Goal: Task Accomplishment & Management: Use online tool/utility

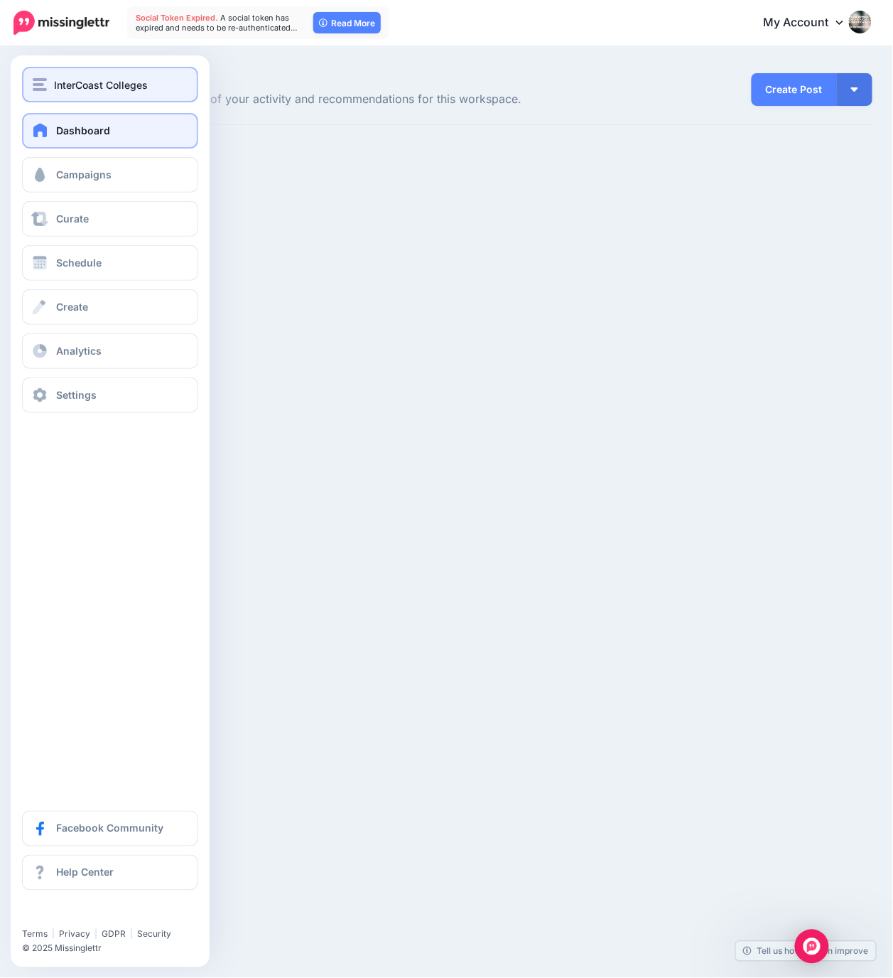
click at [85, 82] on span "InterCoast Colleges" at bounding box center [101, 85] width 94 height 16
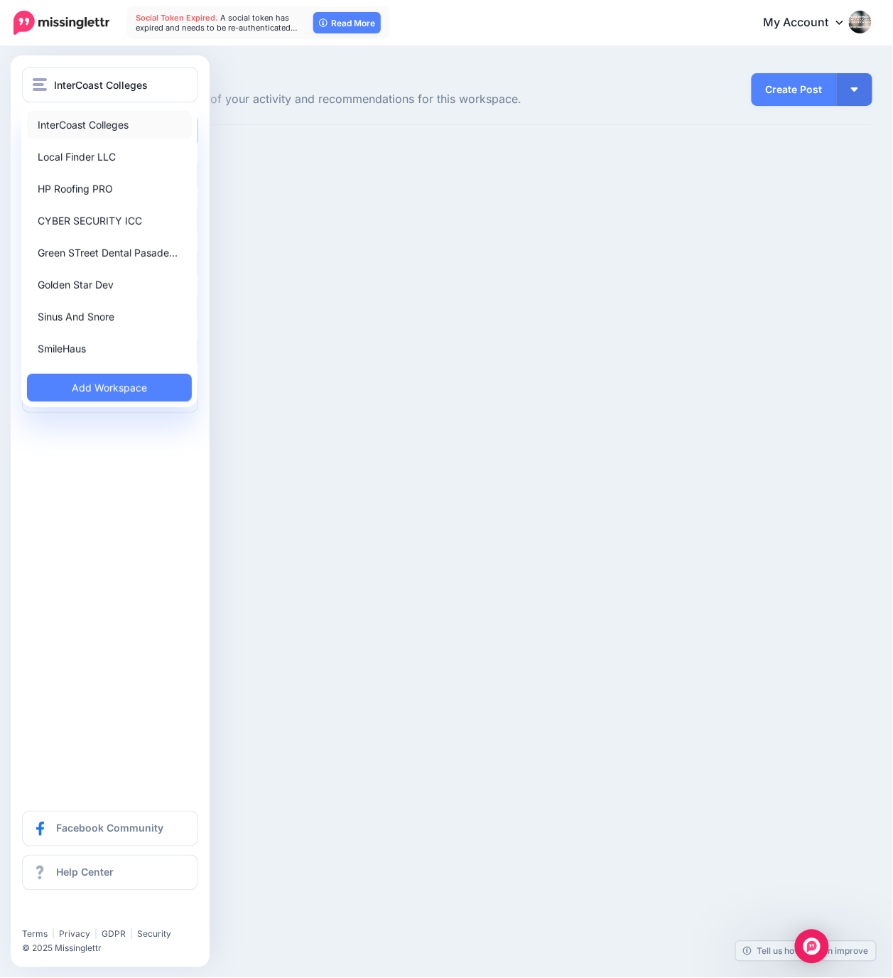
click at [103, 122] on link "InterCoast Colleges" at bounding box center [109, 125] width 165 height 28
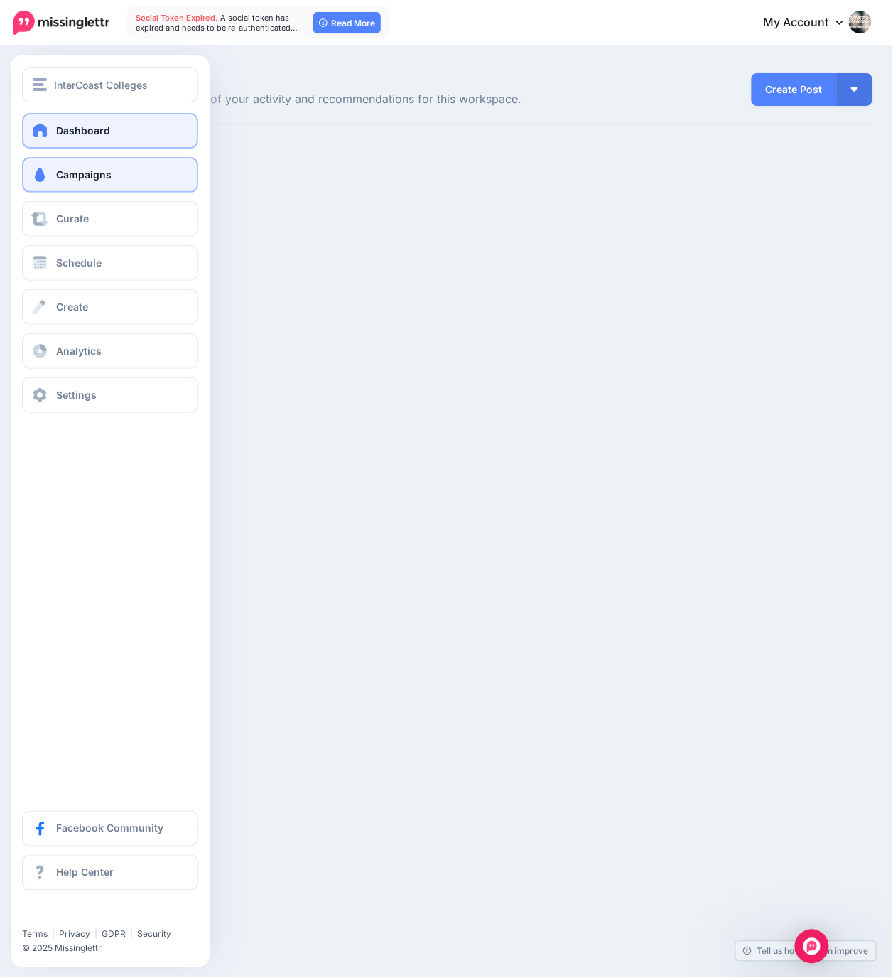
click at [87, 173] on span "Campaigns" at bounding box center [83, 174] width 55 height 12
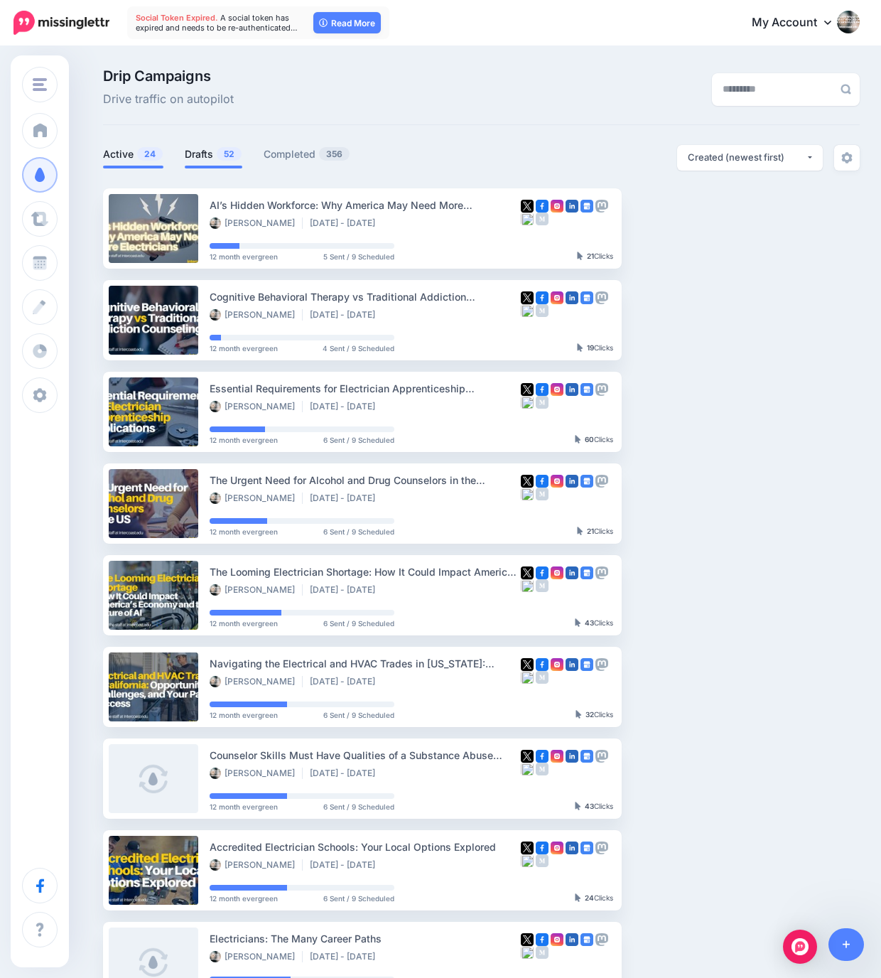
click at [210, 152] on link "Drafts 52" at bounding box center [214, 154] width 58 height 17
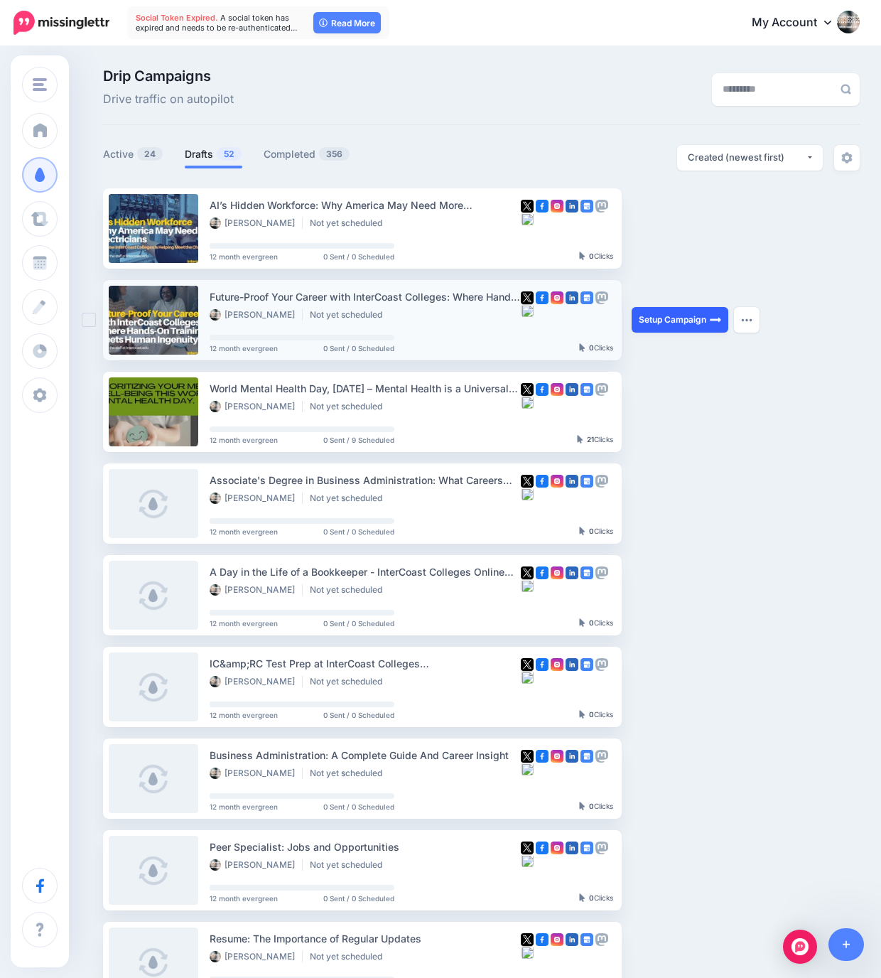
click at [665, 321] on link "Setup Campaign" at bounding box center [680, 320] width 97 height 26
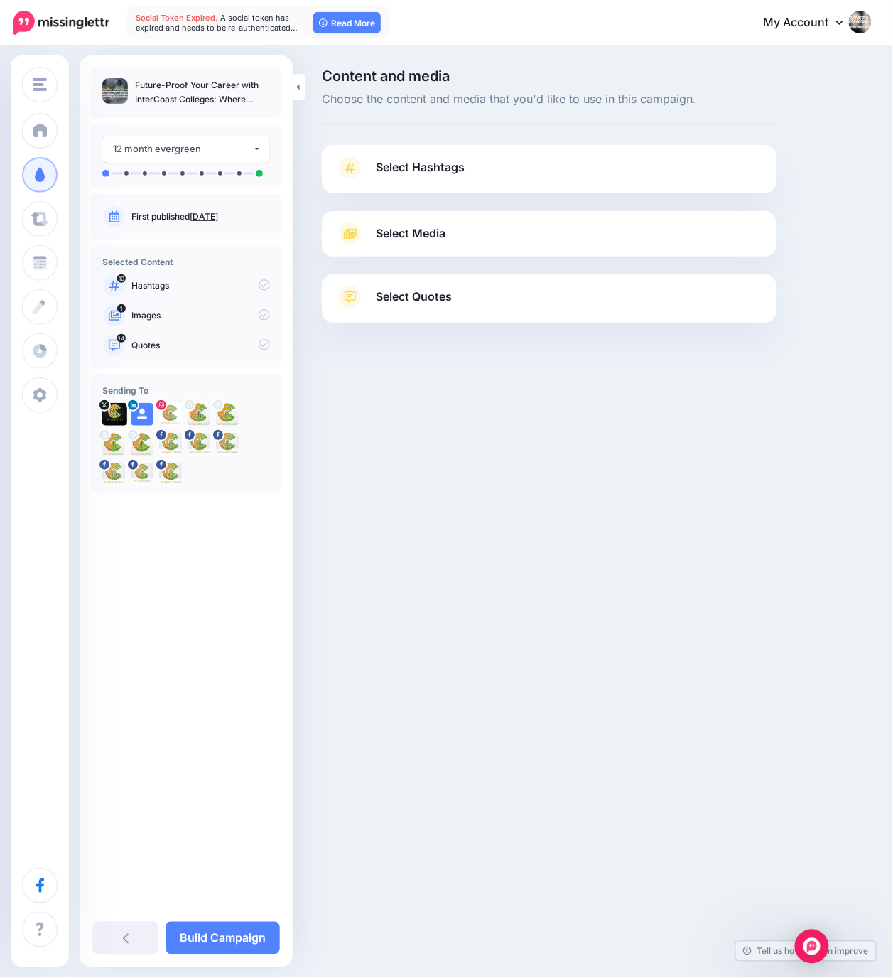
click at [424, 166] on span "Select Hashtags" at bounding box center [420, 167] width 89 height 19
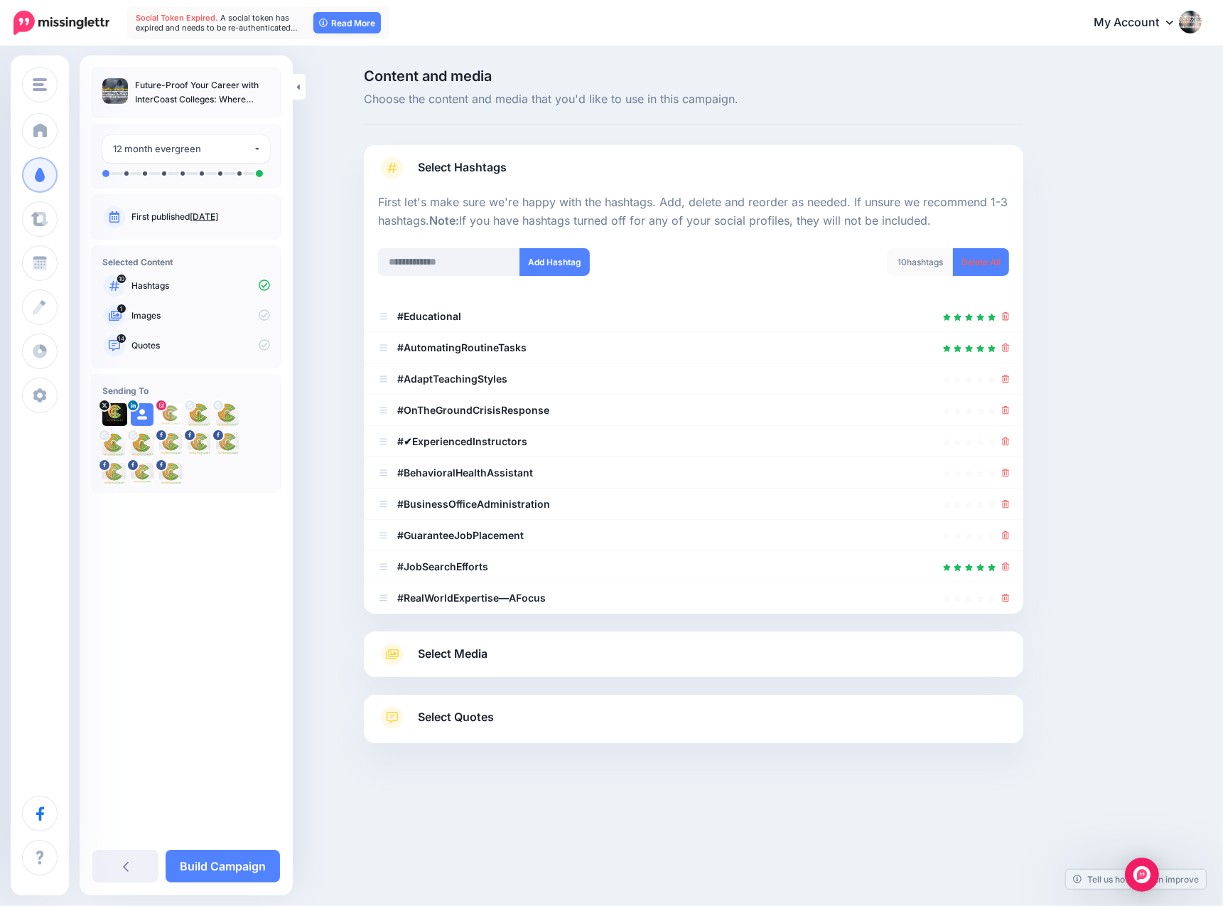
click at [218, 217] on link "July 15, 2025" at bounding box center [204, 216] width 28 height 11
drag, startPoint x: 392, startPoint y: 261, endPoint x: 424, endPoint y: 264, distance: 32.8
click at [395, 261] on input "text" at bounding box center [449, 262] width 142 height 28
paste input "**********"
type input "**********"
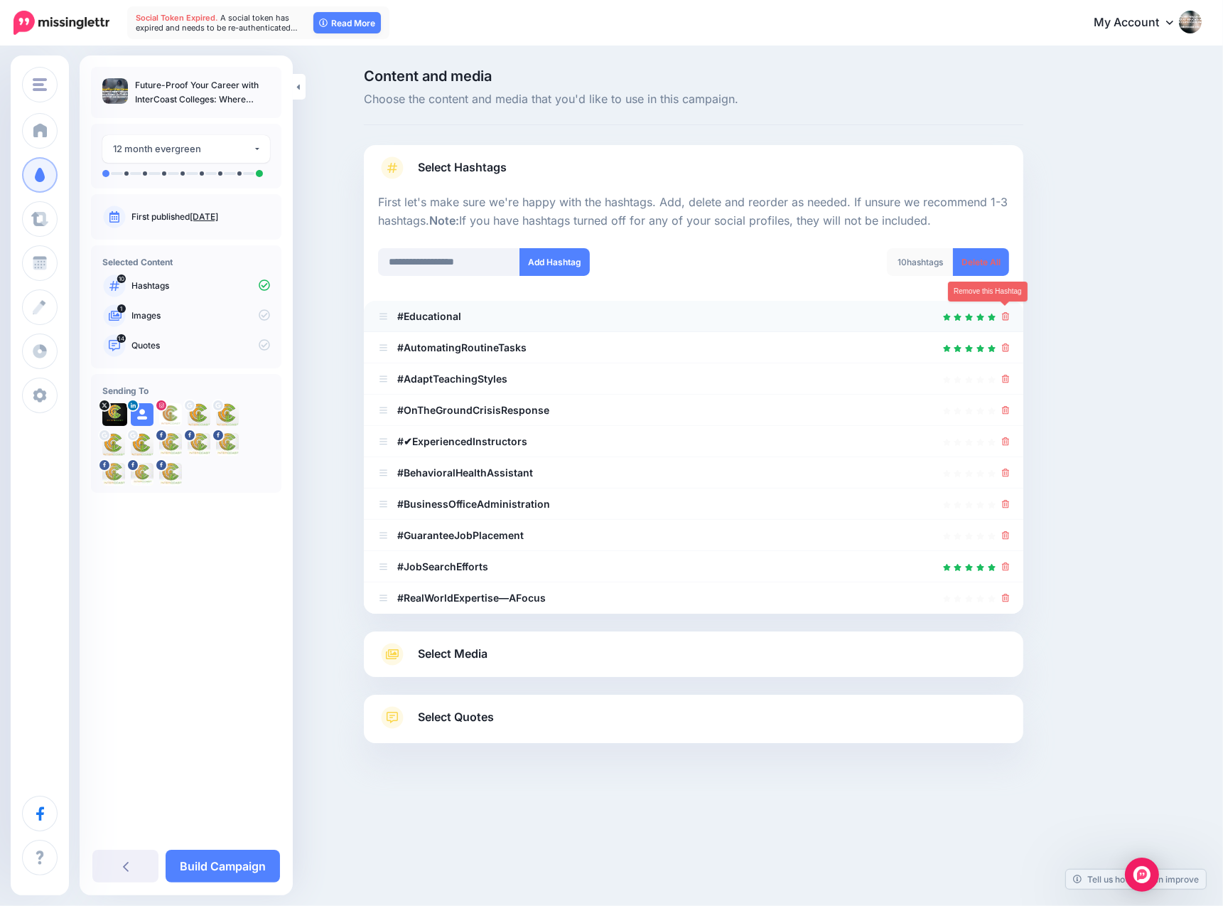
click at [893, 315] on icon at bounding box center [1006, 316] width 8 height 9
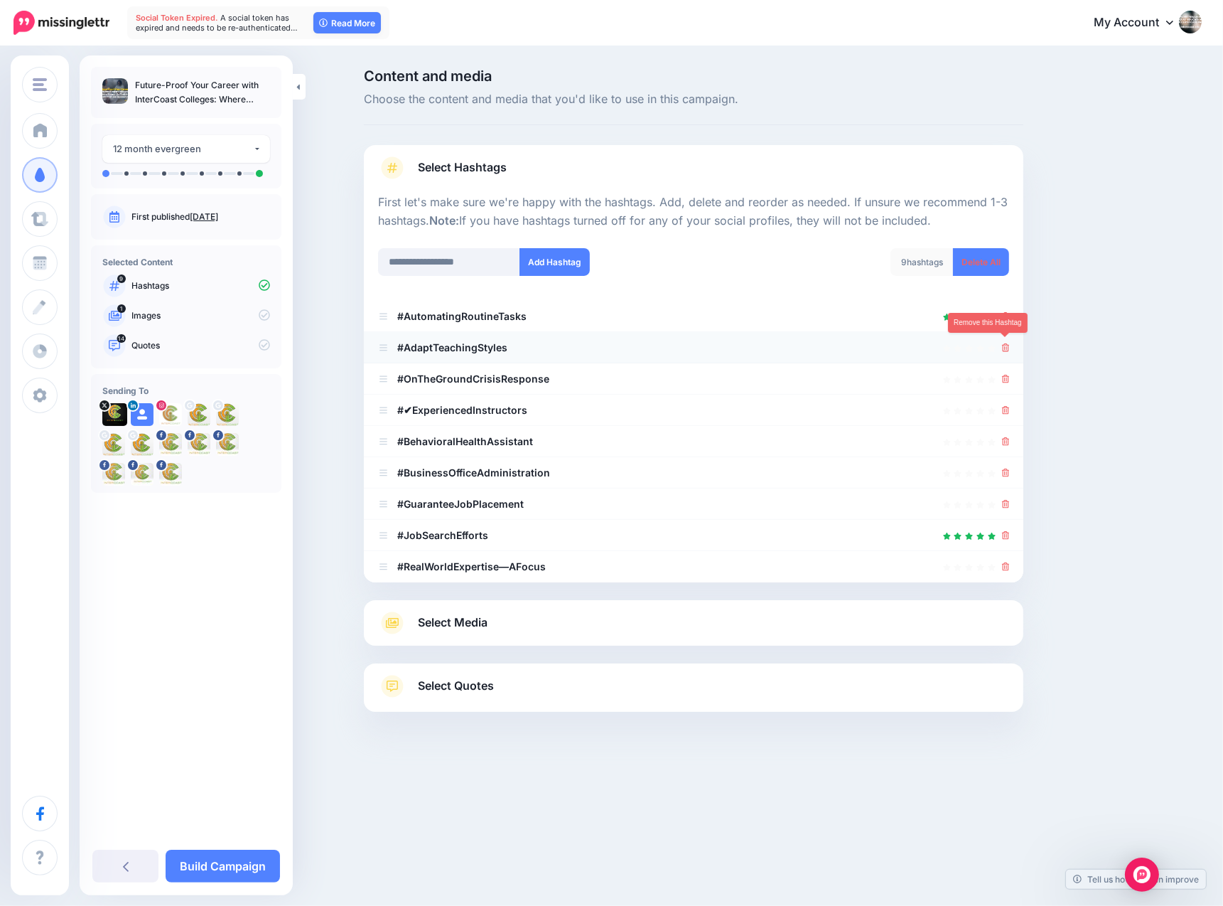
click at [893, 343] on icon at bounding box center [1006, 347] width 8 height 9
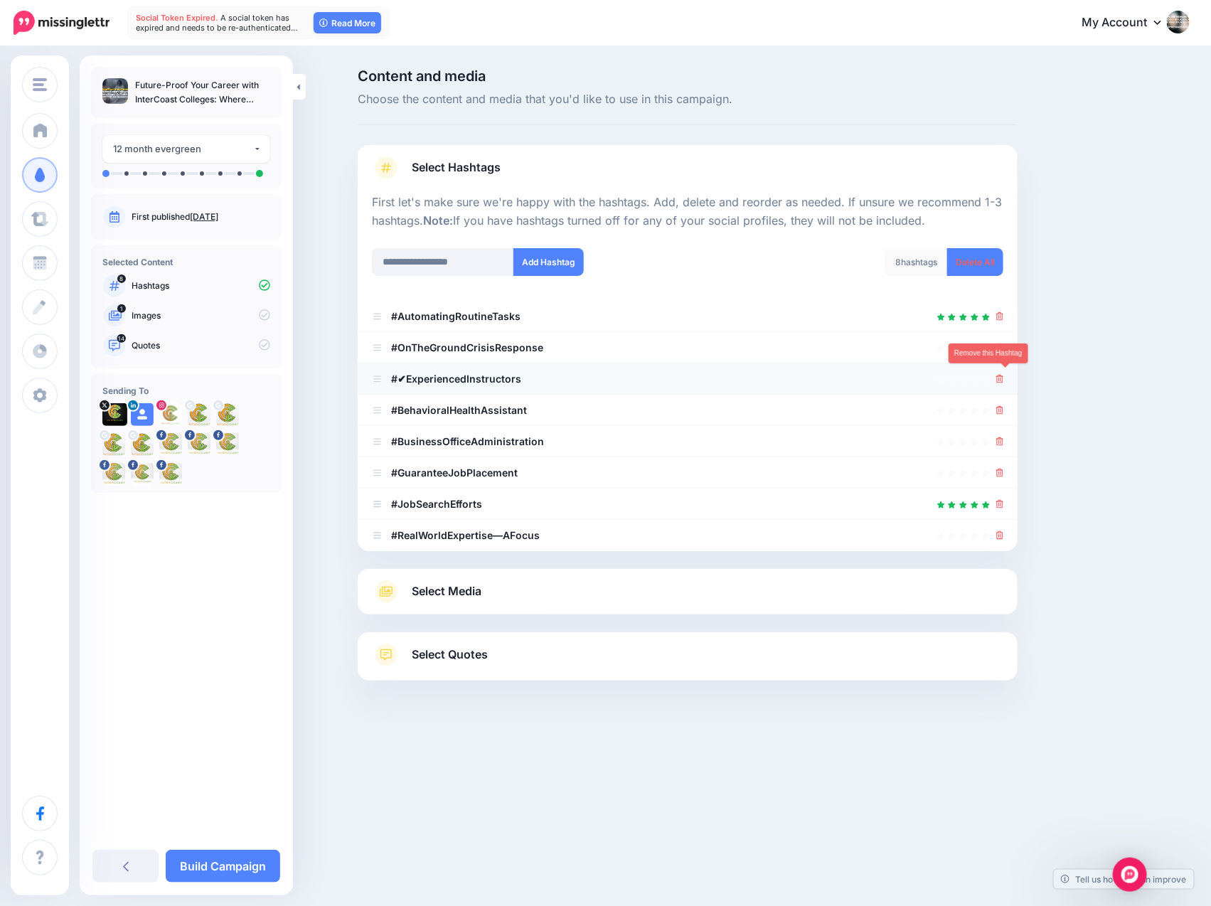
click at [893, 375] on icon at bounding box center [1000, 379] width 8 height 9
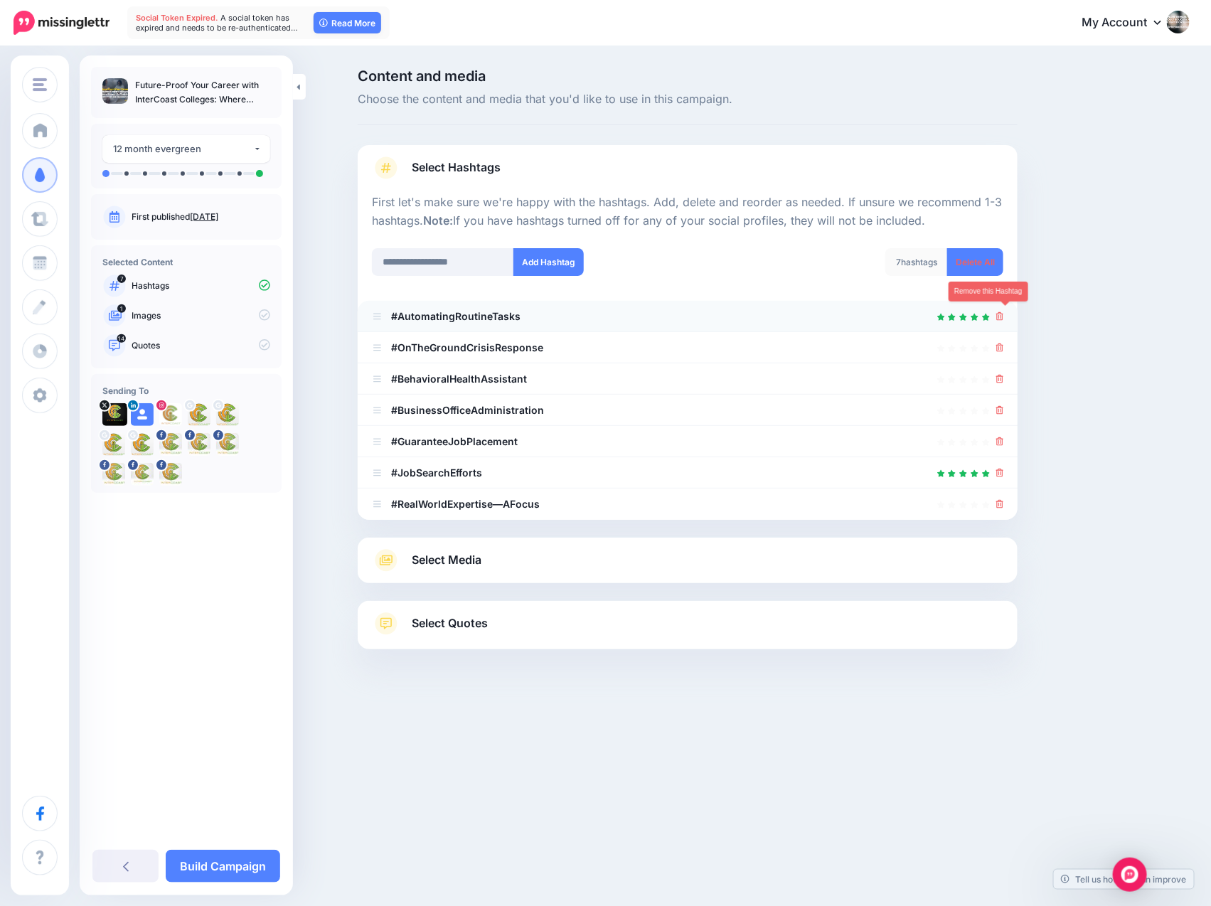
click at [893, 316] on icon at bounding box center [1000, 316] width 8 height 9
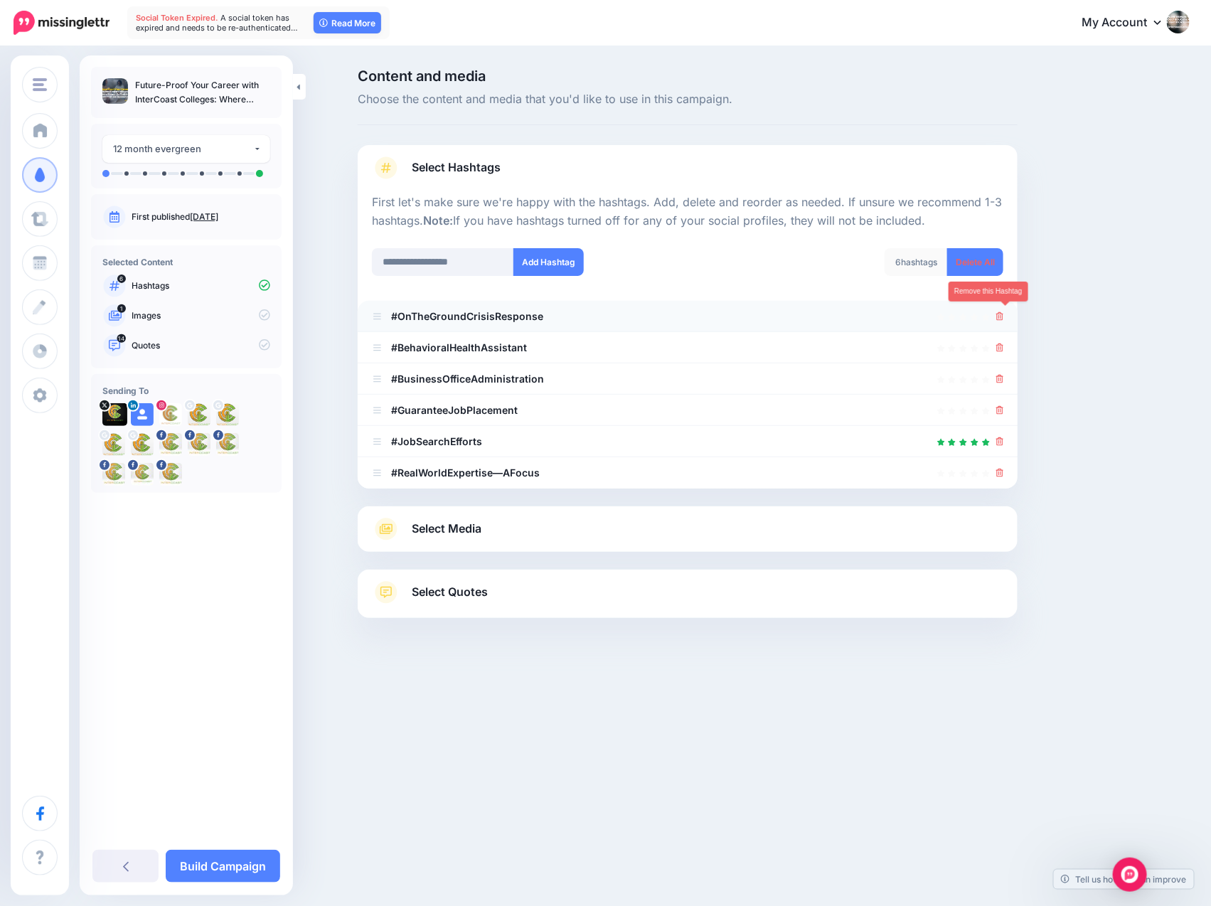
click at [893, 316] on icon at bounding box center [1000, 316] width 8 height 9
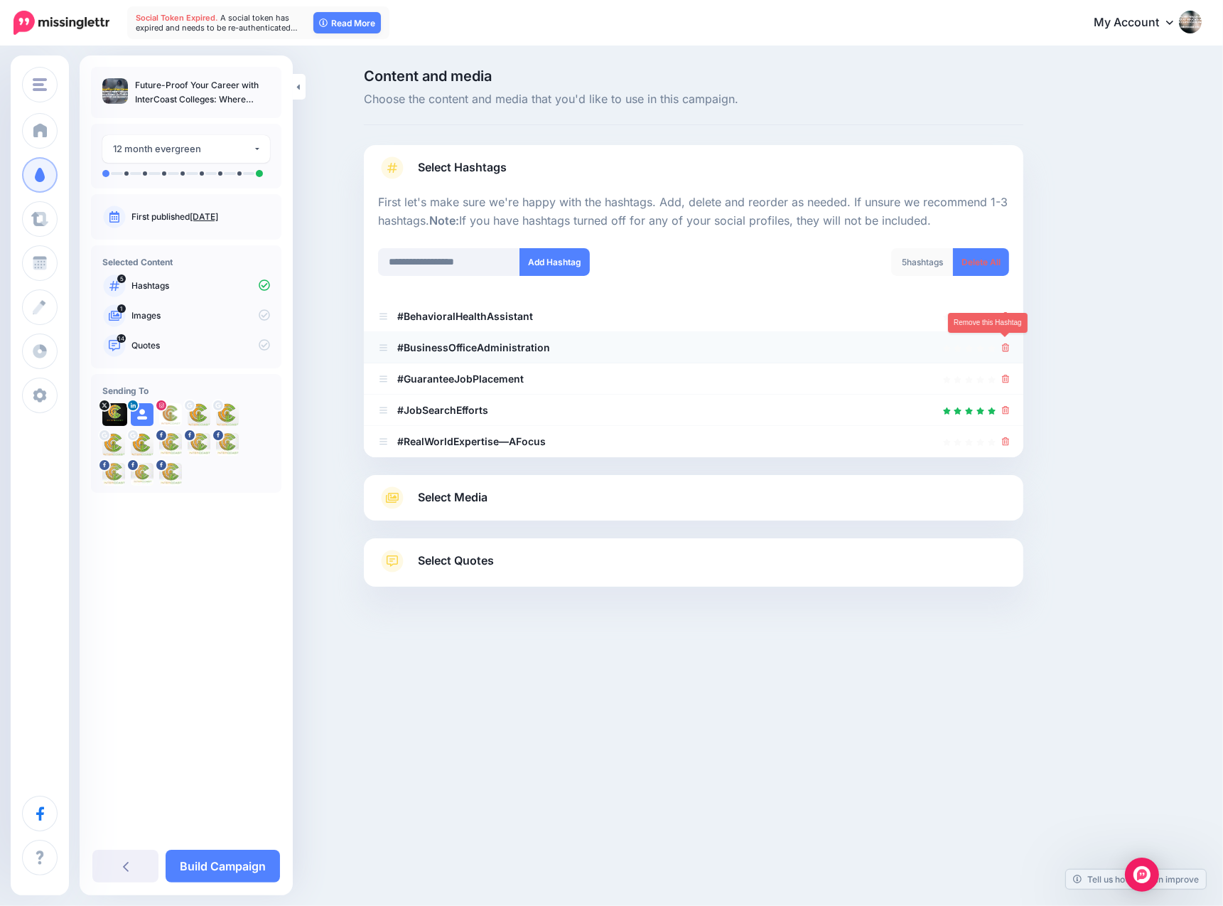
click at [893, 346] on icon at bounding box center [1006, 347] width 8 height 9
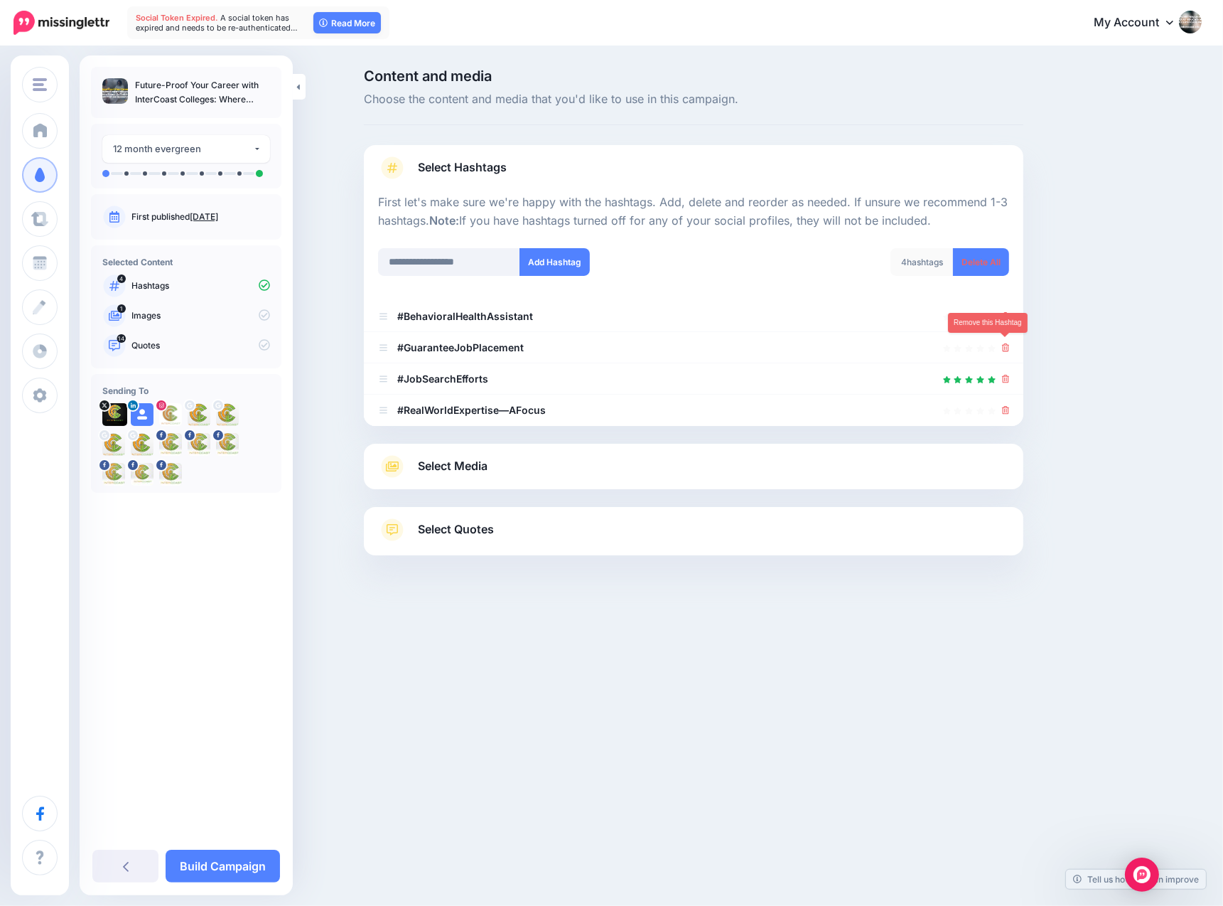
click at [893, 346] on icon at bounding box center [1006, 347] width 8 height 9
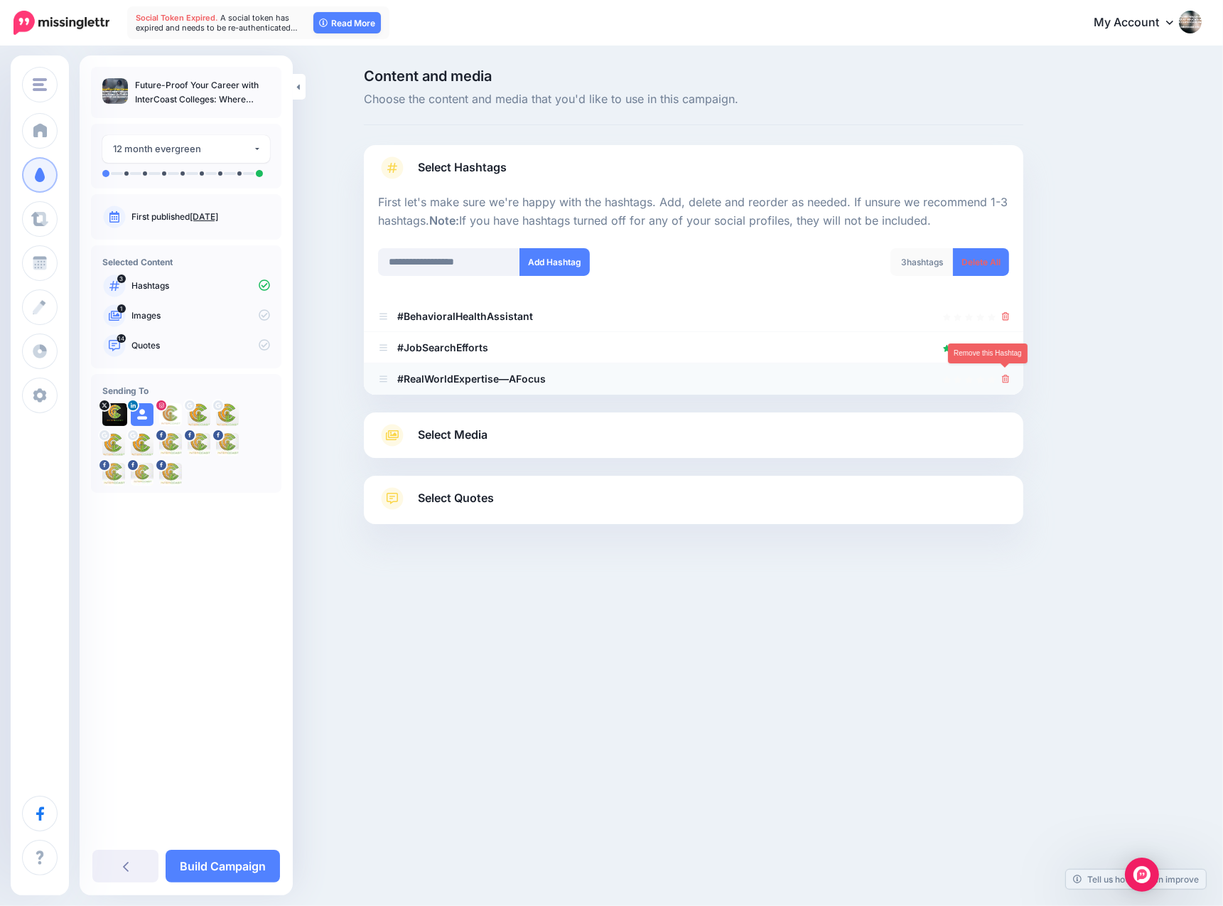
click at [893, 378] on icon at bounding box center [1006, 379] width 8 height 9
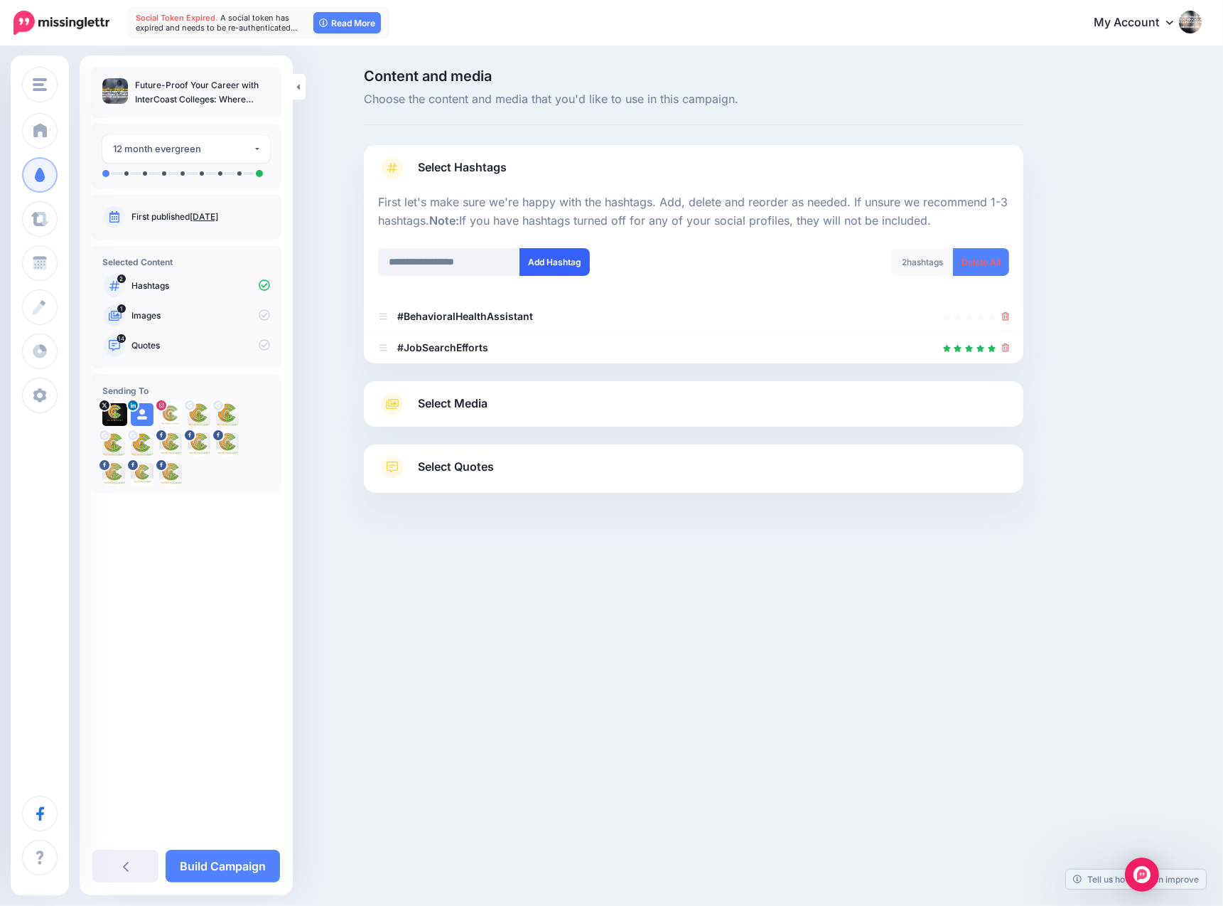
click at [571, 266] on button "Add Hashtag" at bounding box center [555, 262] width 70 height 28
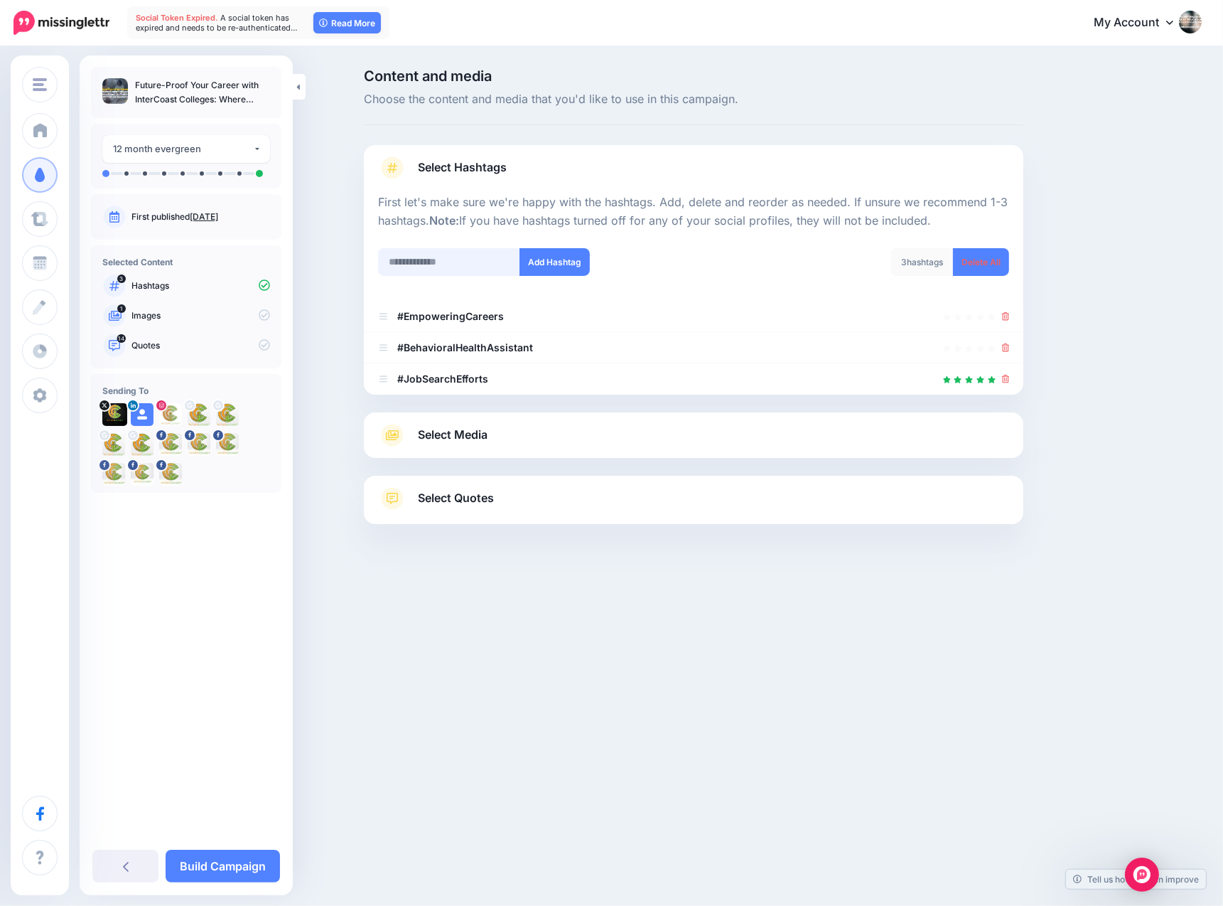
drag, startPoint x: 387, startPoint y: 259, endPoint x: 391, endPoint y: 267, distance: 8.3
click at [387, 261] on input "text" at bounding box center [449, 262] width 142 height 28
type input "*"
paste input "**********"
click at [434, 264] on input "**********" at bounding box center [449, 262] width 142 height 28
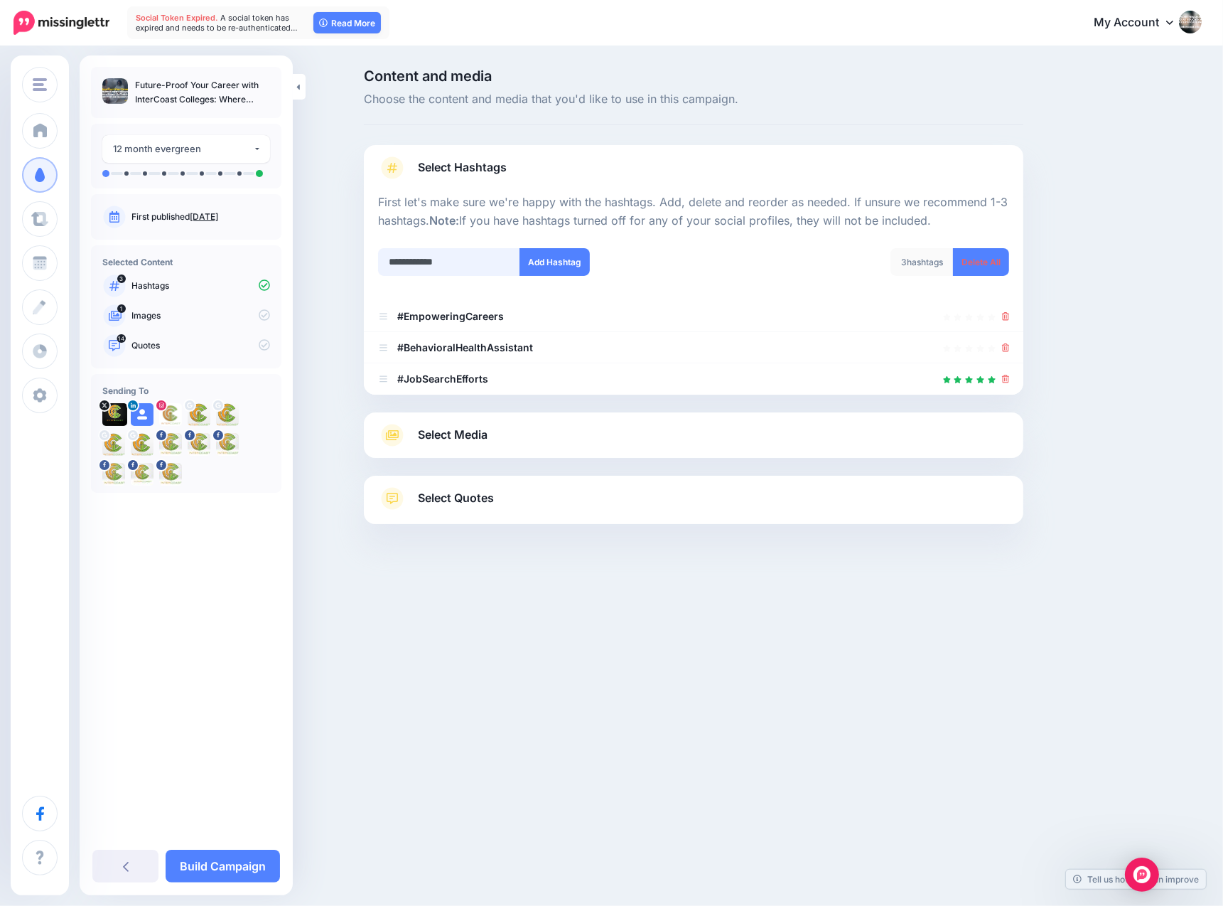
click at [446, 262] on input "**********" at bounding box center [449, 262] width 142 height 28
type input "**********"
click at [556, 261] on button "Add Hashtag" at bounding box center [555, 262] width 70 height 28
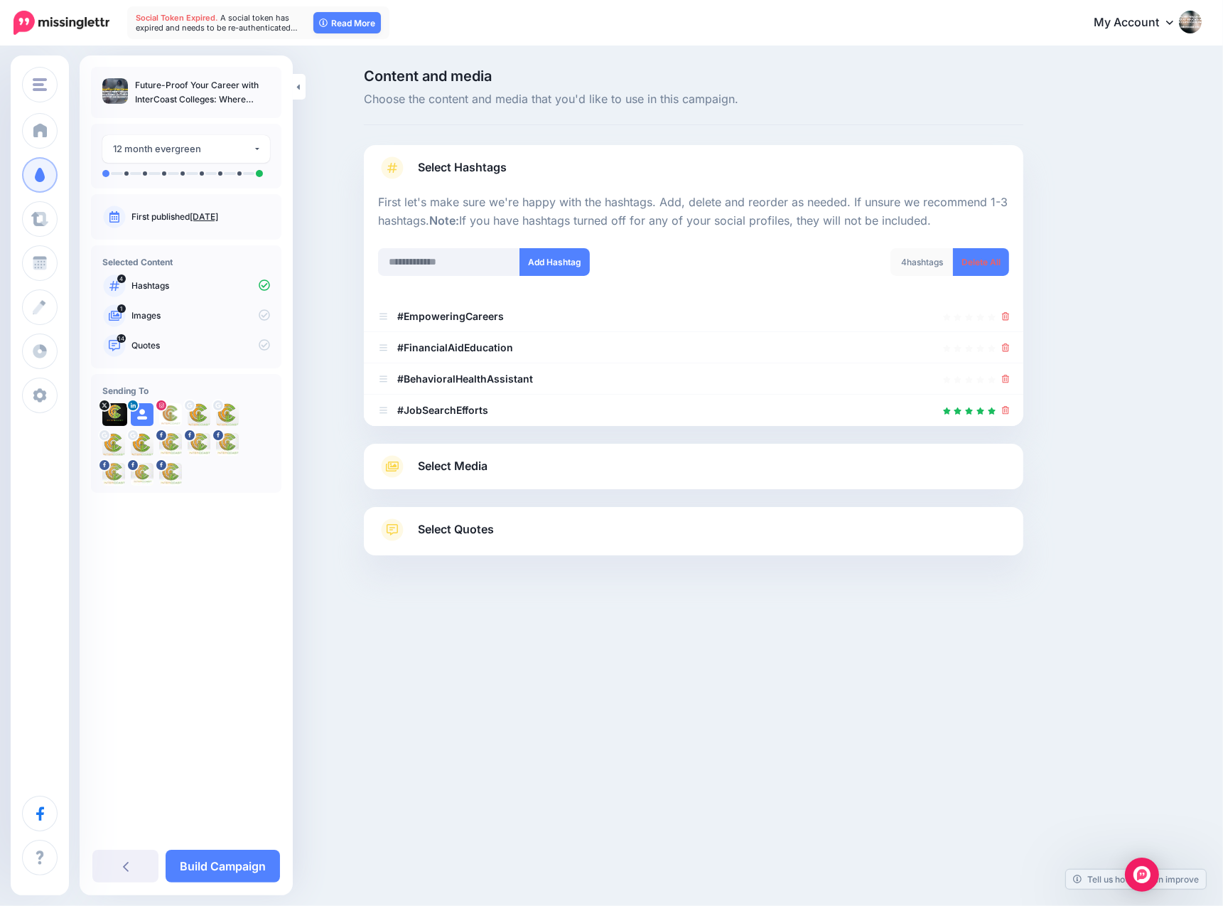
click at [466, 467] on span "Select Media" at bounding box center [453, 465] width 70 height 19
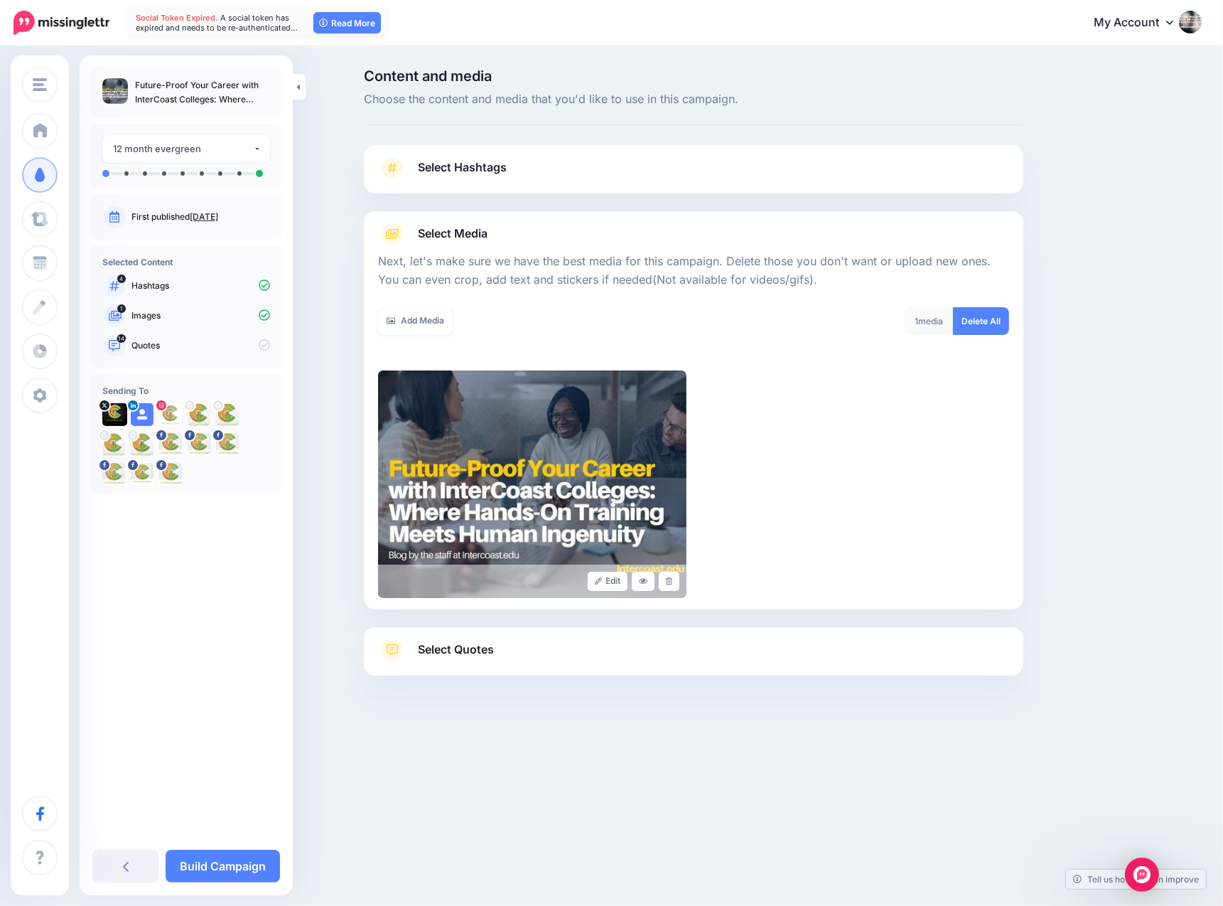
click at [446, 651] on span "Select Quotes" at bounding box center [456, 649] width 76 height 19
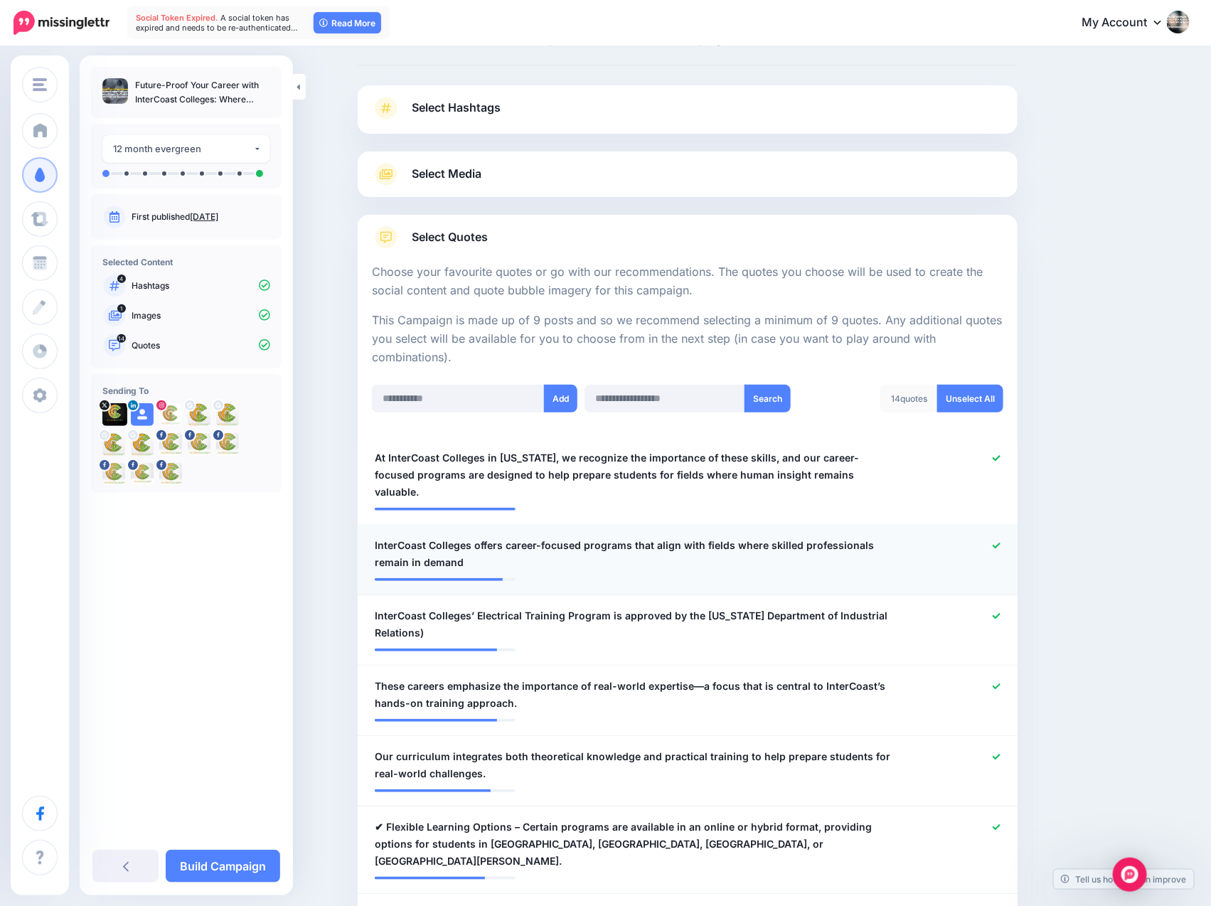
scroll to position [60, 12]
click at [543, 456] on span "At InterCoast Colleges in California, we recognize the importance of these skil…" at bounding box center [634, 474] width 518 height 51
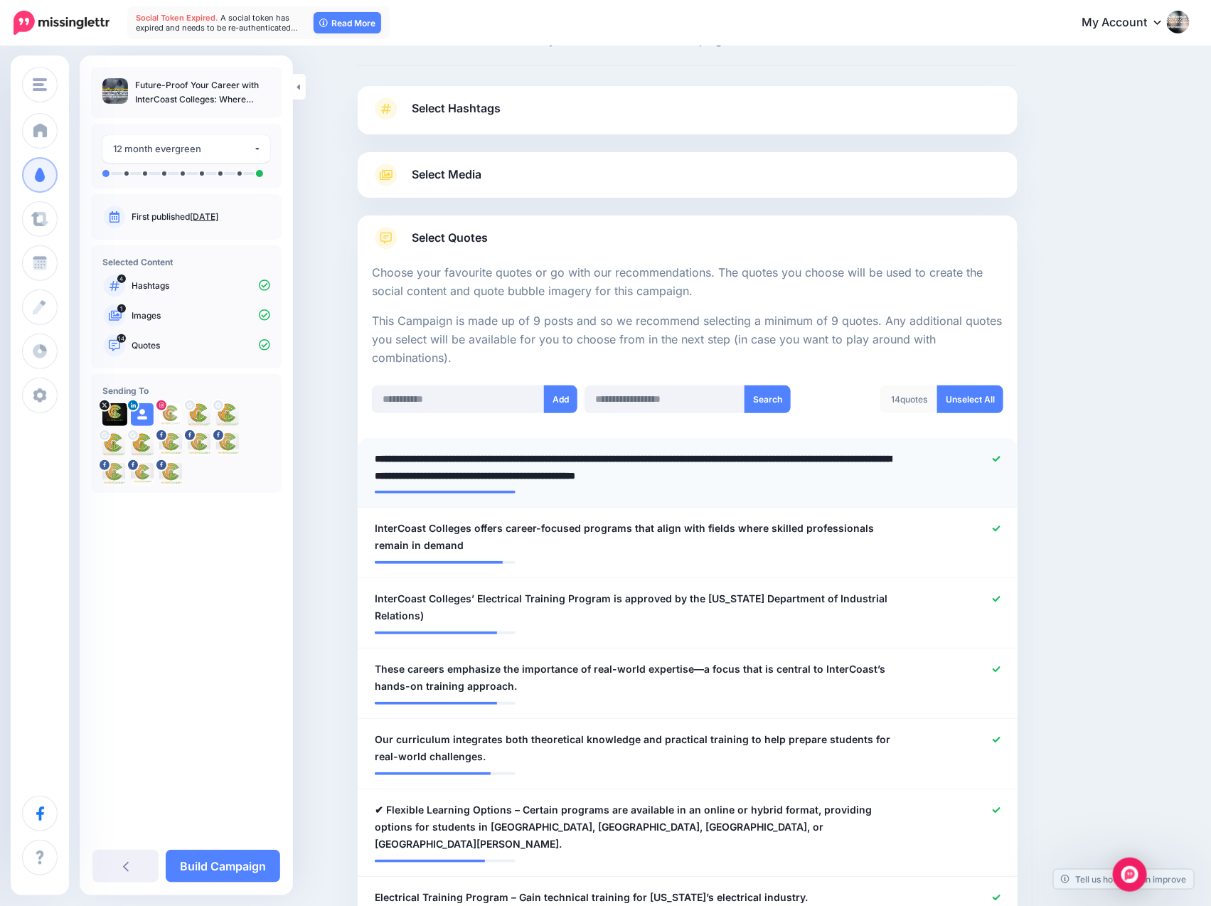
drag, startPoint x: 542, startPoint y: 457, endPoint x: 359, endPoint y: 452, distance: 183.5
click at [364, 454] on div "**********" at bounding box center [634, 466] width 540 height 33
click at [375, 457] on textarea "**********" at bounding box center [634, 465] width 518 height 33
click at [377, 457] on textarea "**********" at bounding box center [634, 465] width 518 height 33
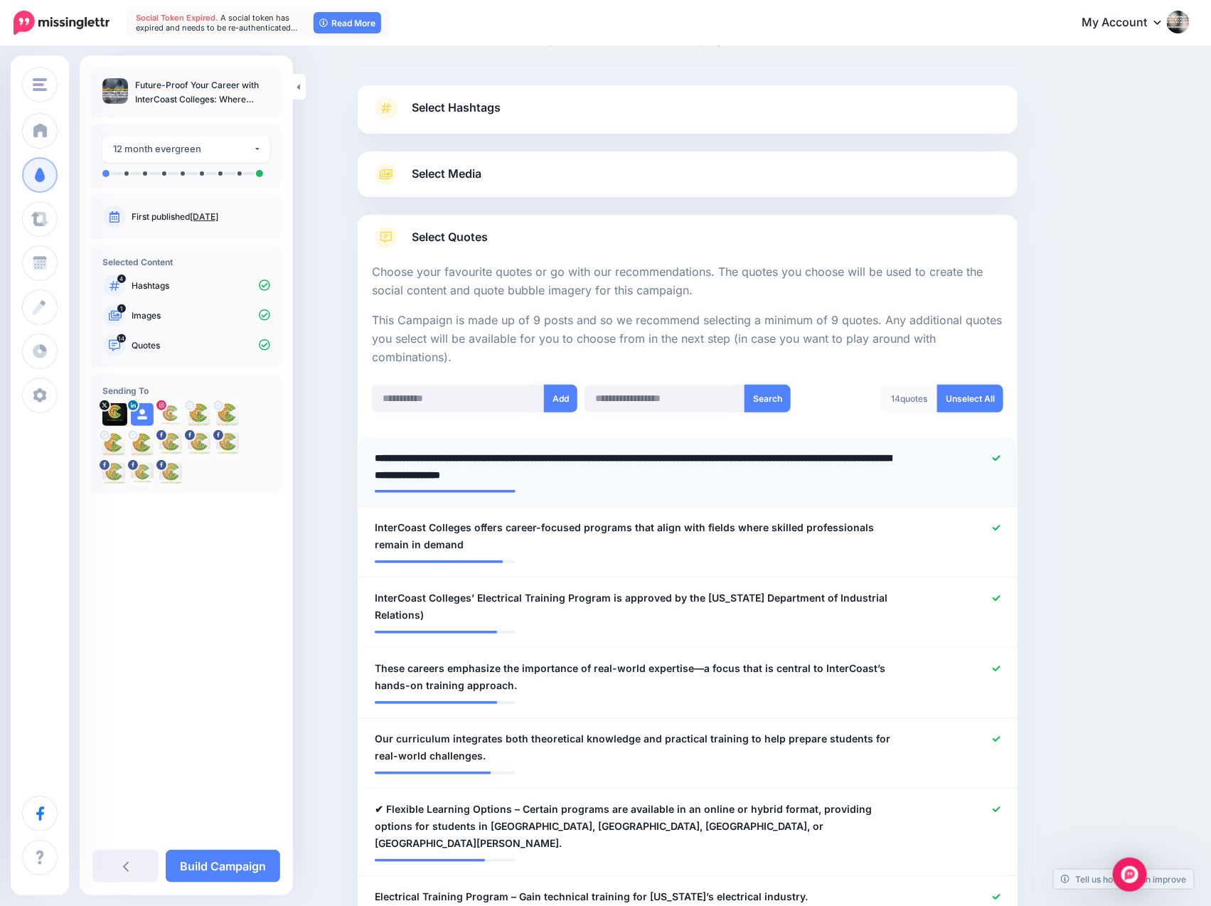
type textarea "**********"
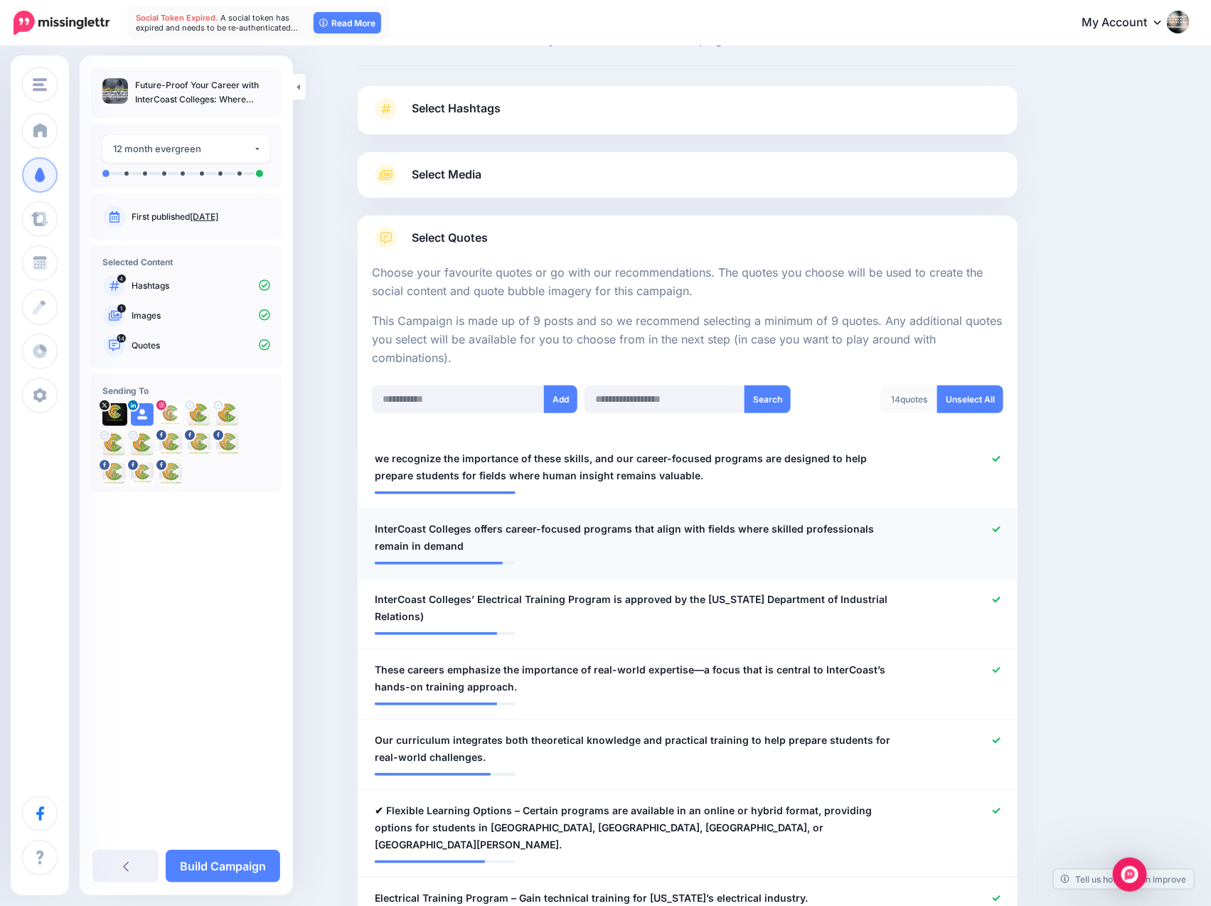
click at [493, 542] on span "InterCoast Colleges offers career-focused programs that align with fields where…" at bounding box center [634, 537] width 518 height 34
drag, startPoint x: 466, startPoint y: 527, endPoint x: 354, endPoint y: 525, distance: 112.3
click at [358, 525] on li "**********" at bounding box center [688, 544] width 660 height 70
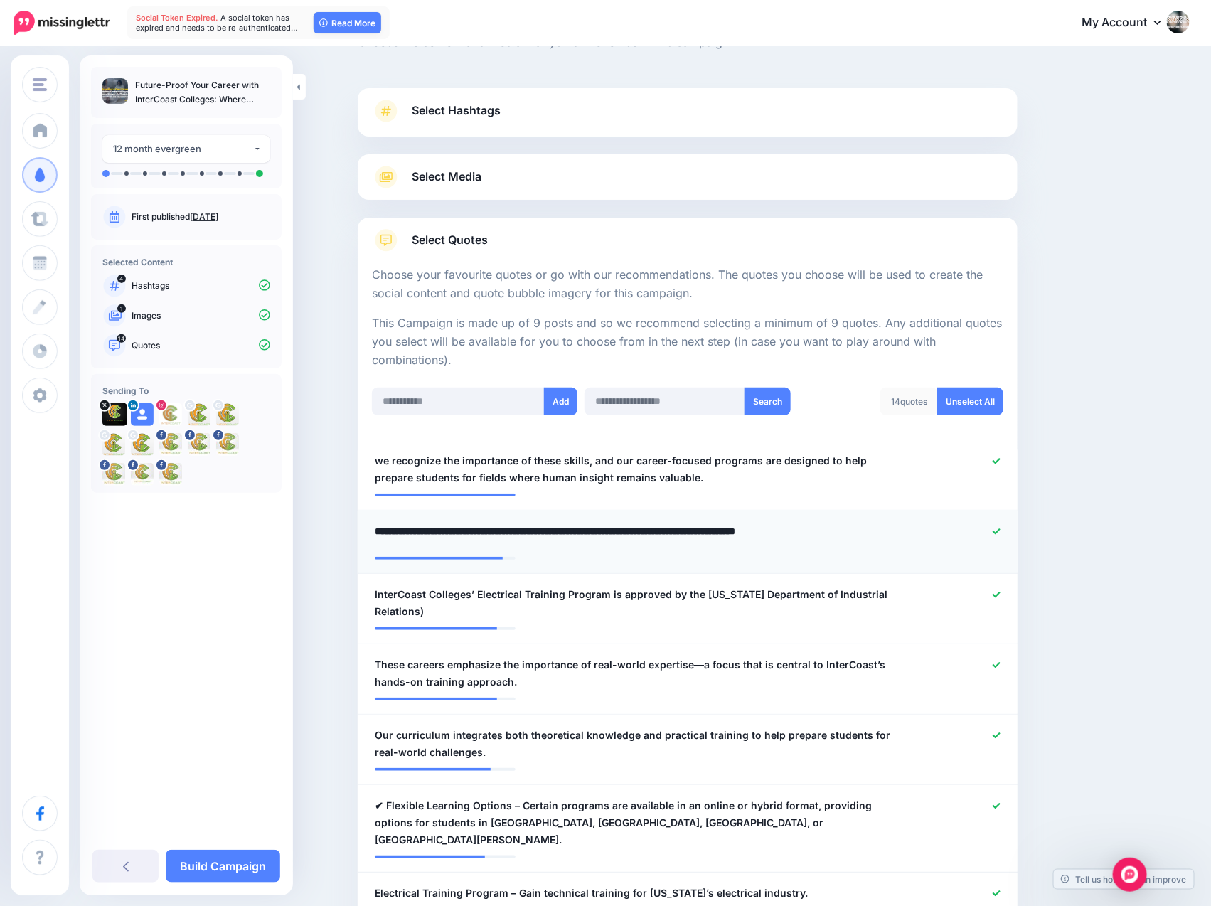
scroll to position [55, 12]
type textarea "**********"
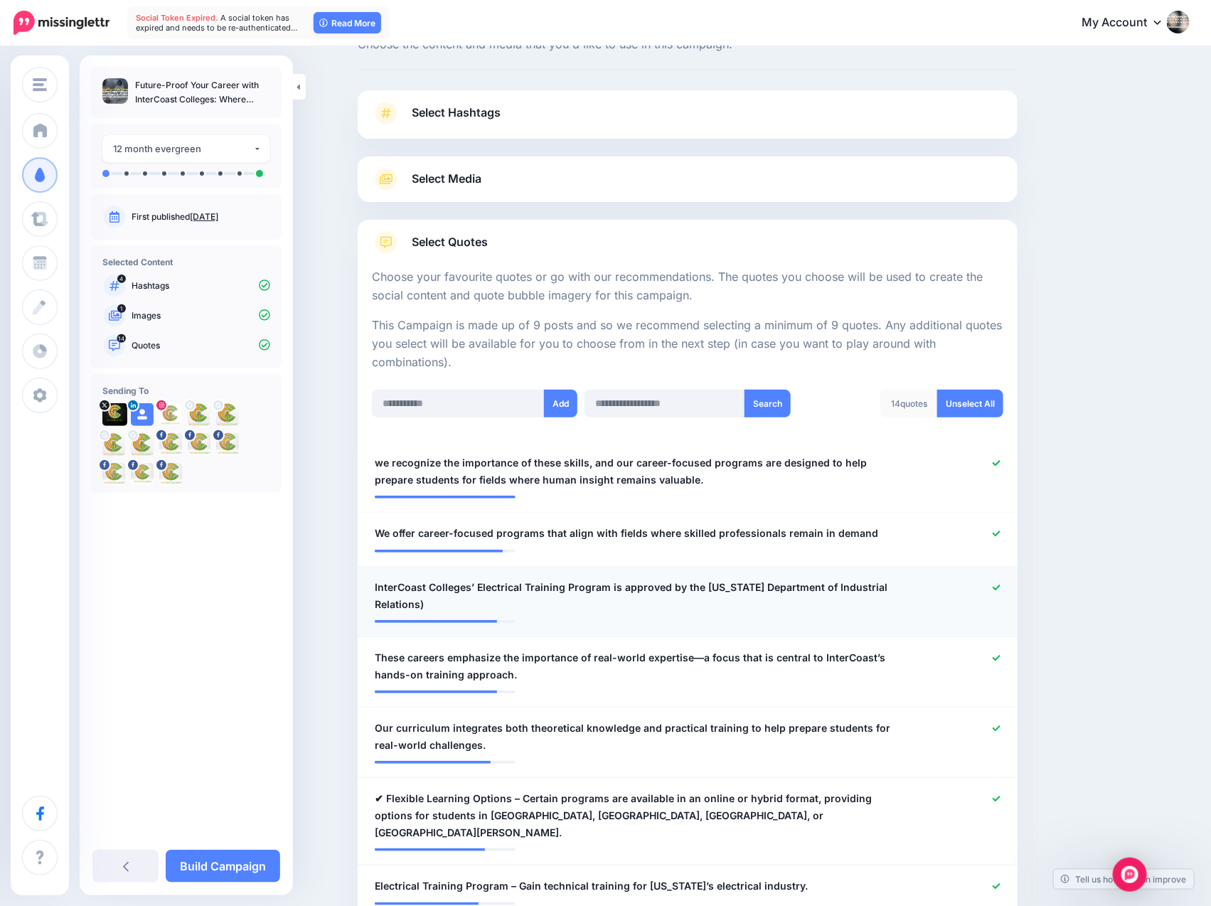
click at [478, 606] on span "InterCoast Colleges’ Electrical Training Program is approved by the California …" at bounding box center [634, 596] width 518 height 34
drag, startPoint x: 471, startPoint y: 584, endPoint x: 349, endPoint y: 582, distance: 121.6
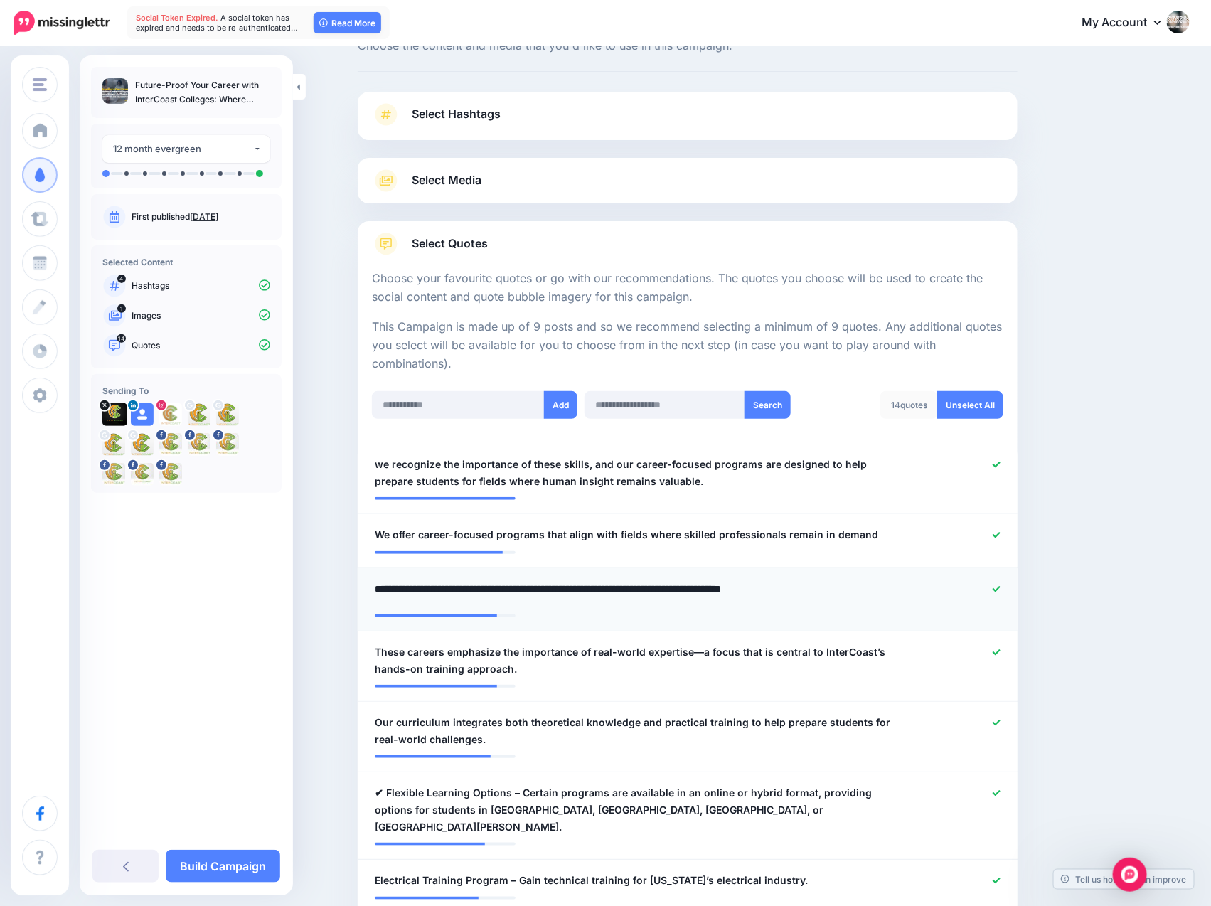
scroll to position [51, 12]
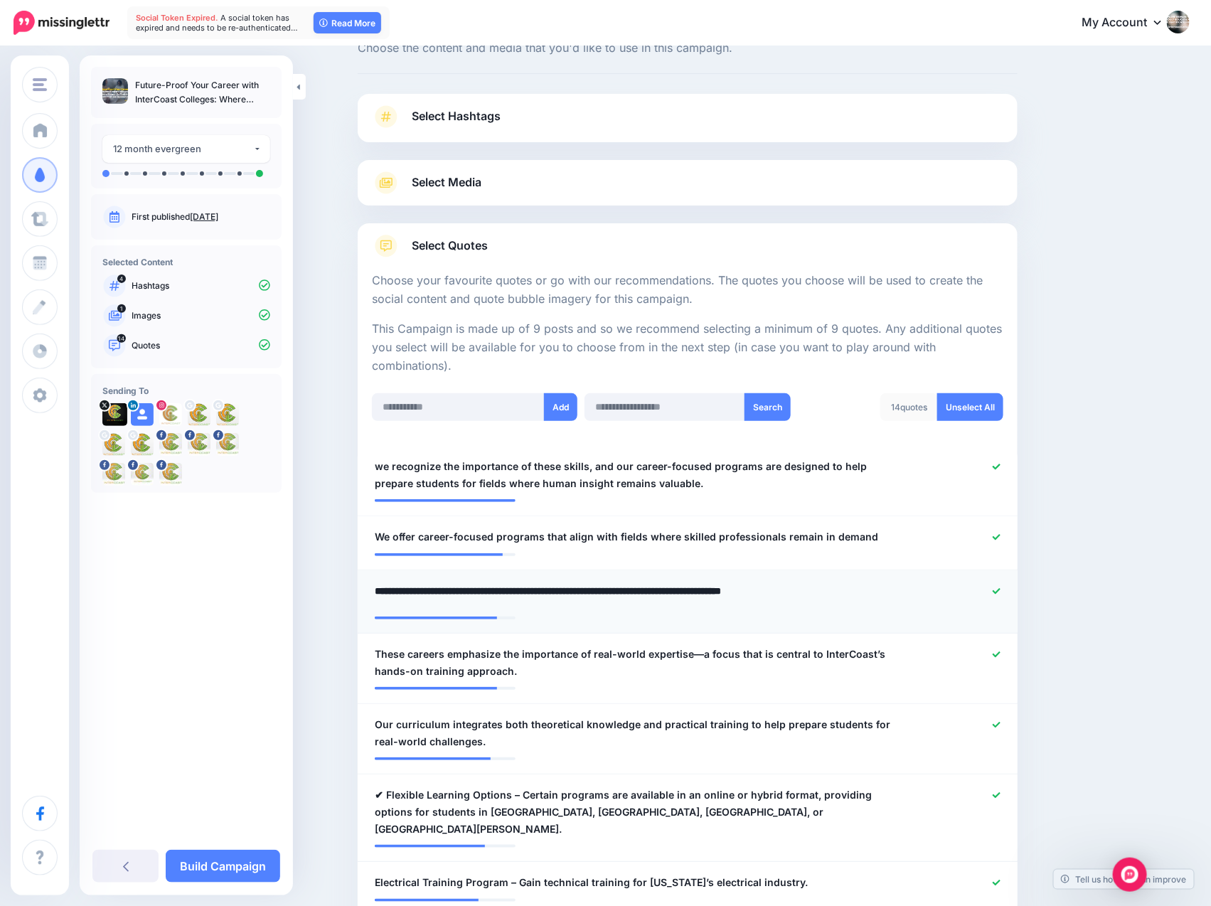
click at [389, 589] on textarea "**********" at bounding box center [634, 595] width 518 height 27
drag, startPoint x: 389, startPoint y: 589, endPoint x: 347, endPoint y: 588, distance: 41.9
click at [403, 561] on li "**********" at bounding box center [688, 543] width 660 height 54
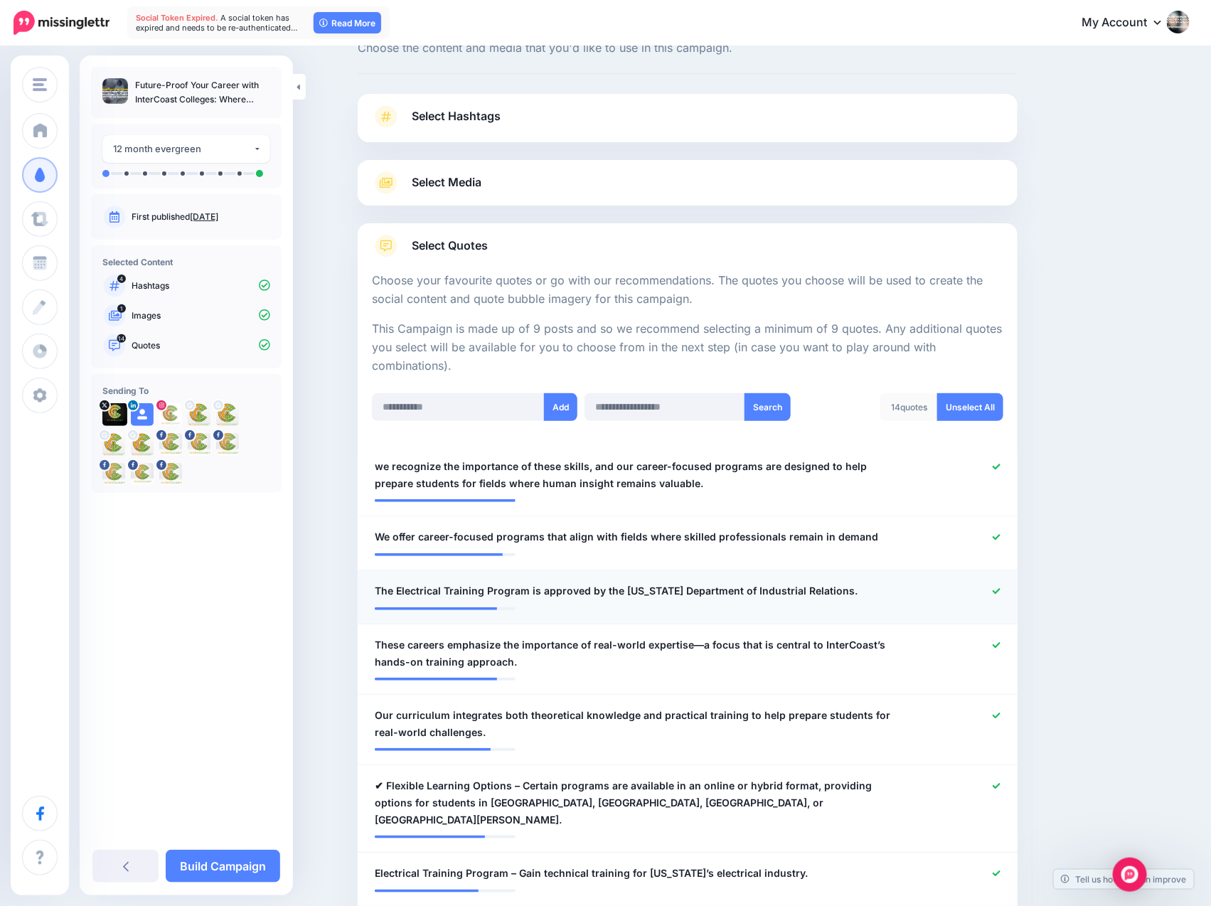
click at [385, 586] on span "The Electrical Training Program is approved by the California Department of Ind…" at bounding box center [616, 590] width 483 height 17
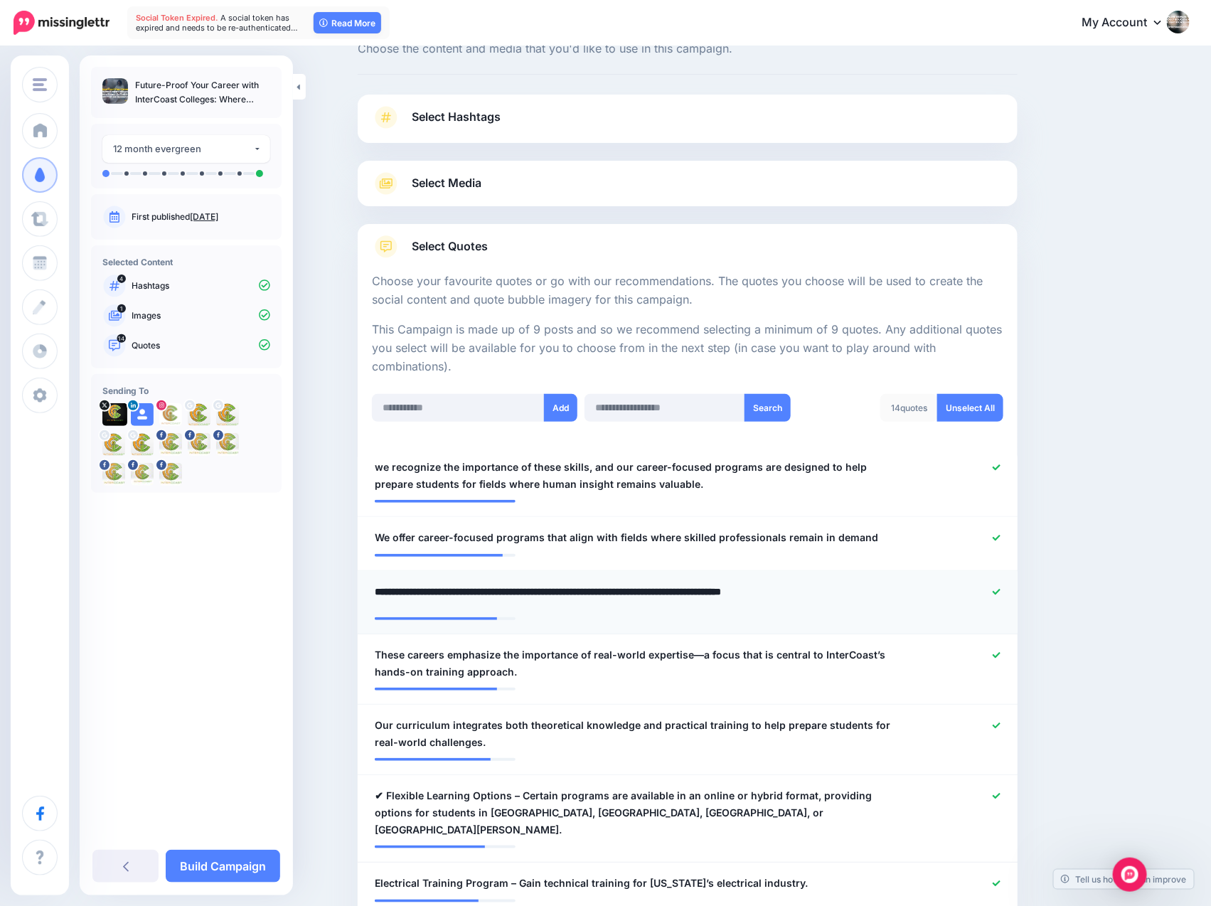
click at [385, 586] on textarea "**********" at bounding box center [634, 596] width 518 height 27
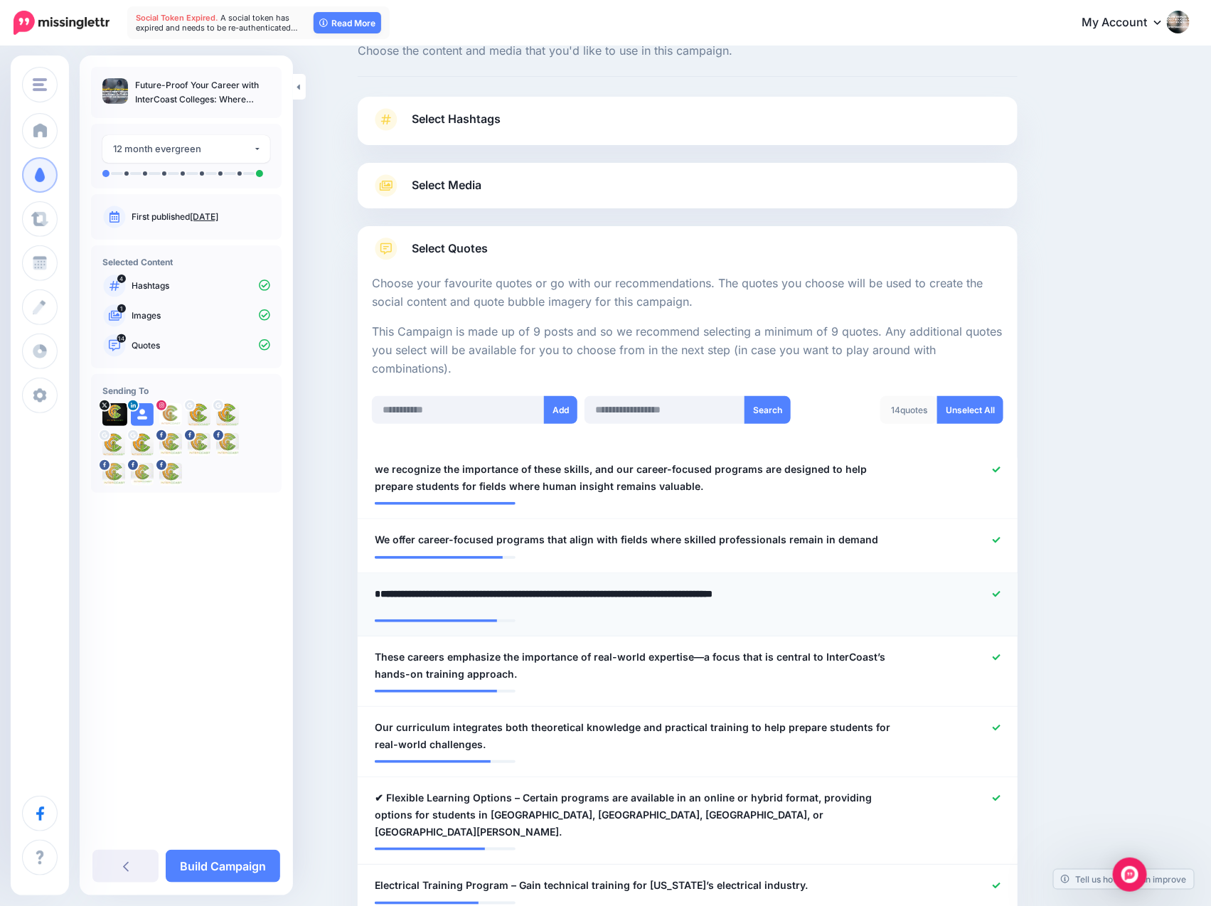
click at [375, 590] on textarea "**********" at bounding box center [634, 598] width 518 height 27
type textarea "**********"
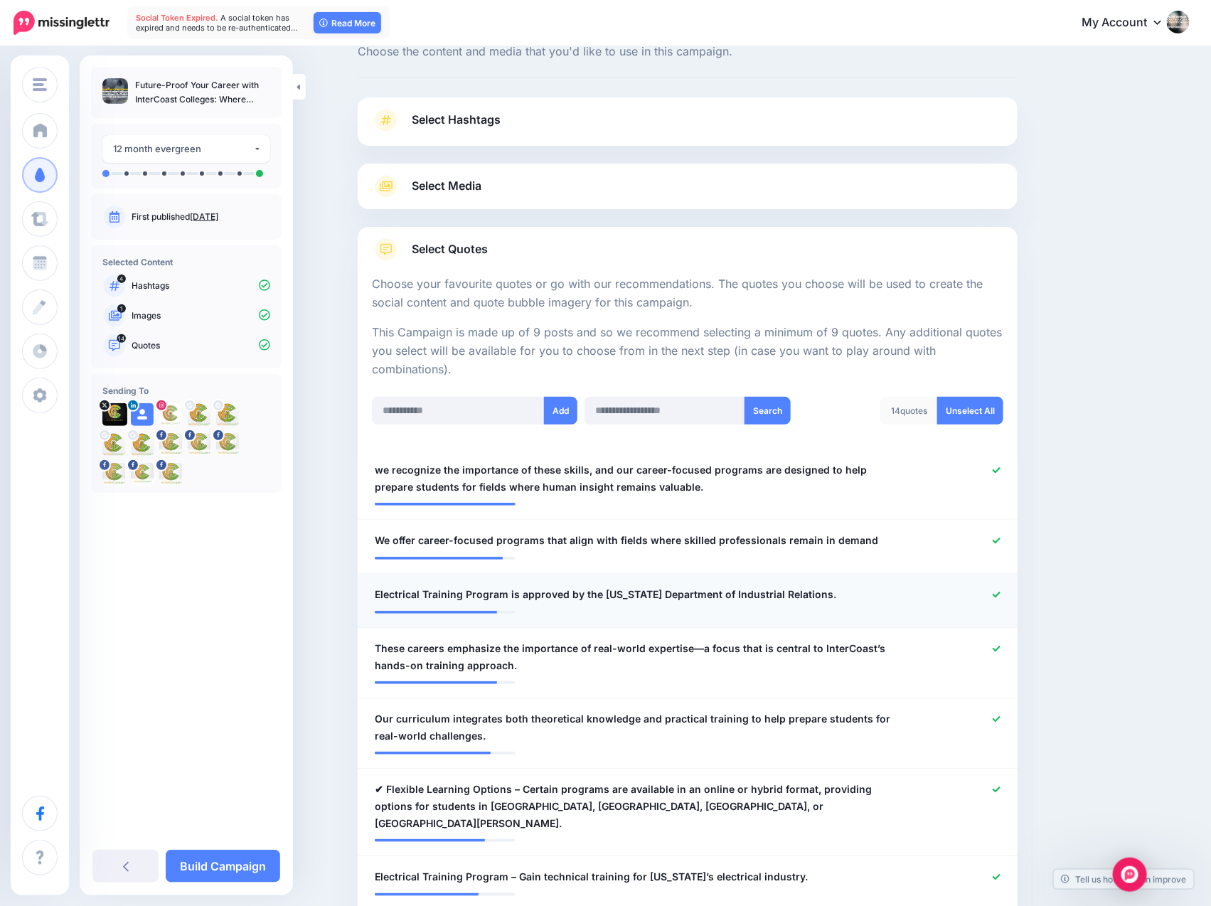
click at [864, 622] on li "**********" at bounding box center [688, 601] width 660 height 54
click at [739, 665] on span "These careers emphasize the importance of real-world expertise—a focus that is …" at bounding box center [634, 657] width 518 height 34
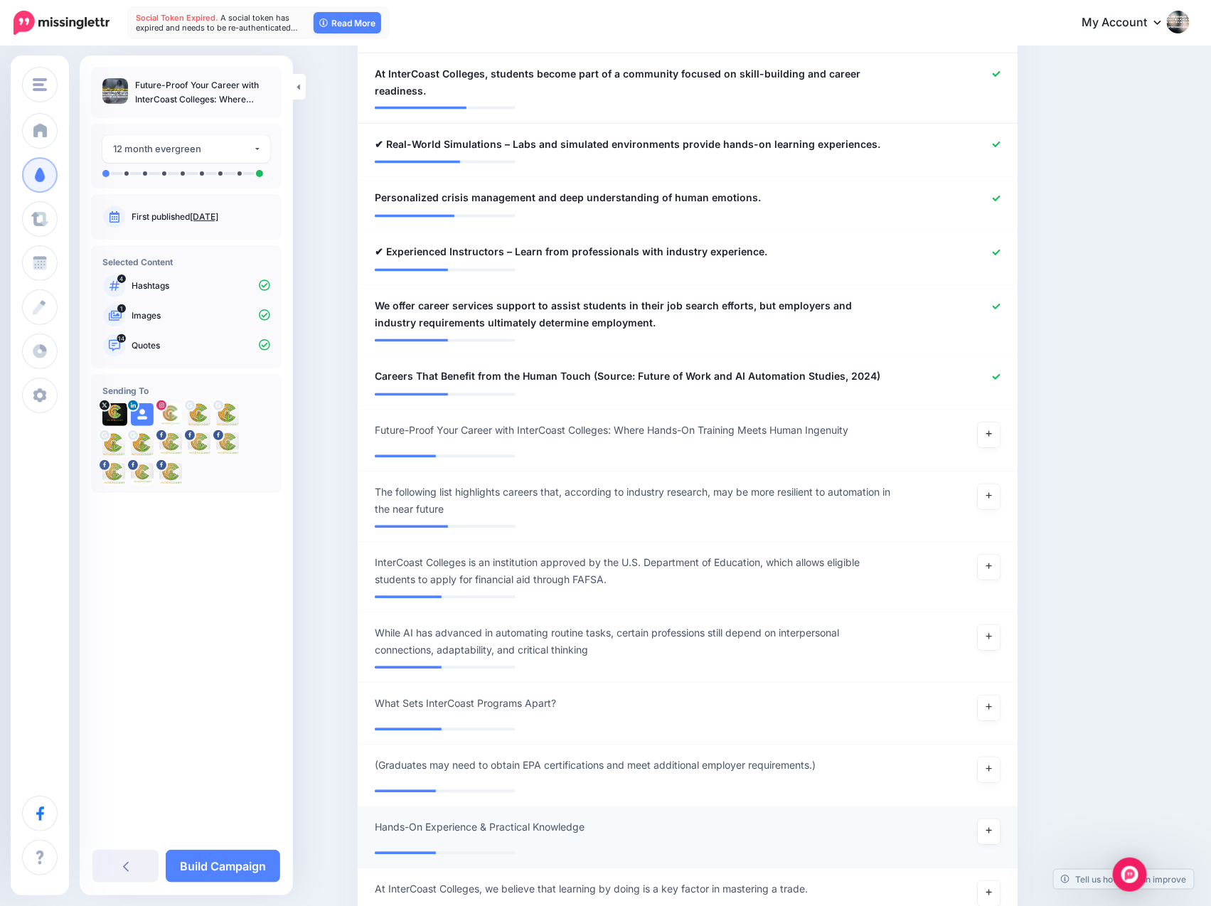
scroll to position [992, 12]
click at [220, 866] on link "Build Campaign" at bounding box center [223, 865] width 114 height 33
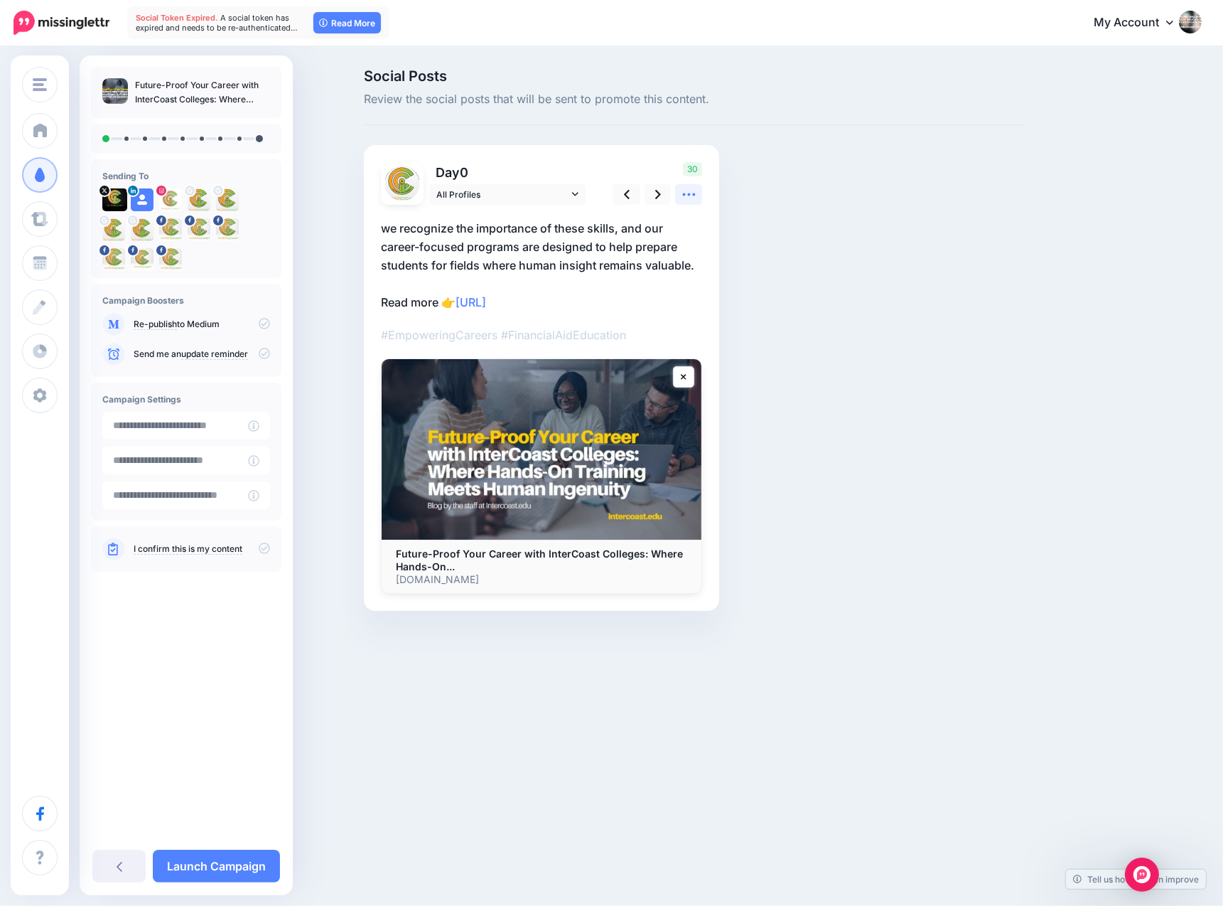
click at [689, 195] on icon at bounding box center [688, 194] width 13 height 3
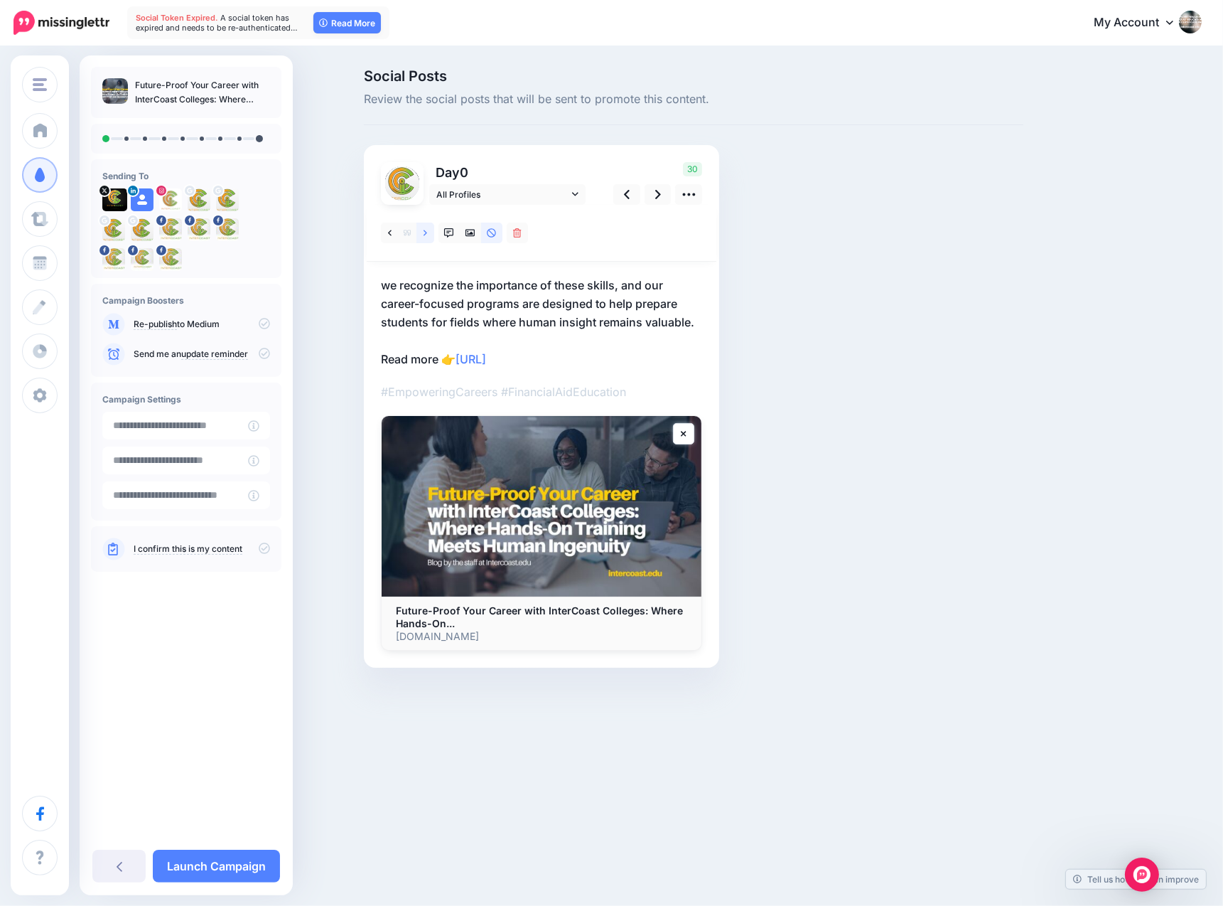
click at [424, 232] on icon at bounding box center [426, 233] width 4 height 10
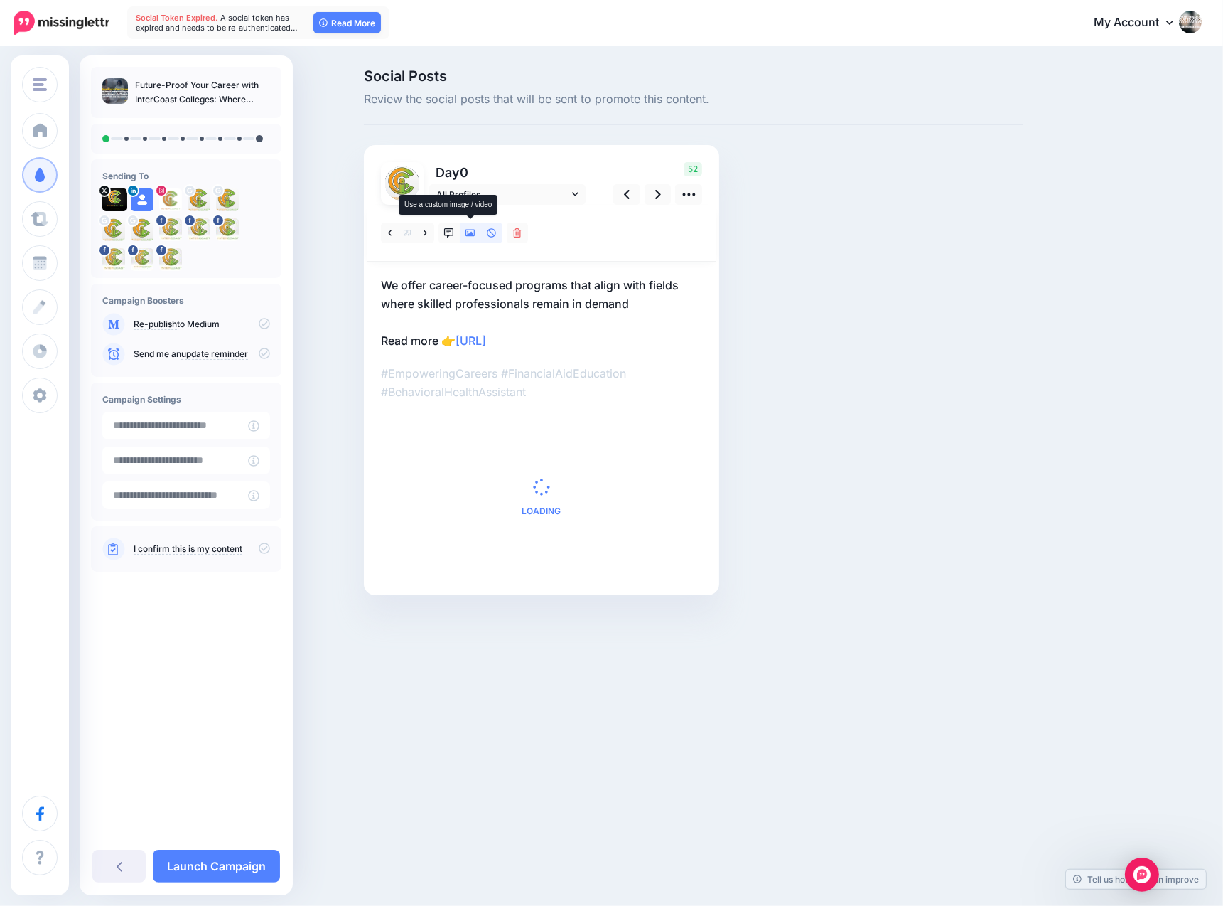
click at [471, 230] on icon at bounding box center [471, 233] width 10 height 10
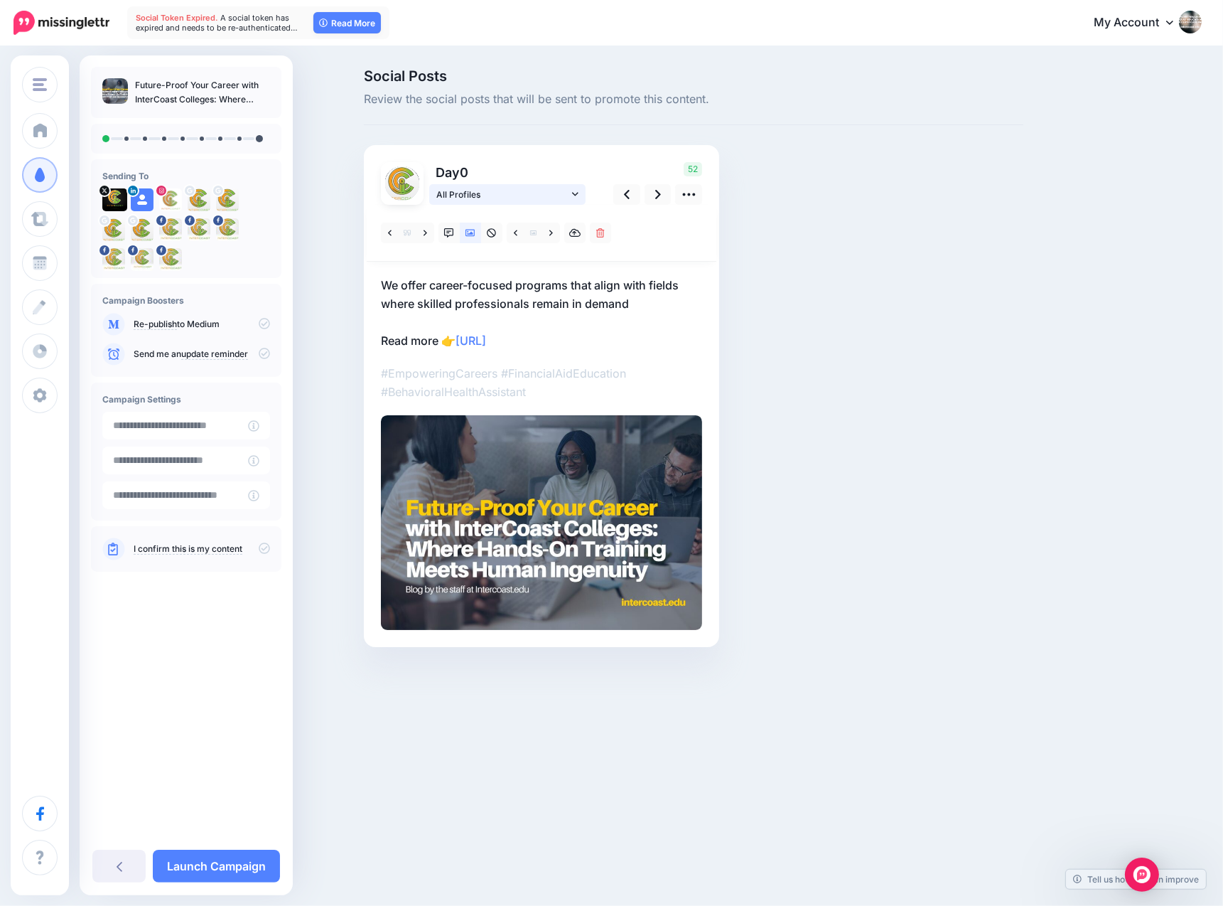
click at [574, 192] on icon at bounding box center [575, 194] width 6 height 10
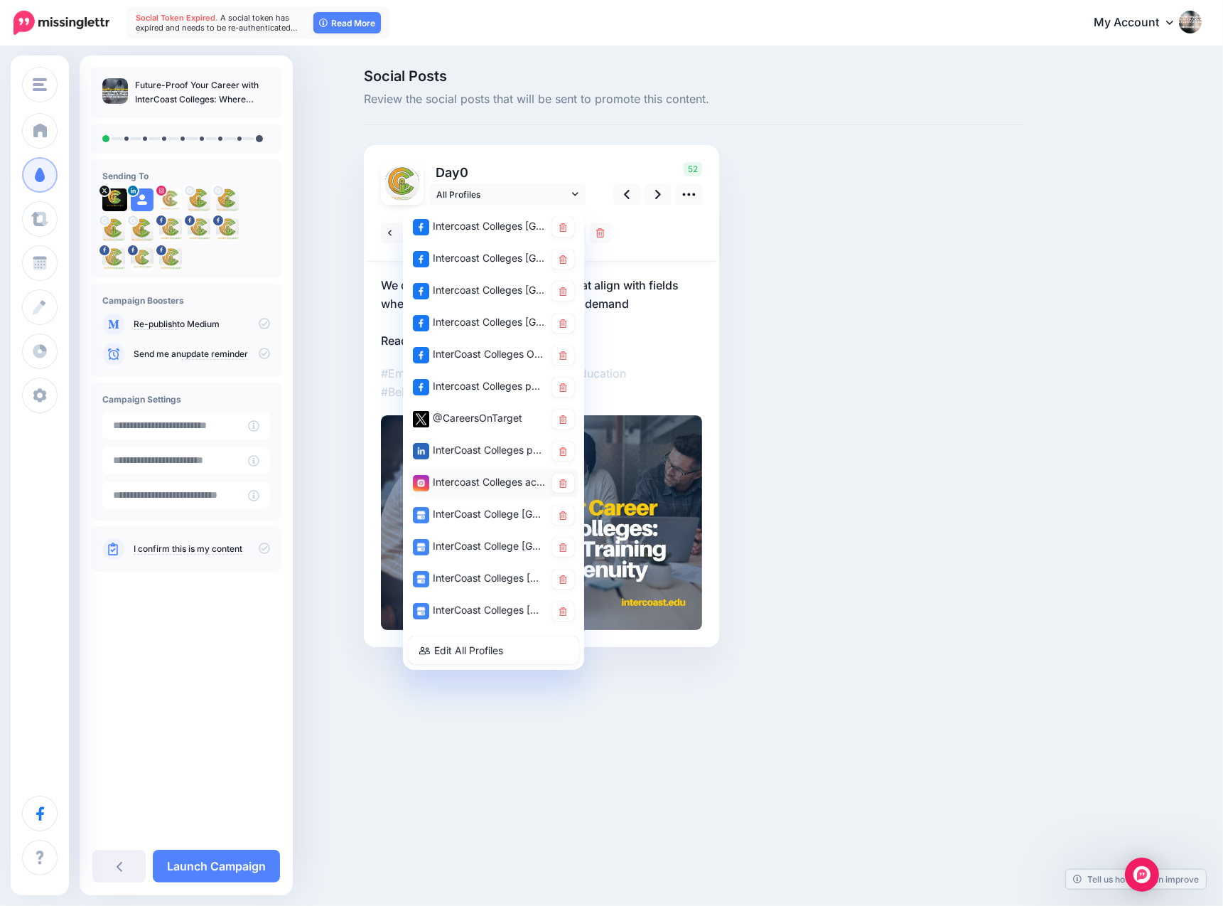
click at [461, 479] on div "Intercoast Colleges account" at bounding box center [479, 482] width 132 height 18
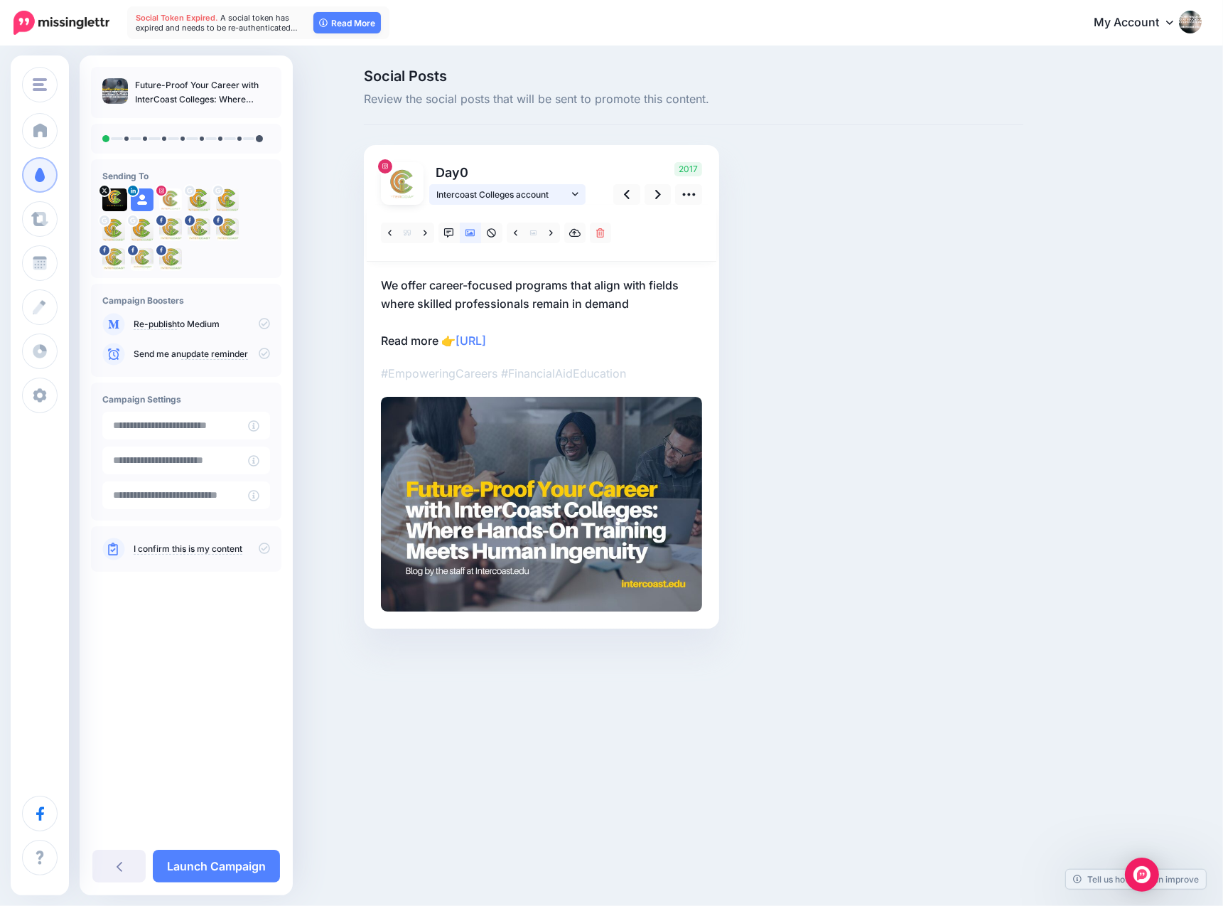
click at [577, 195] on icon at bounding box center [575, 194] width 6 height 10
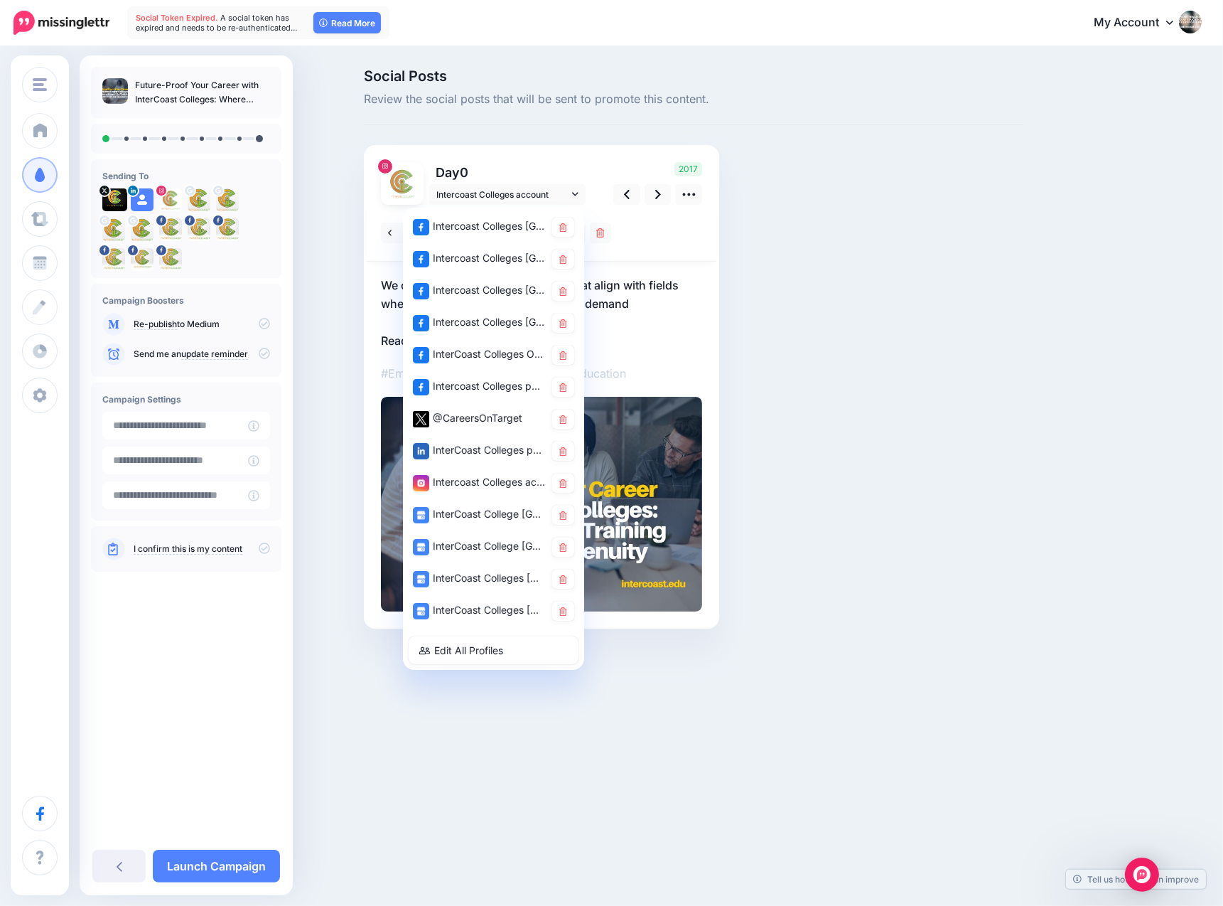
click at [859, 241] on div "Social Posts Review the social posts that will be sent to promote this content.…" at bounding box center [693, 370] width 681 height 602
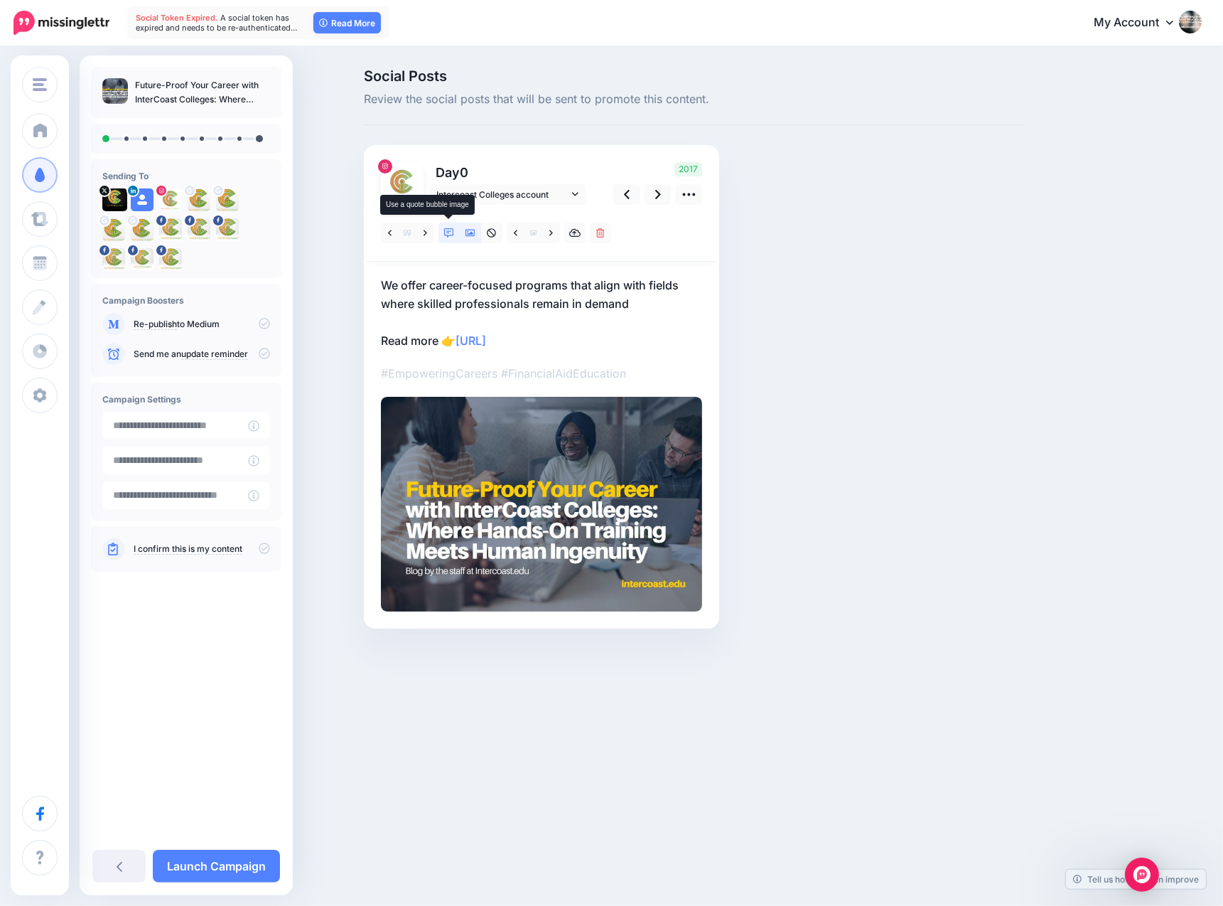
click at [449, 232] on icon at bounding box center [449, 233] width 10 height 10
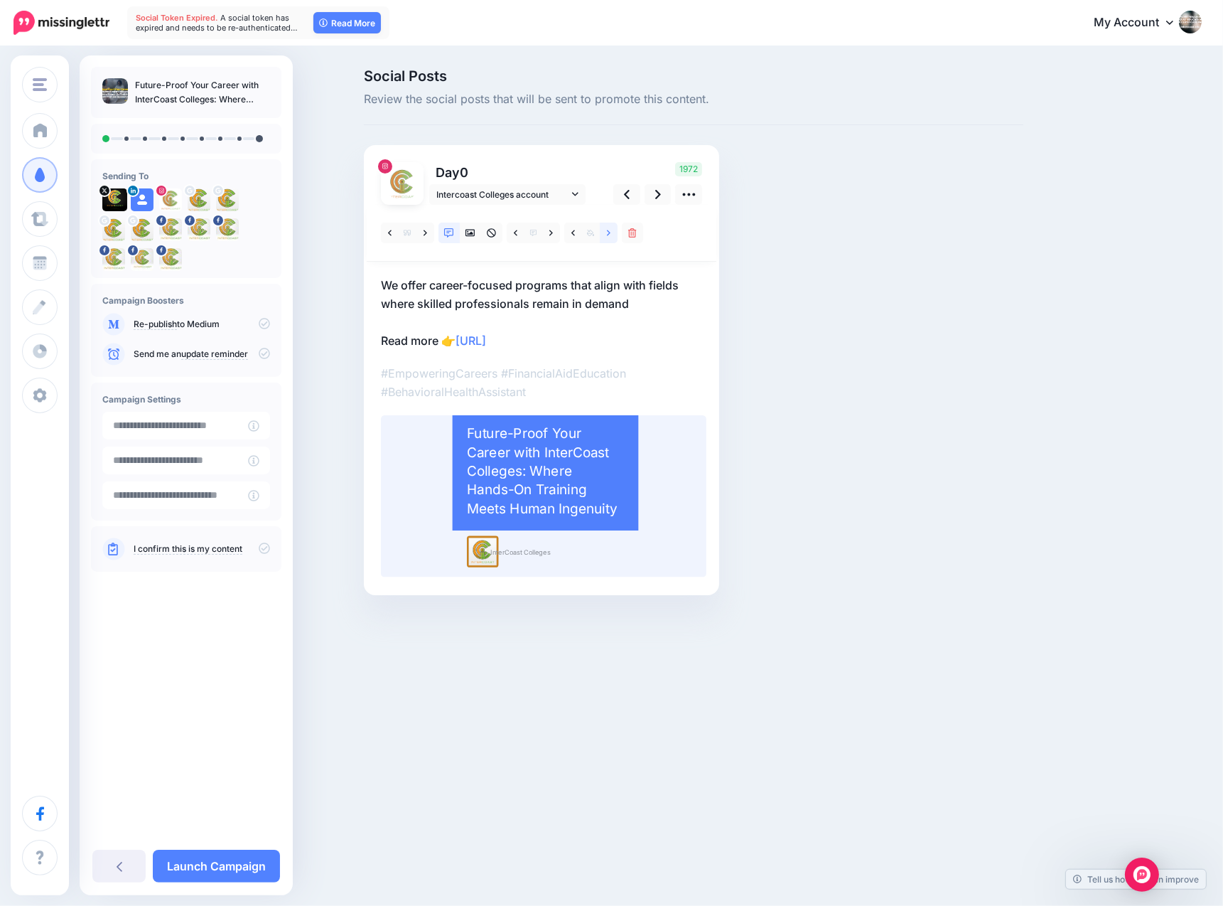
click at [608, 231] on icon at bounding box center [609, 233] width 4 height 6
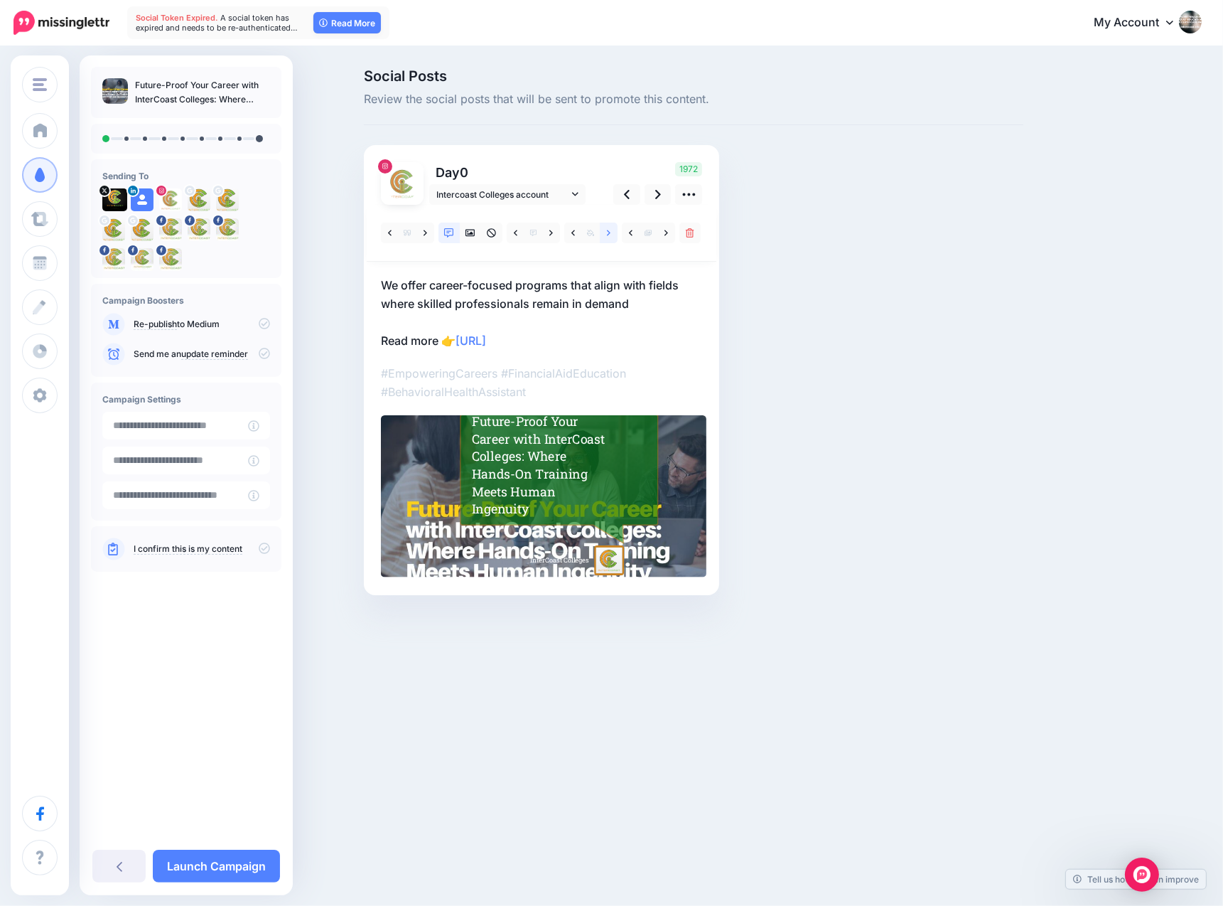
click at [608, 231] on icon at bounding box center [609, 233] width 4 height 6
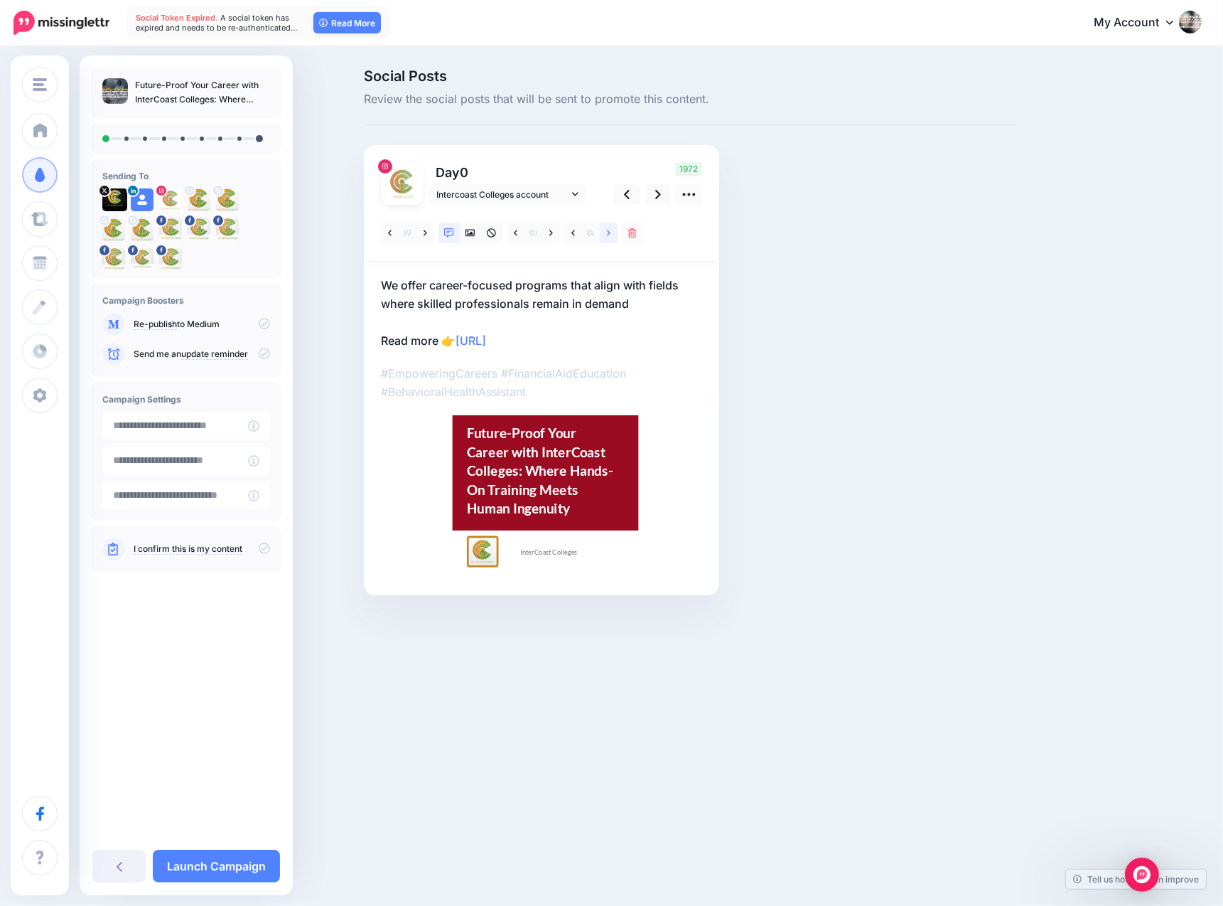
click at [608, 231] on icon at bounding box center [609, 233] width 4 height 6
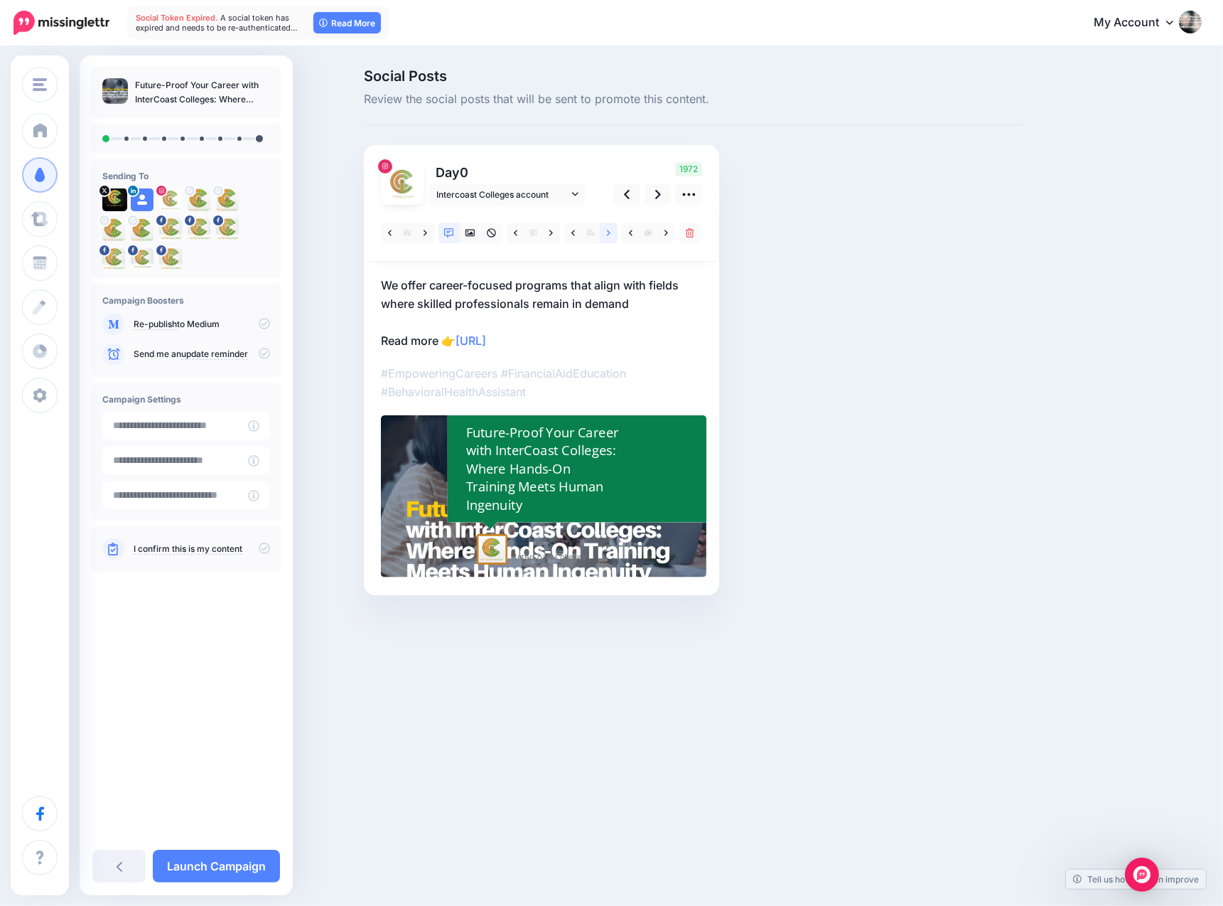
click at [608, 231] on icon at bounding box center [609, 233] width 4 height 6
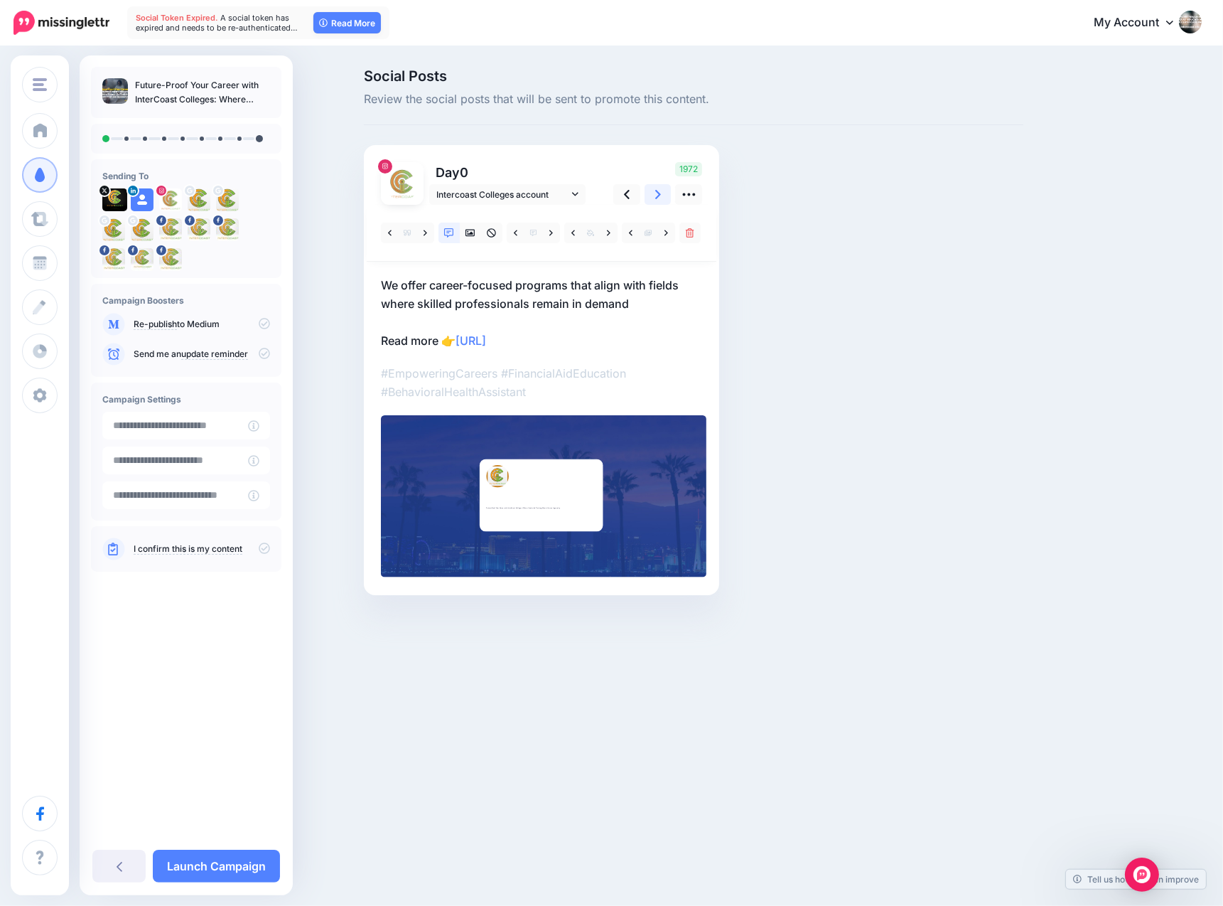
click at [656, 195] on icon at bounding box center [658, 194] width 6 height 15
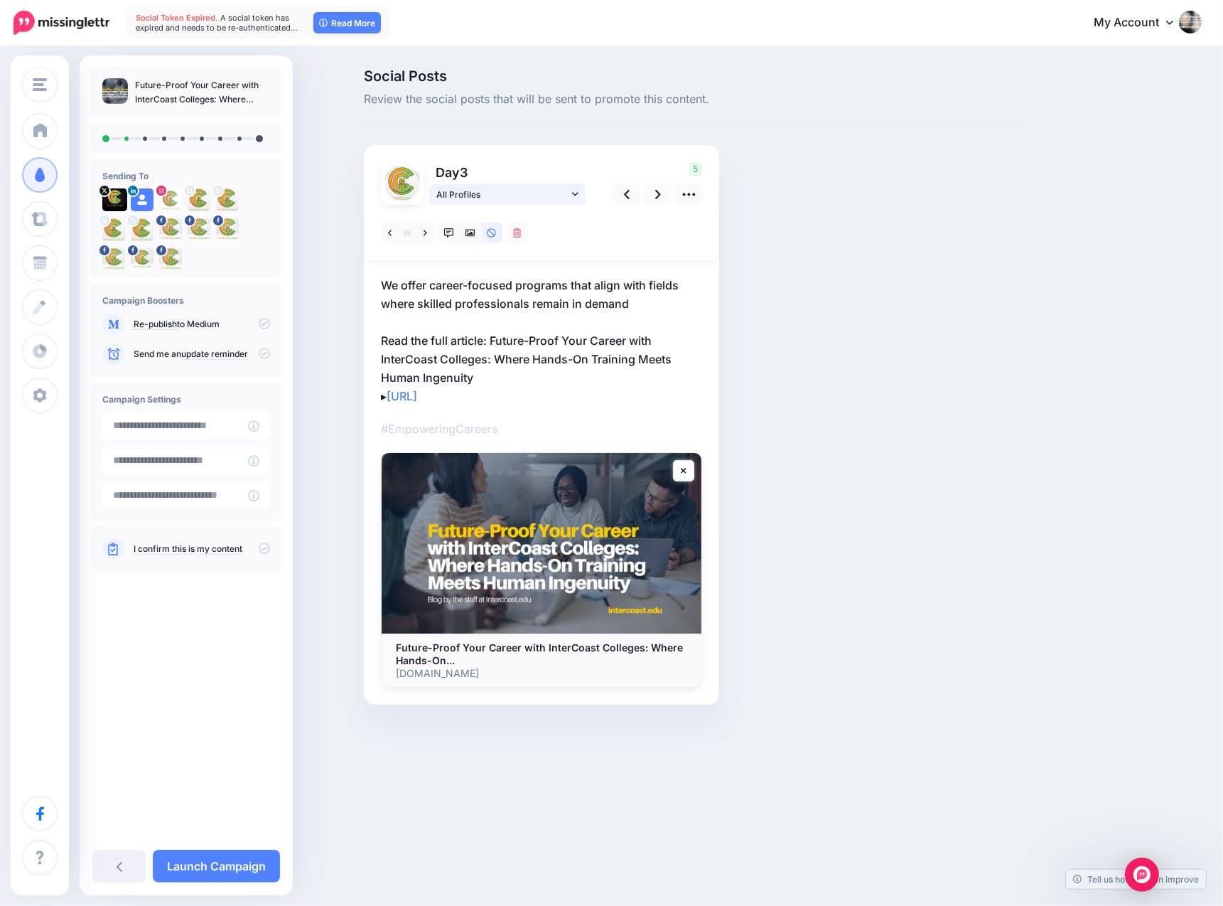
click at [574, 192] on icon at bounding box center [575, 194] width 6 height 10
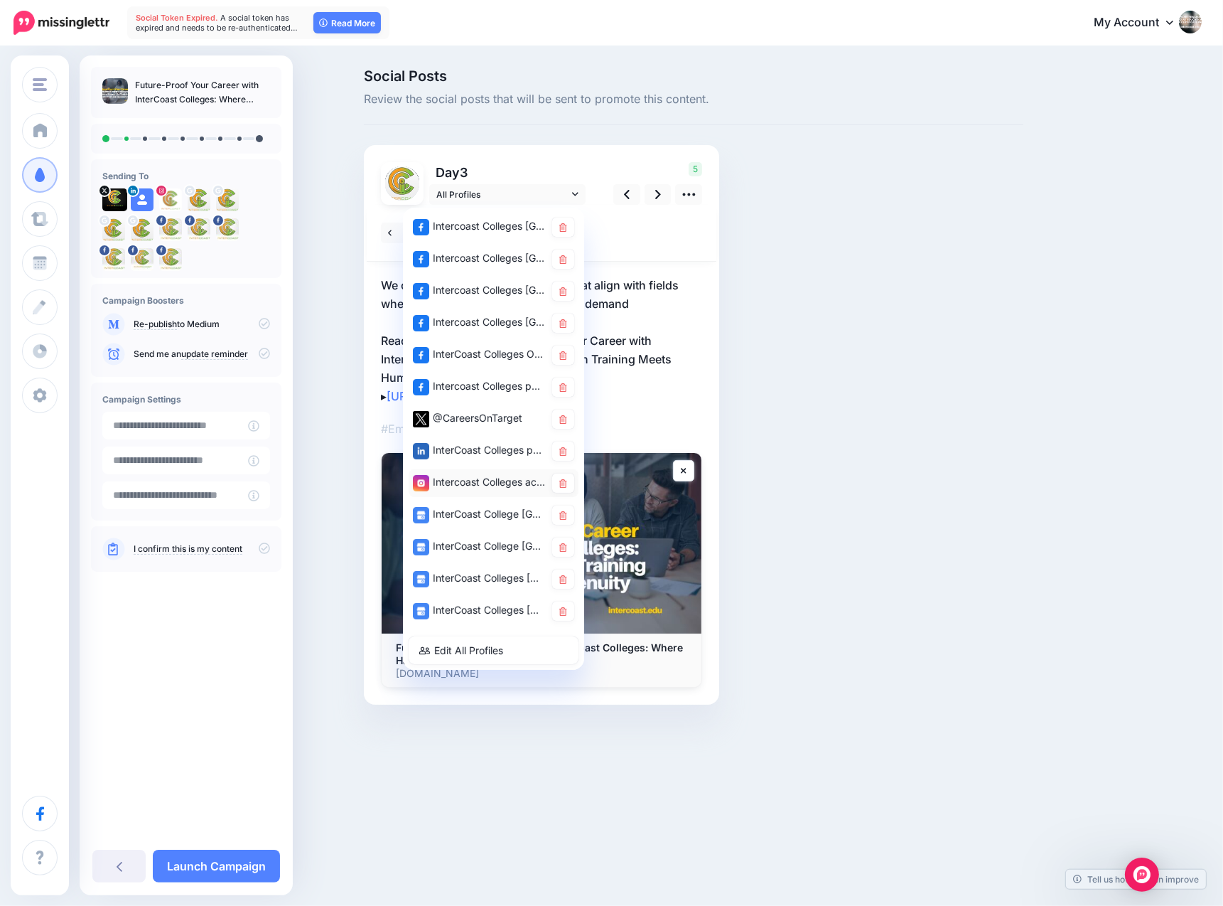
click at [467, 484] on div "Intercoast Colleges account" at bounding box center [479, 482] width 132 height 18
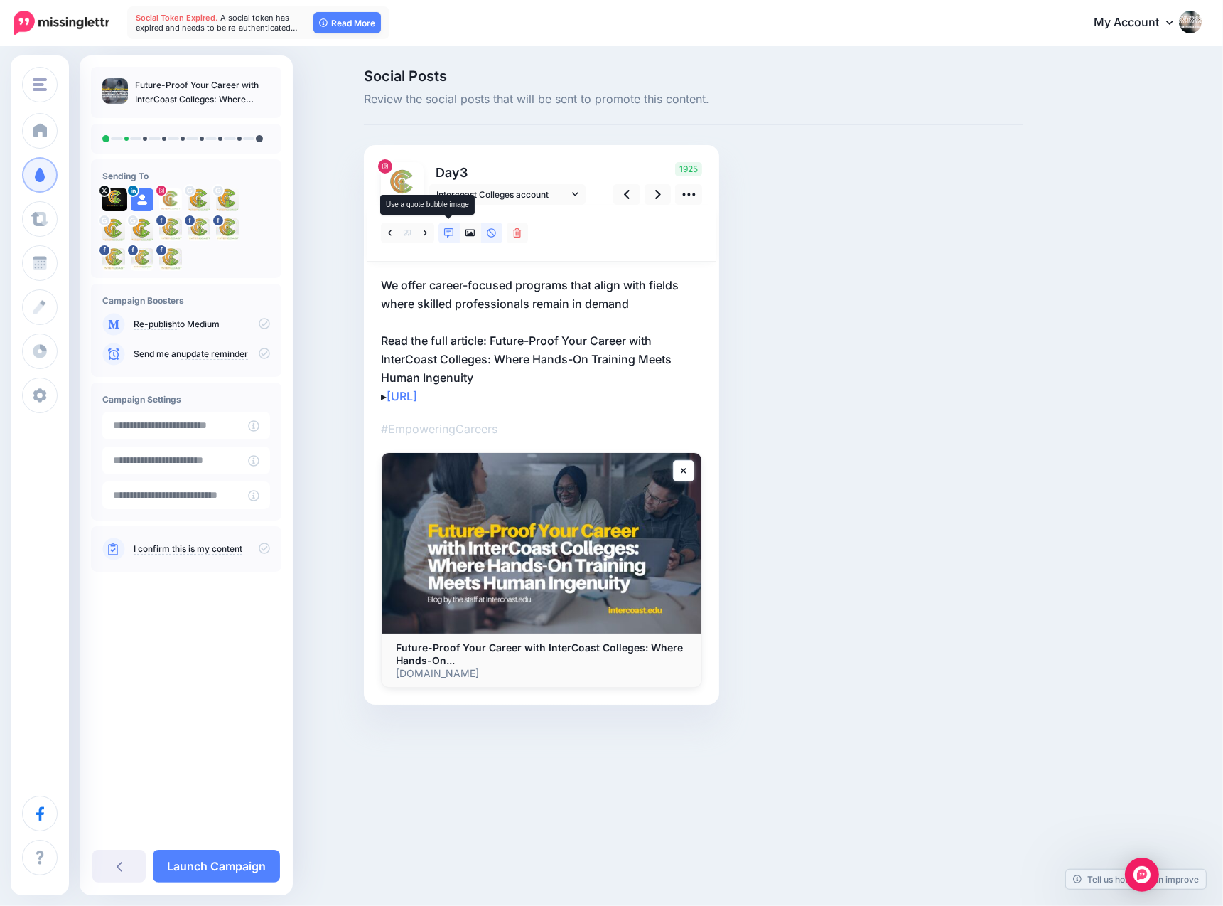
click at [448, 230] on icon at bounding box center [449, 233] width 10 height 10
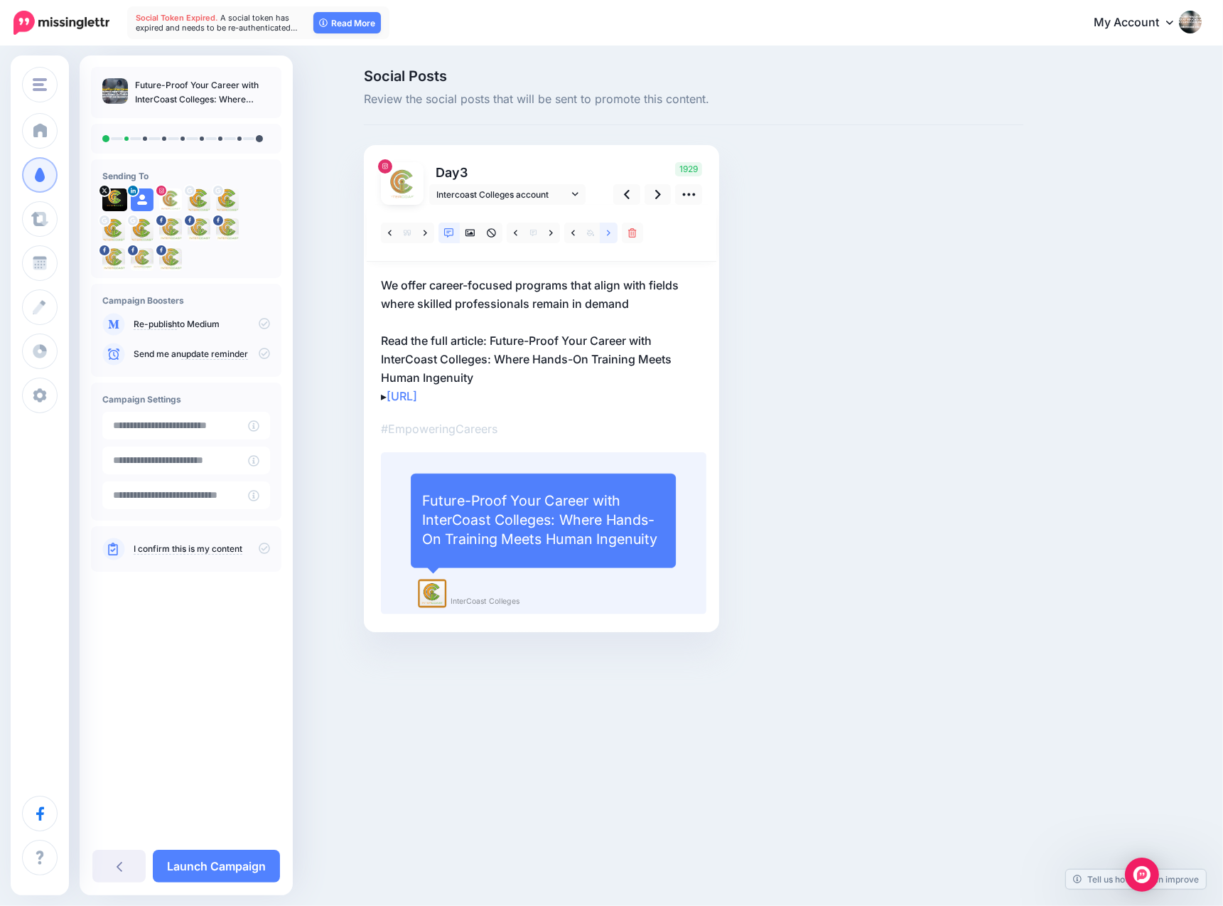
click at [608, 232] on icon at bounding box center [609, 233] width 4 height 10
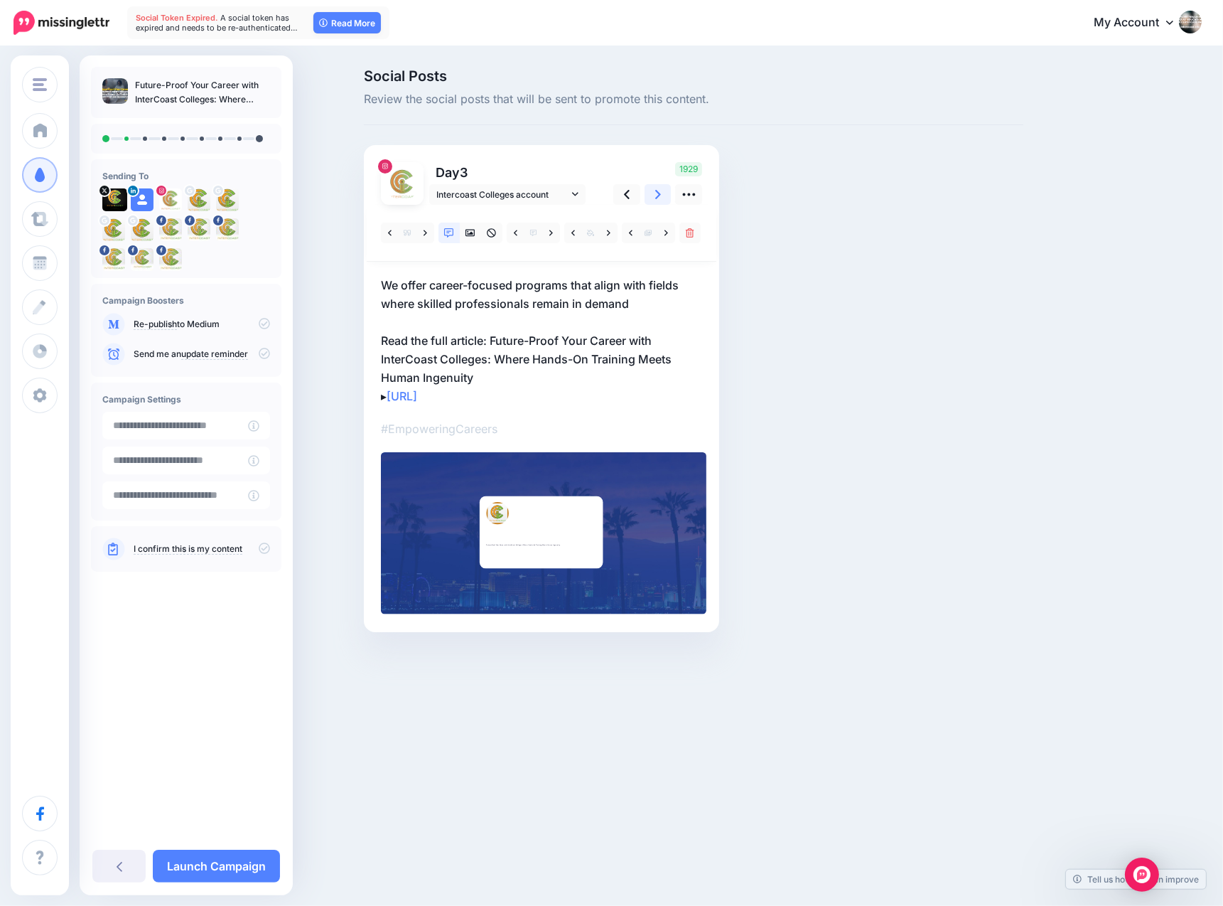
click at [659, 190] on icon at bounding box center [658, 194] width 6 height 15
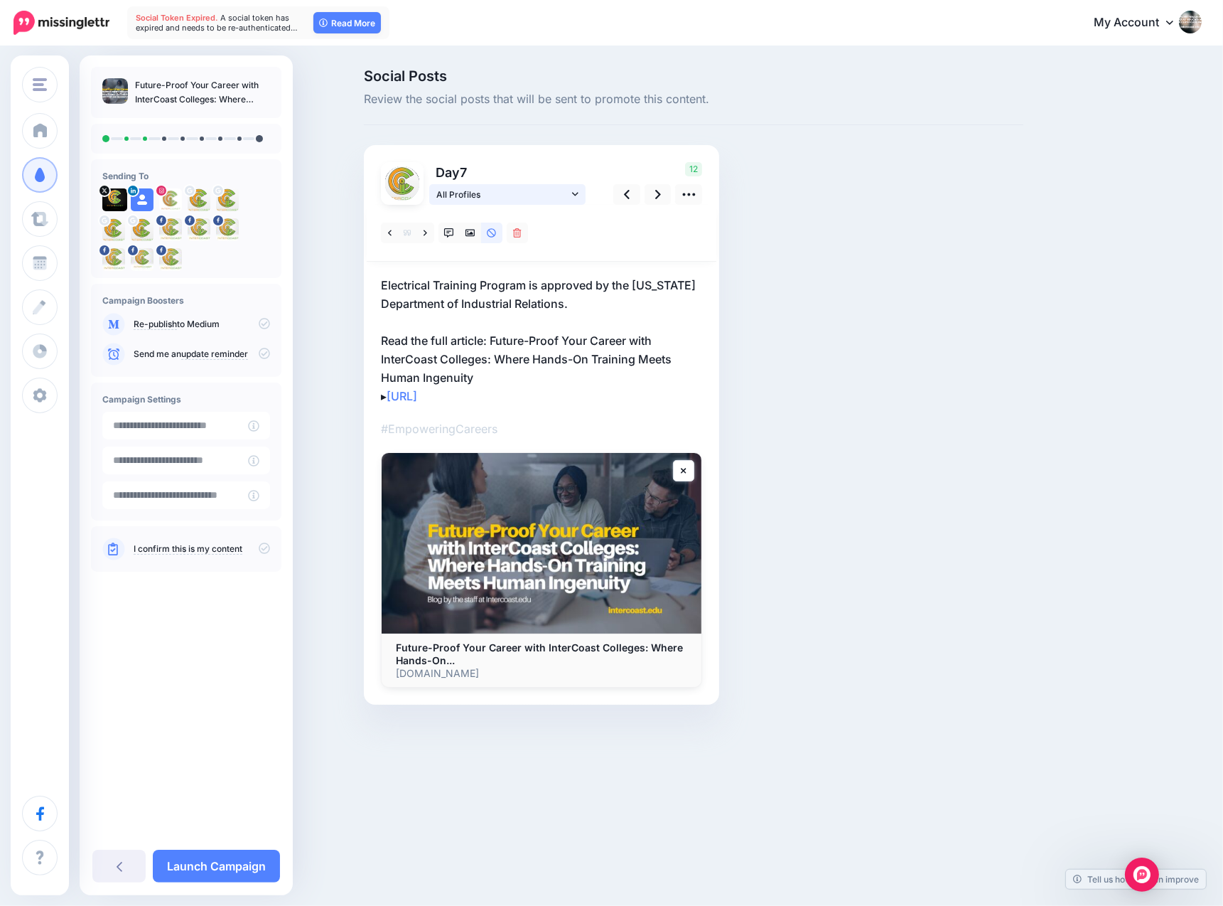
click at [575, 193] on icon at bounding box center [575, 194] width 6 height 10
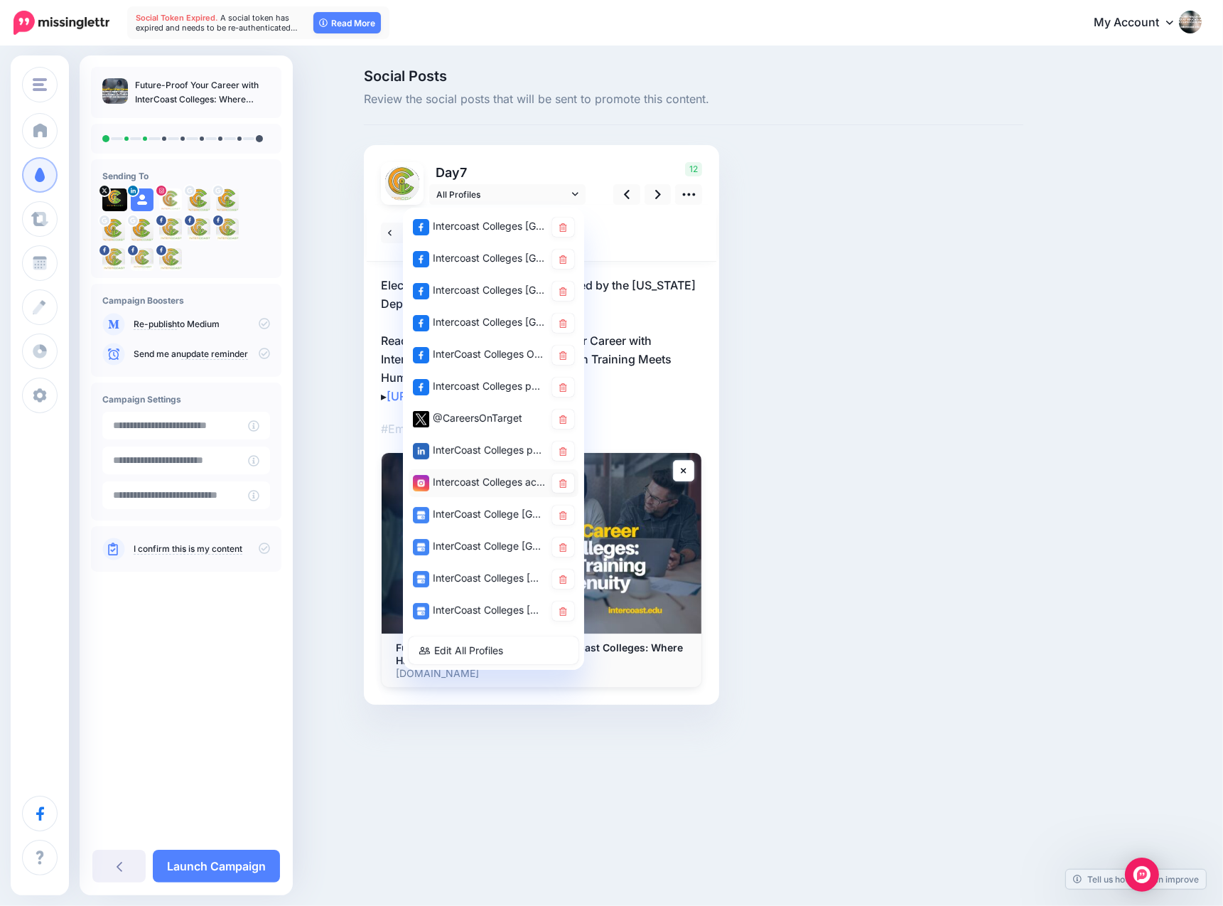
click at [480, 477] on div "Intercoast Colleges account" at bounding box center [479, 482] width 132 height 18
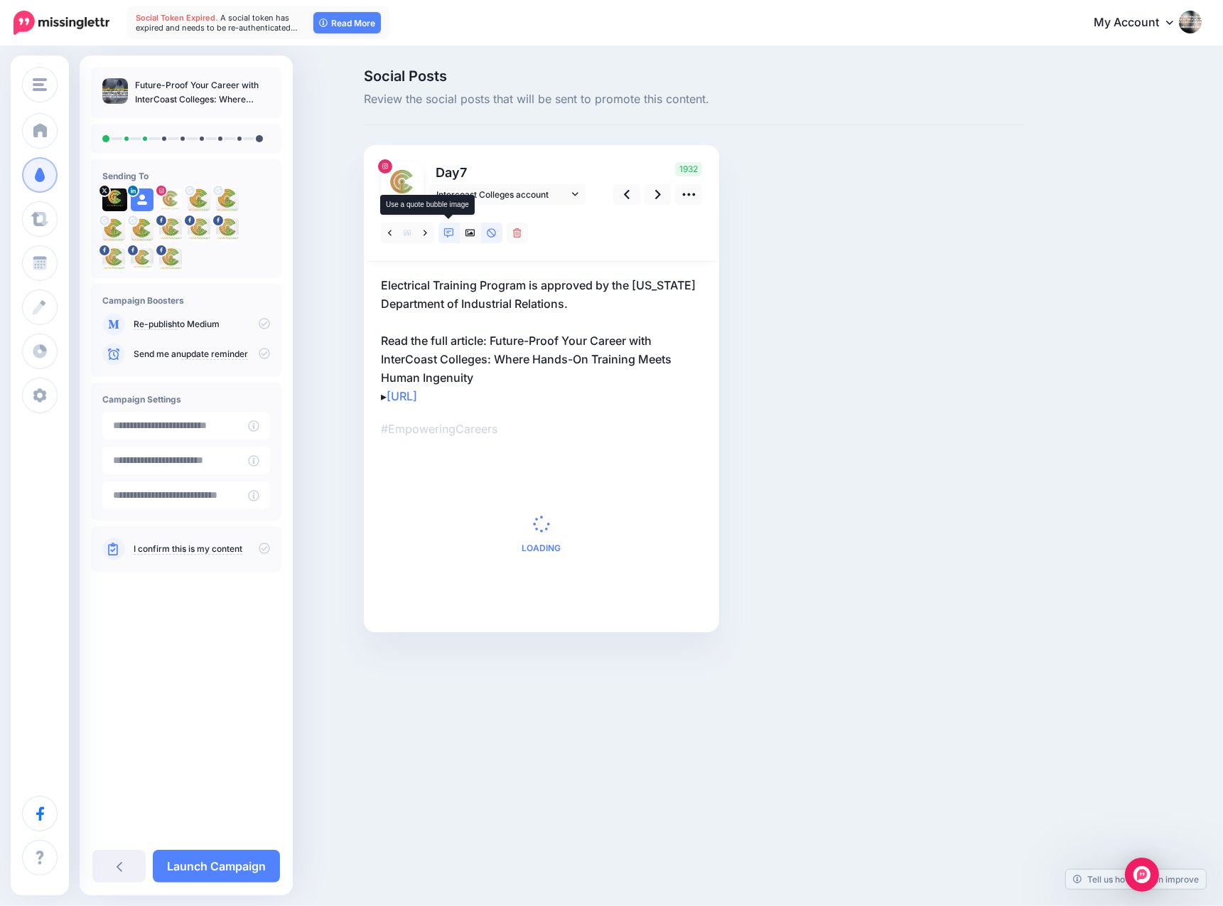
click at [451, 231] on icon at bounding box center [449, 233] width 10 height 10
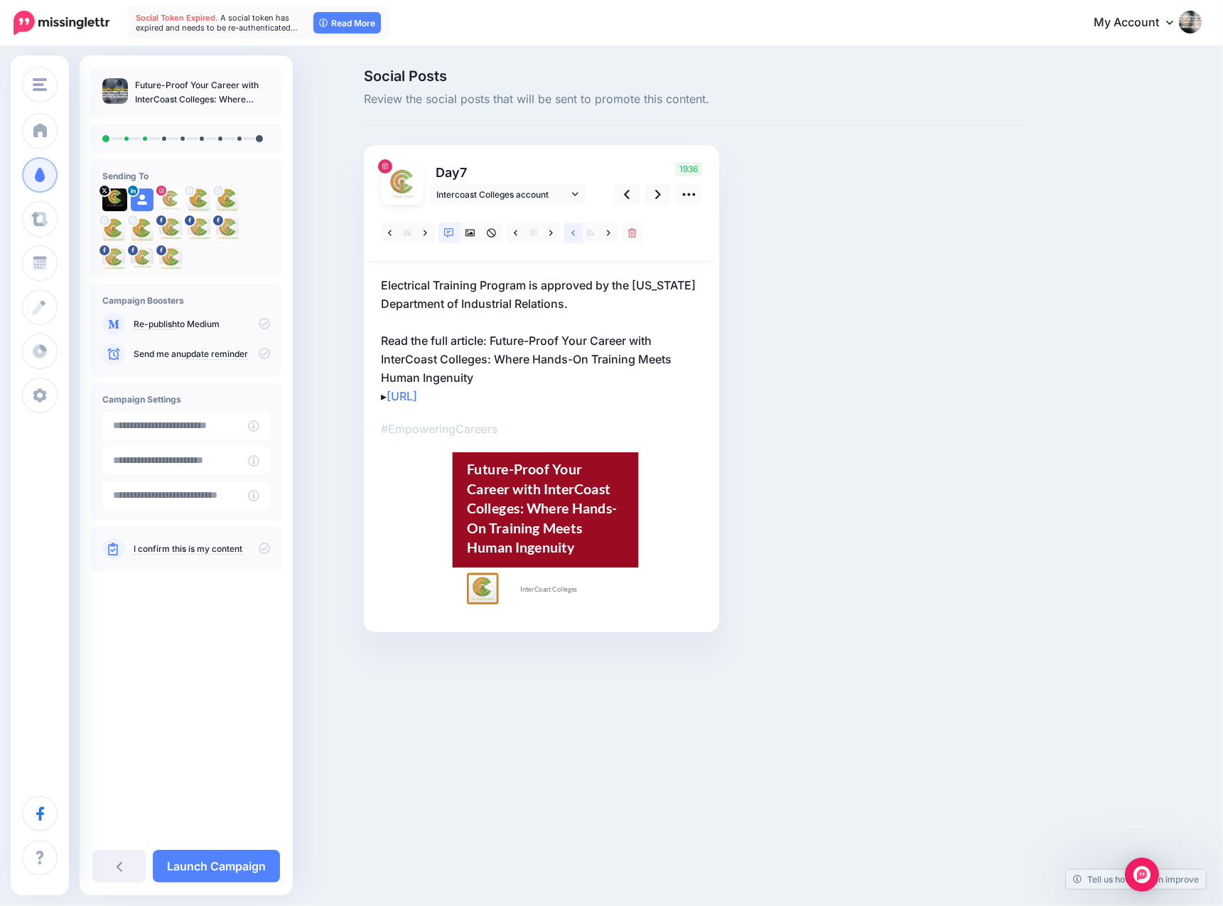
click at [571, 230] on icon at bounding box center [573, 233] width 4 height 10
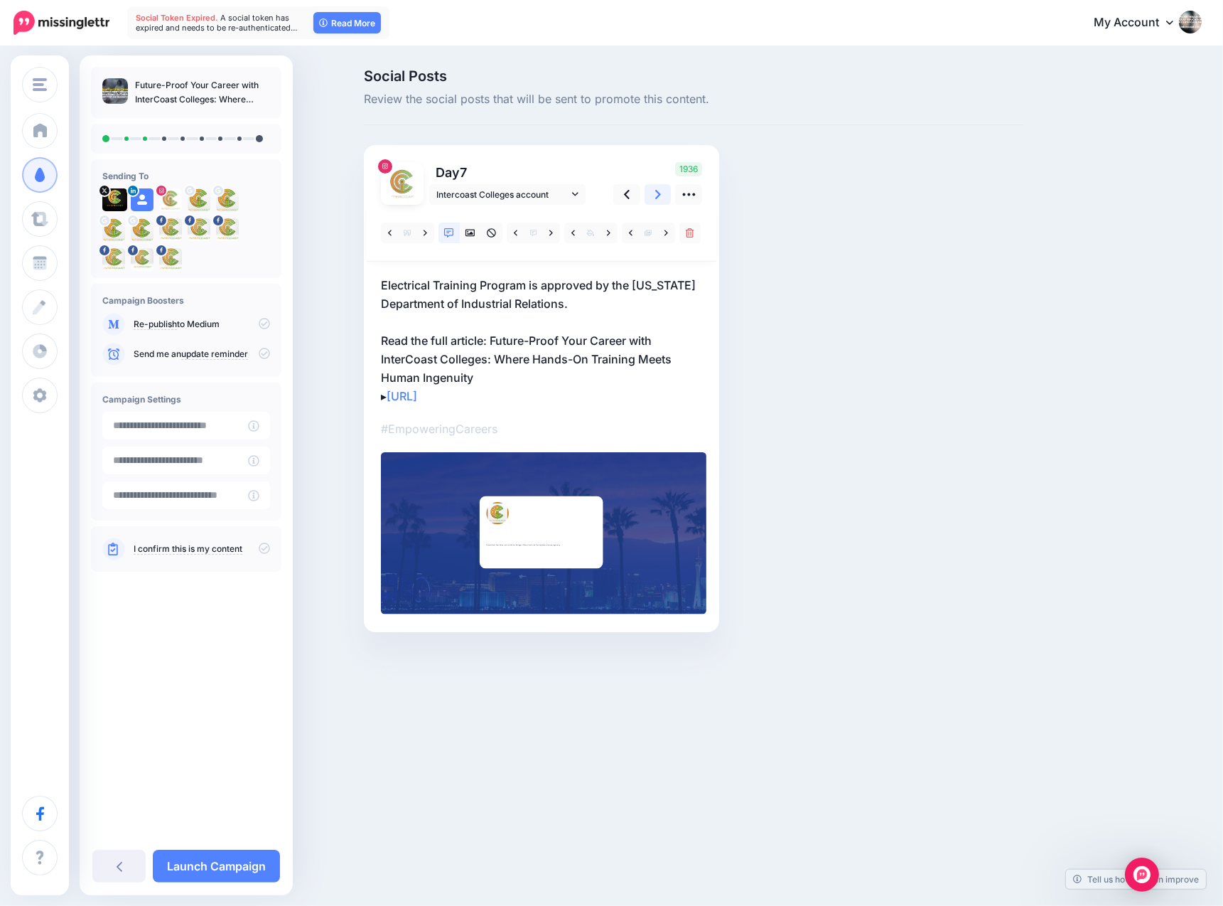
click at [656, 192] on icon at bounding box center [658, 194] width 6 height 15
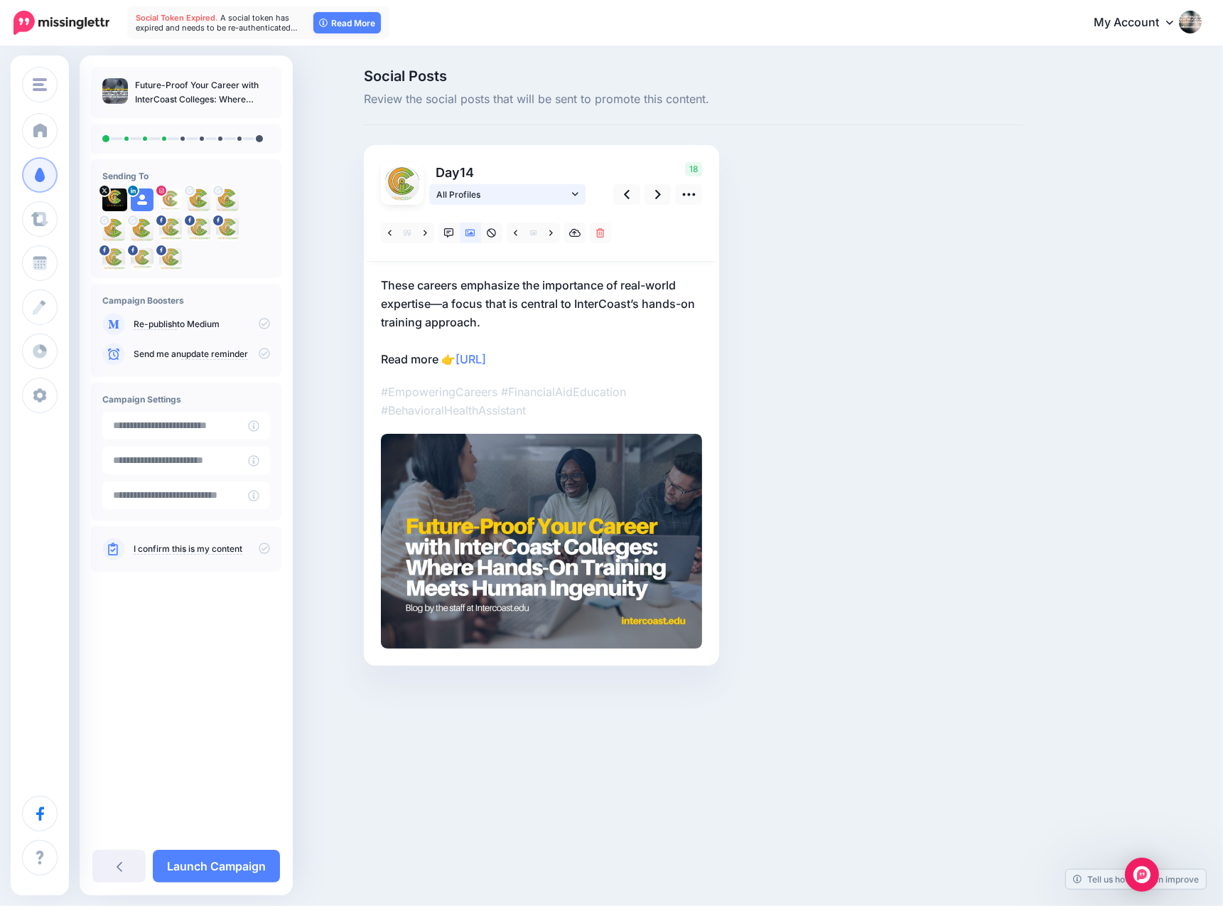
click at [572, 192] on icon at bounding box center [575, 194] width 6 height 10
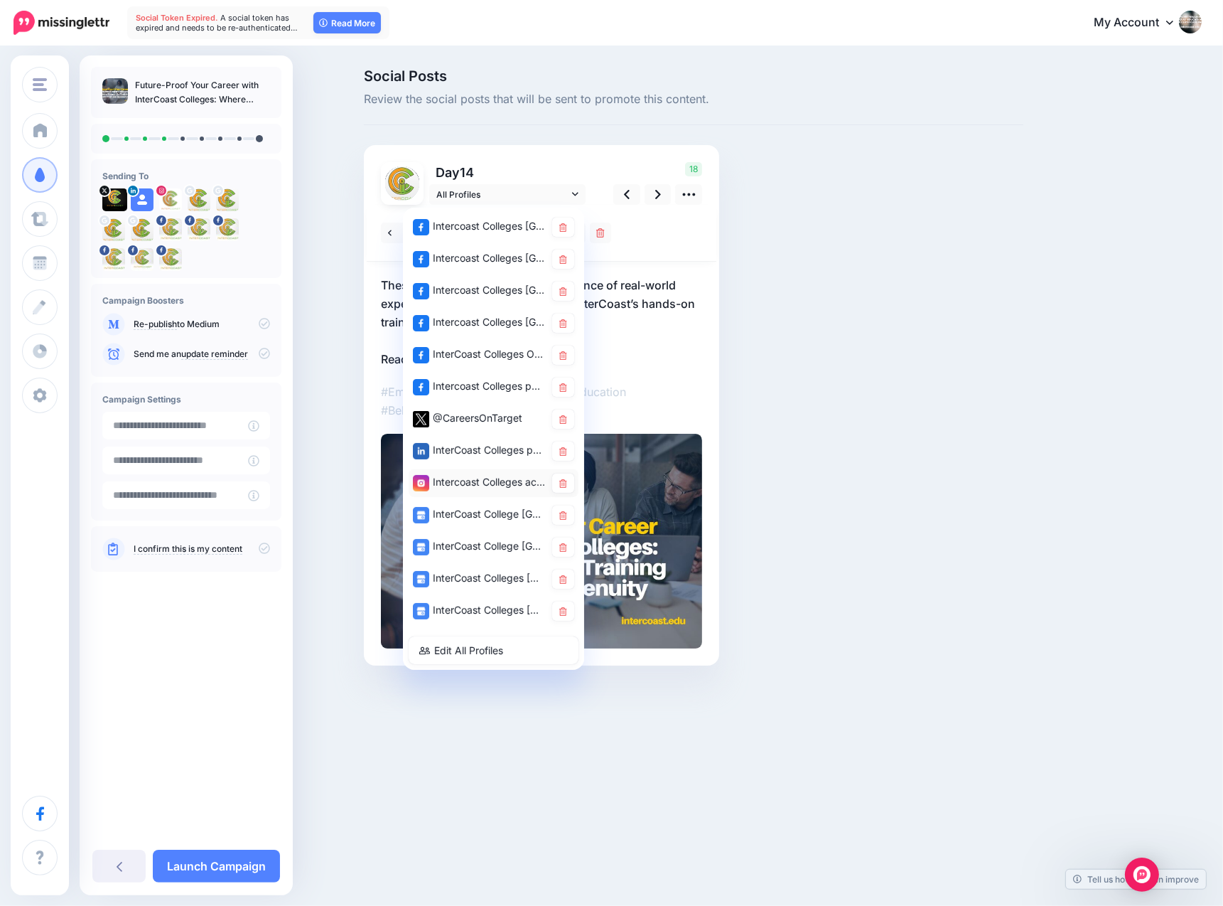
click at [472, 481] on div "Intercoast Colleges account" at bounding box center [479, 482] width 132 height 18
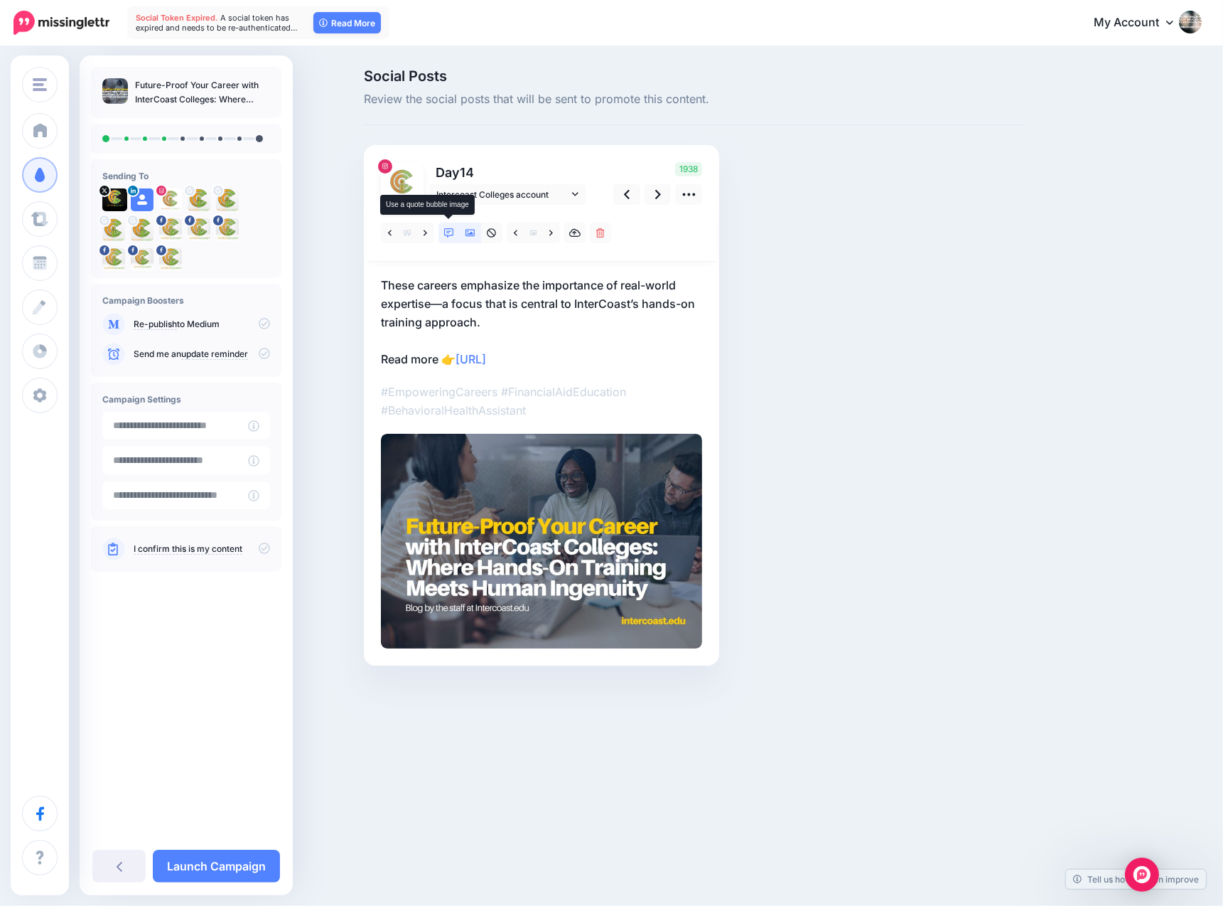
click at [449, 231] on icon at bounding box center [449, 233] width 10 height 10
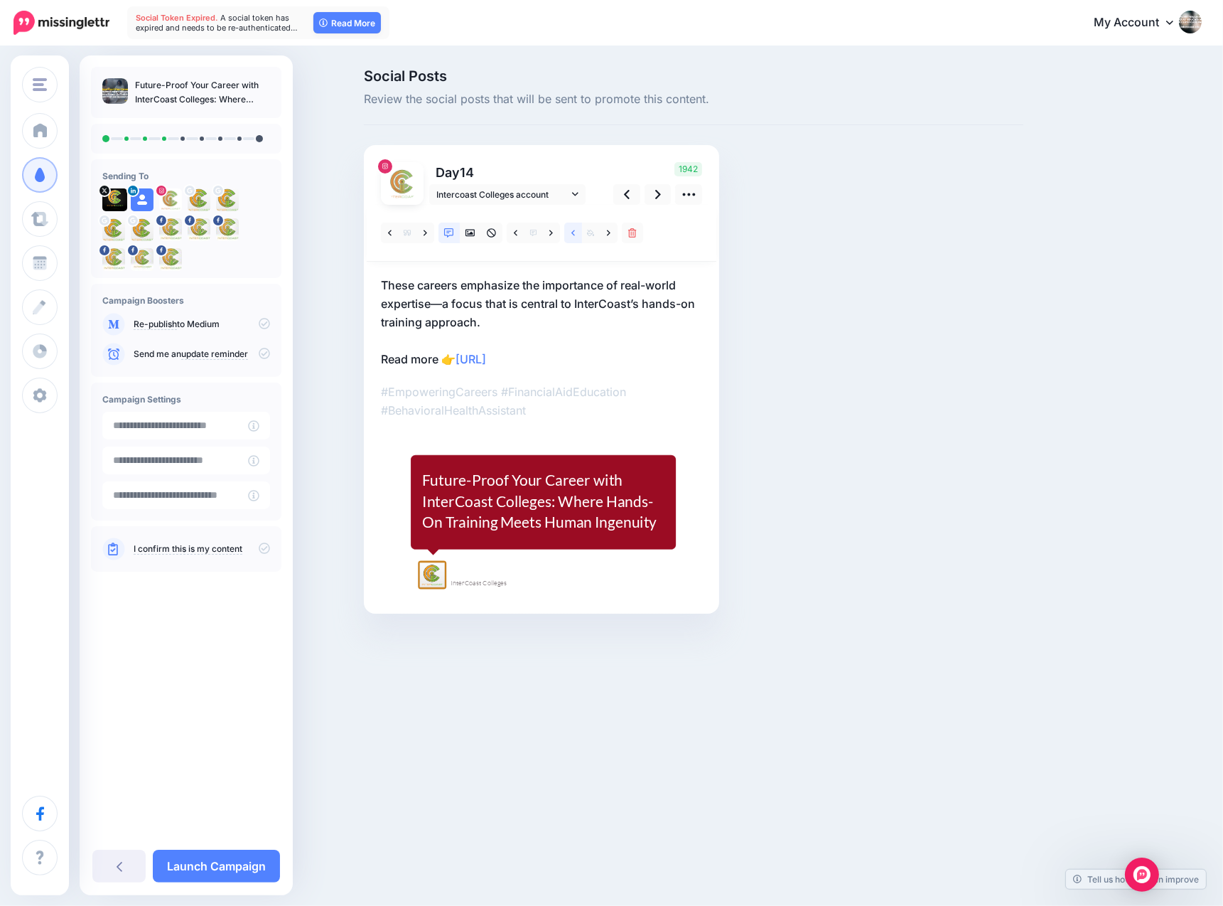
click at [571, 231] on icon at bounding box center [573, 233] width 4 height 10
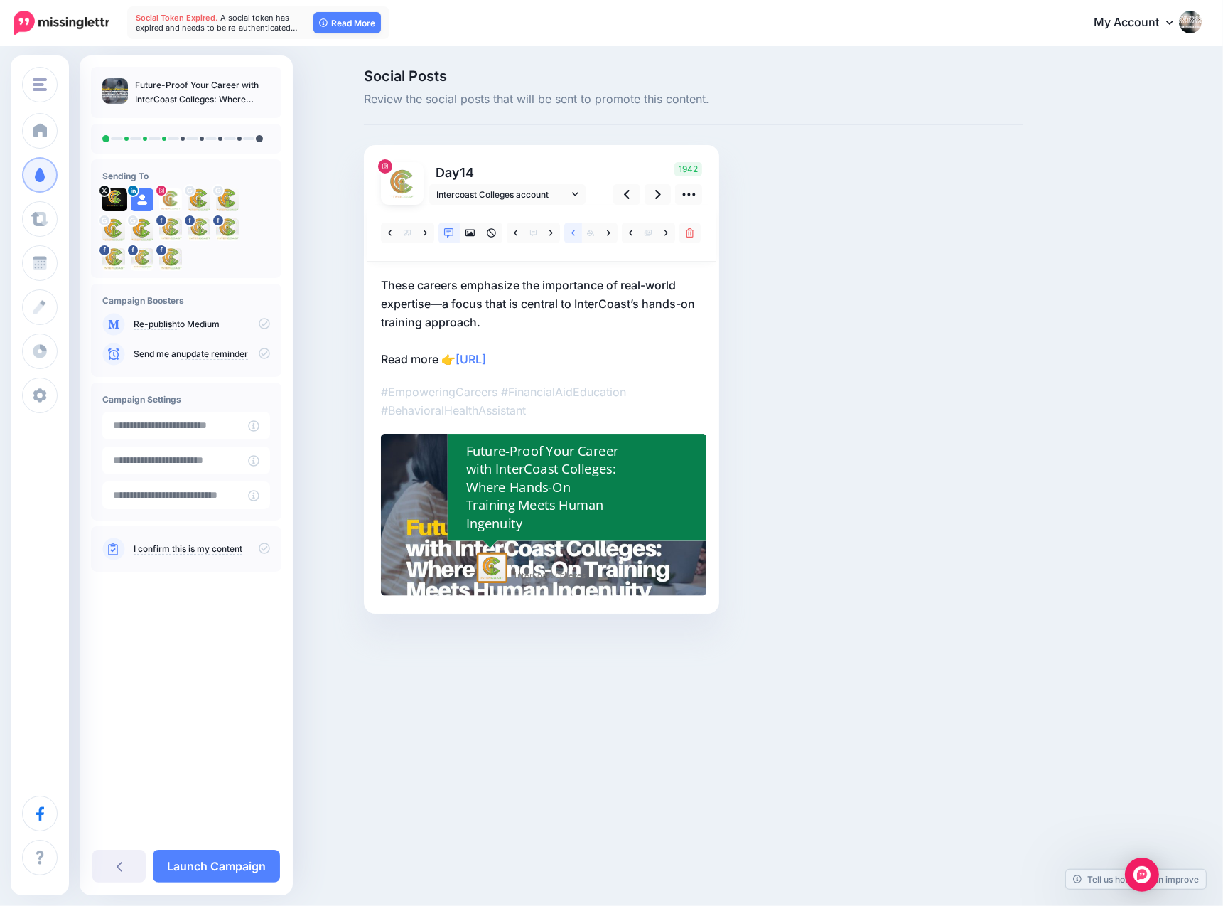
click at [571, 233] on icon at bounding box center [573, 233] width 4 height 6
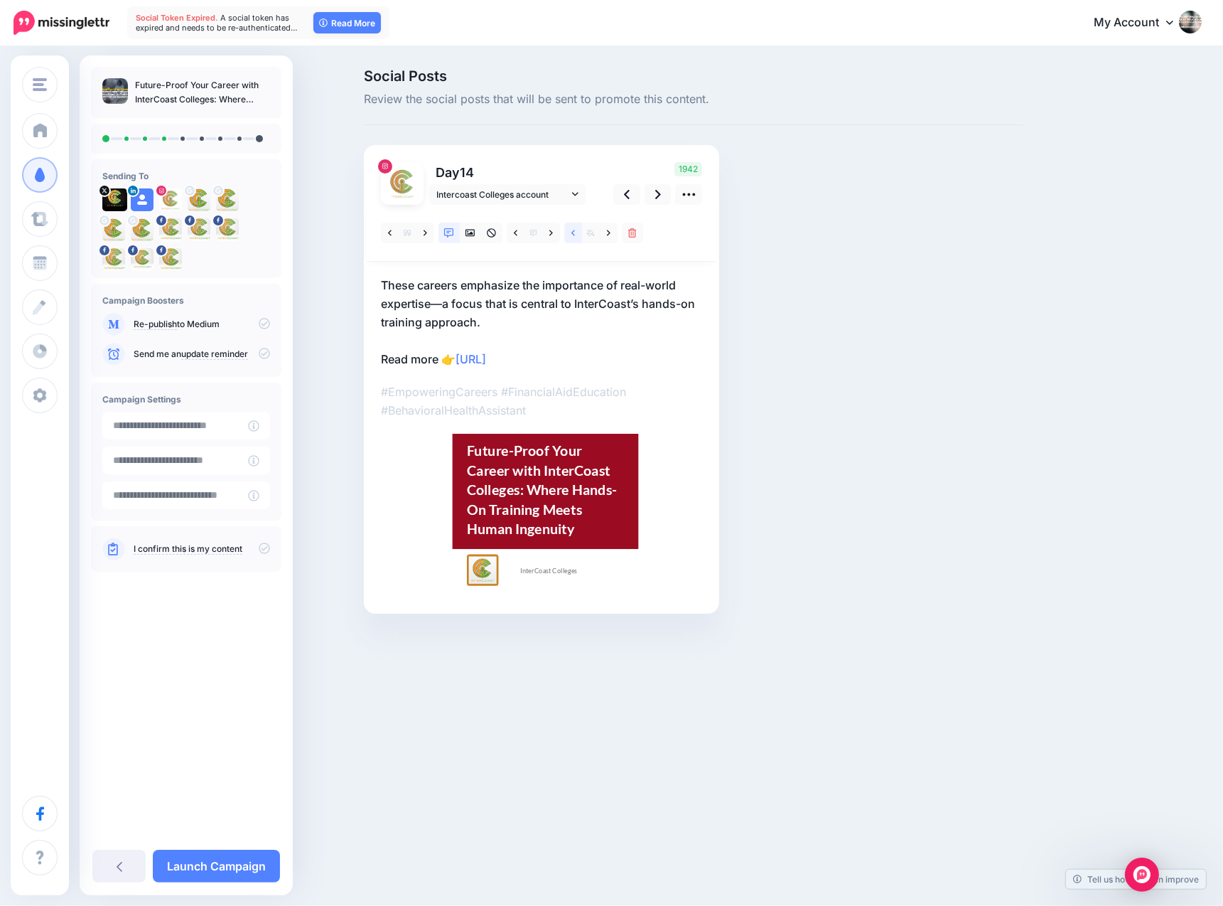
click at [571, 233] on icon at bounding box center [573, 233] width 4 height 6
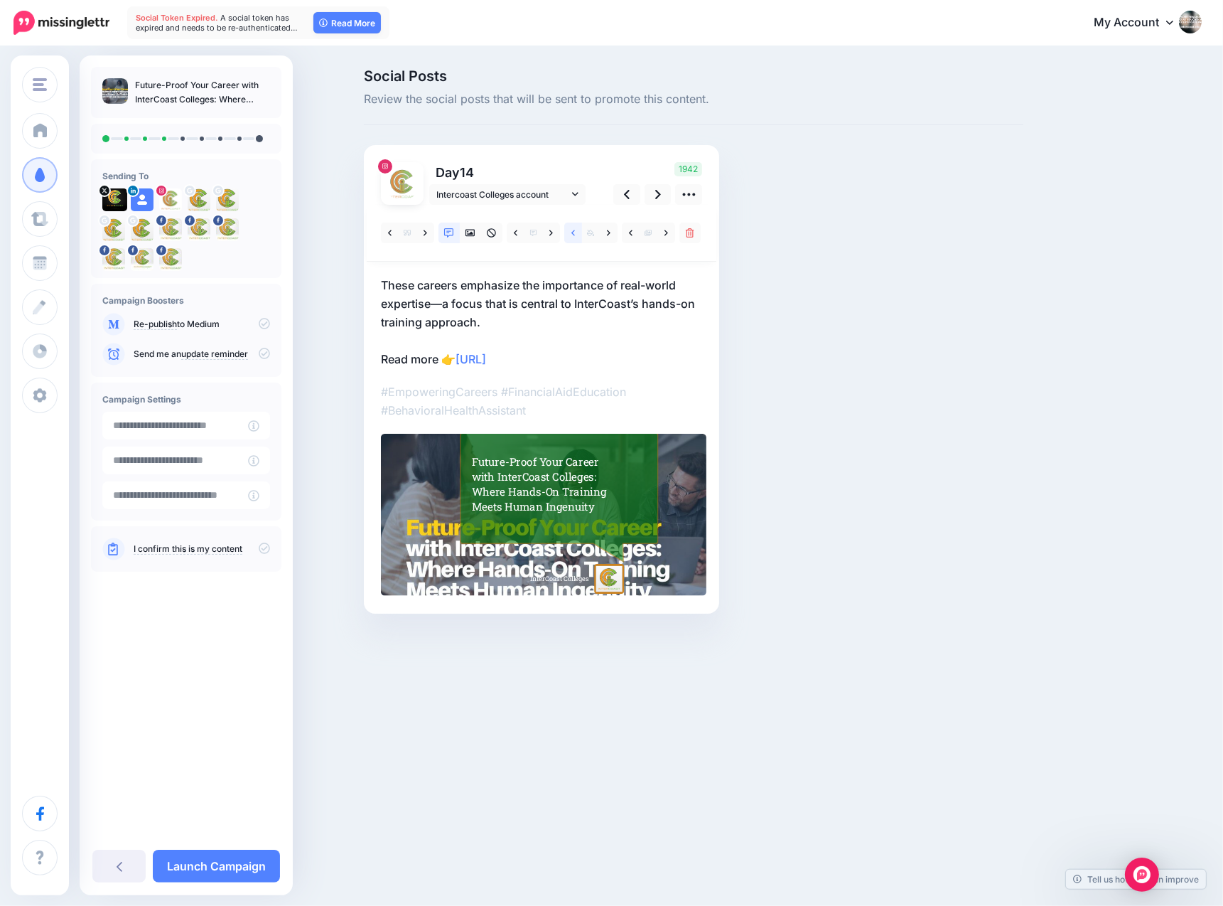
click at [571, 233] on icon at bounding box center [573, 233] width 4 height 6
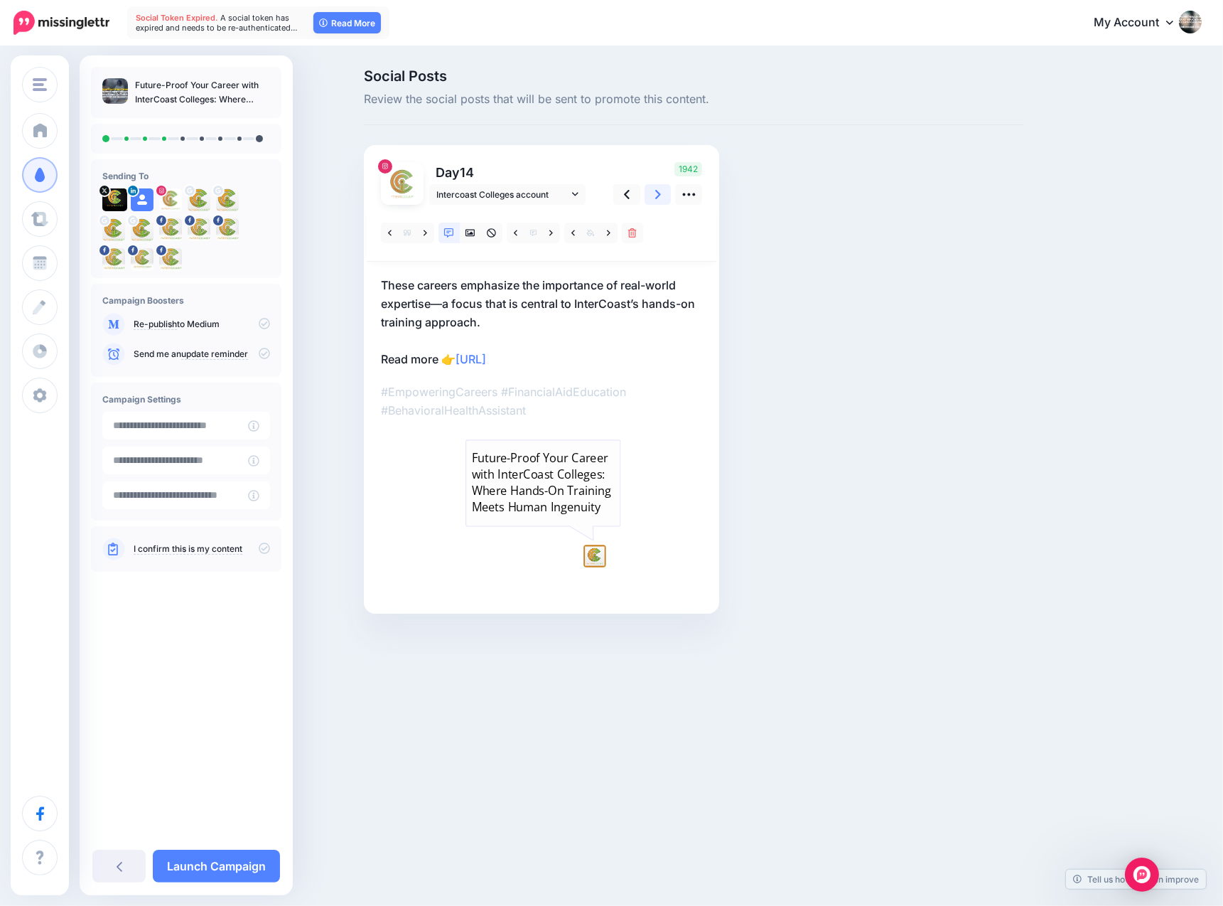
click at [658, 192] on icon at bounding box center [658, 194] width 6 height 9
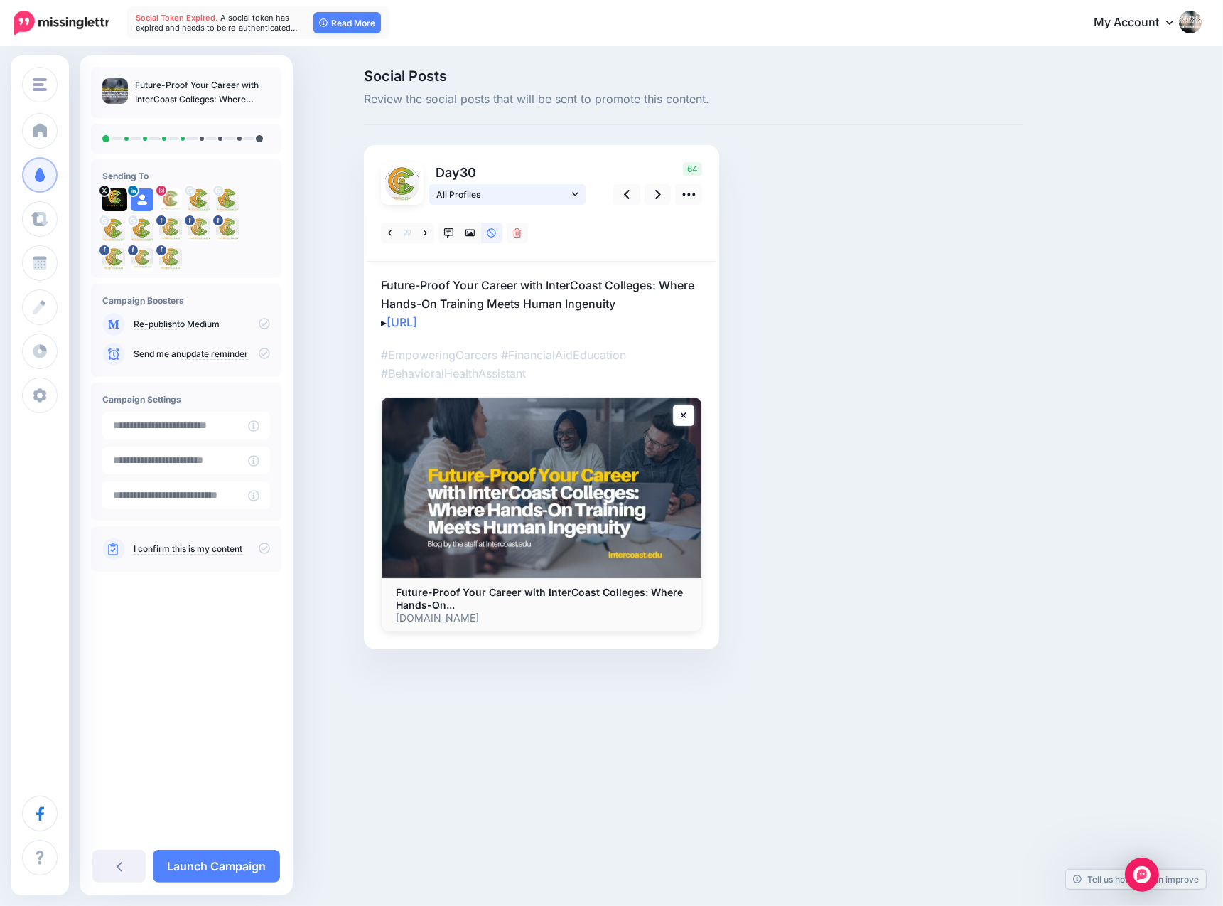
click at [574, 193] on icon at bounding box center [575, 194] width 6 height 10
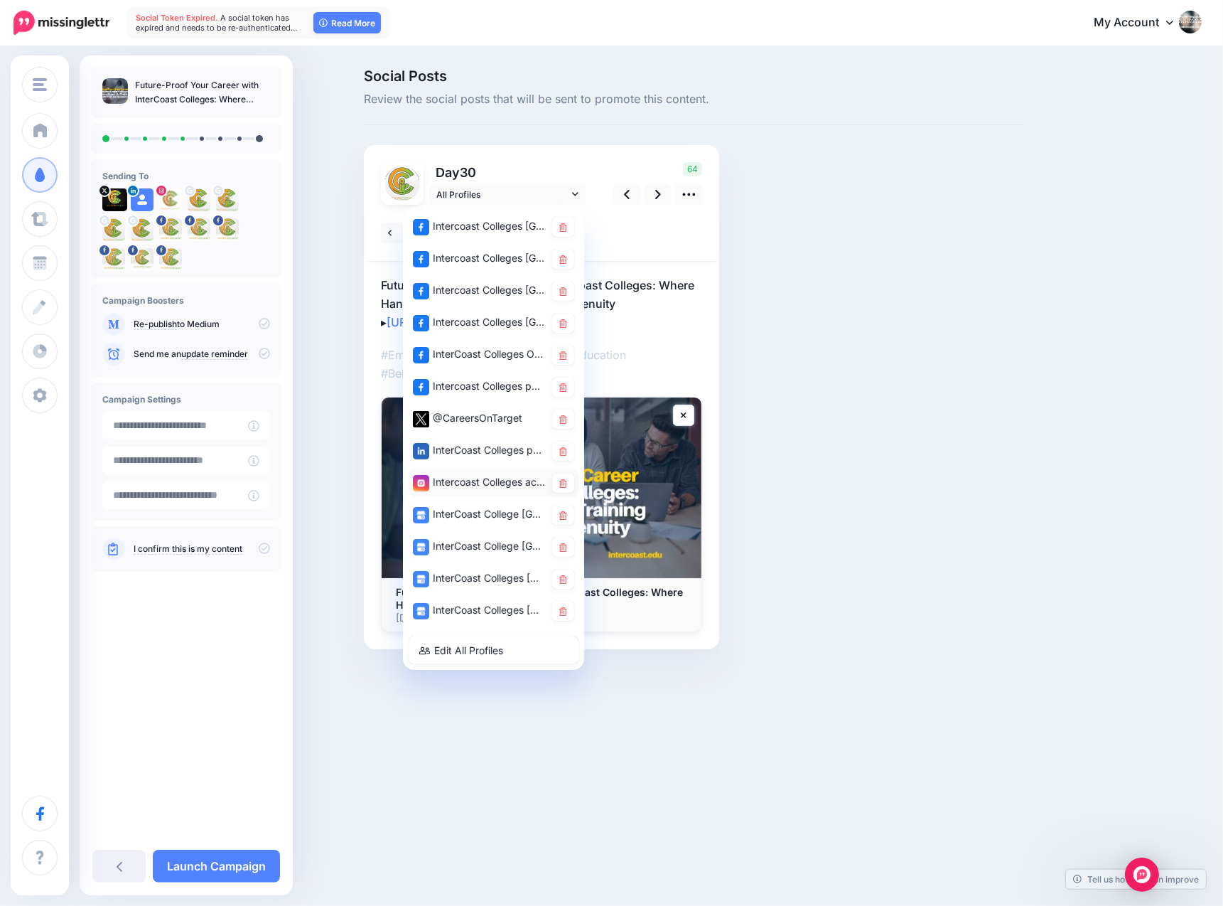
click at [474, 478] on div "Intercoast Colleges account" at bounding box center [479, 482] width 132 height 18
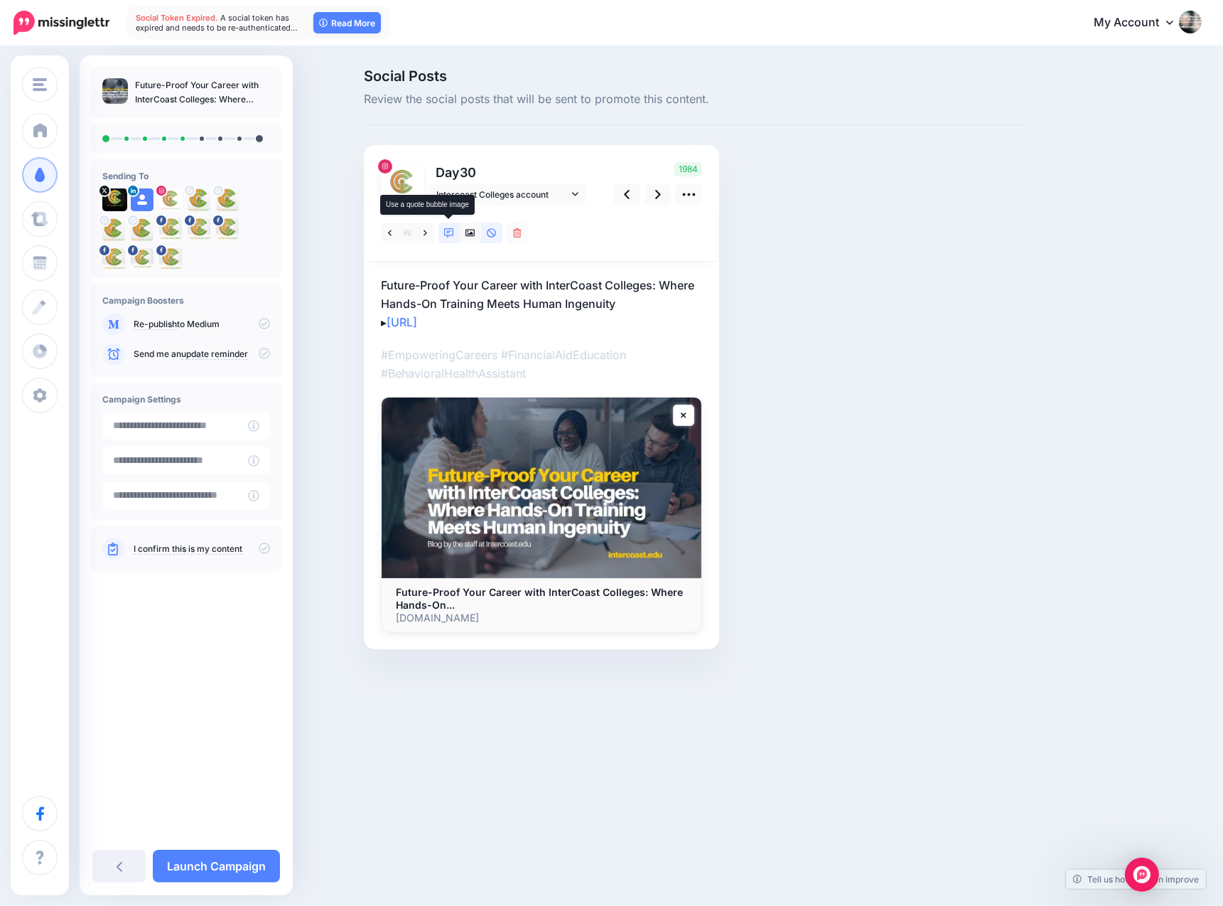
click at [448, 233] on icon at bounding box center [449, 233] width 10 height 10
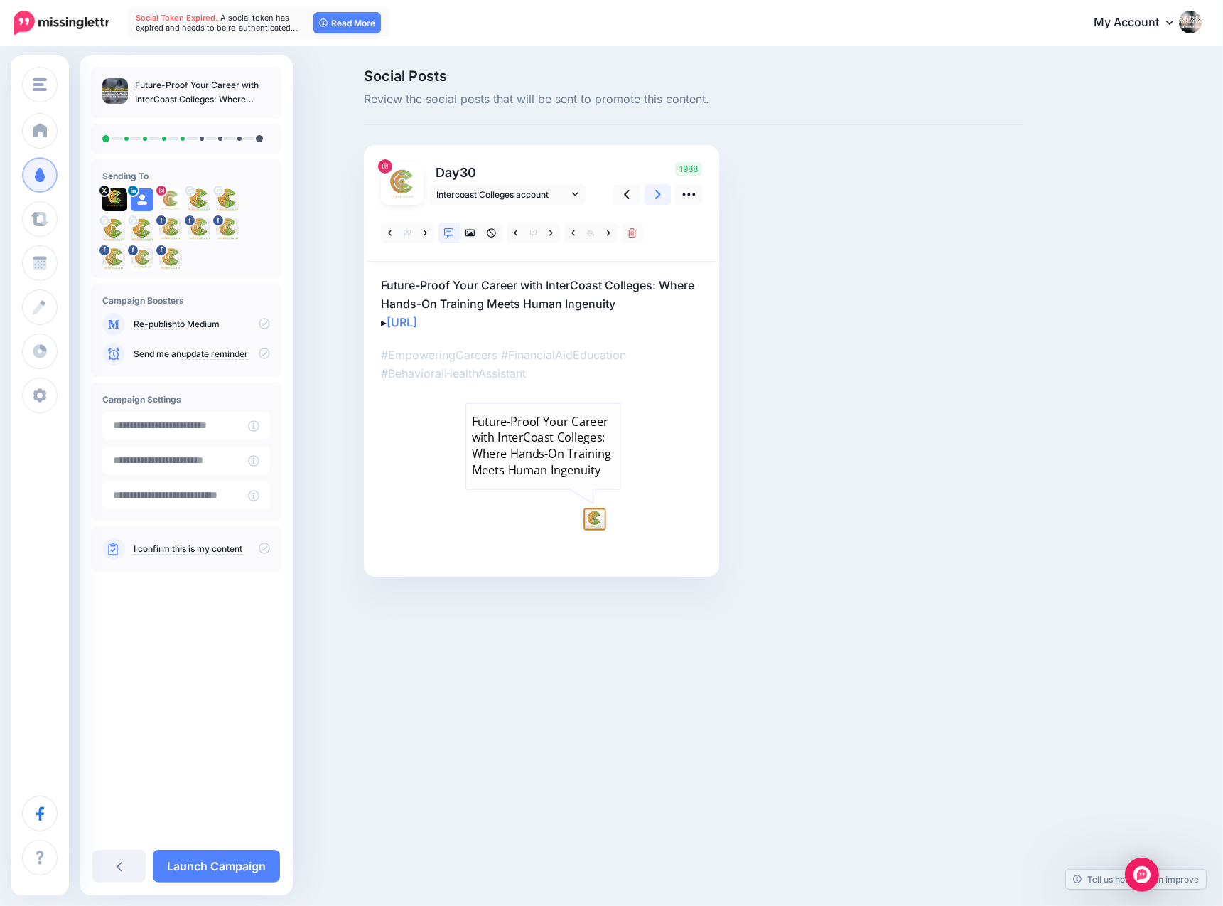
click at [659, 195] on icon at bounding box center [658, 194] width 6 height 9
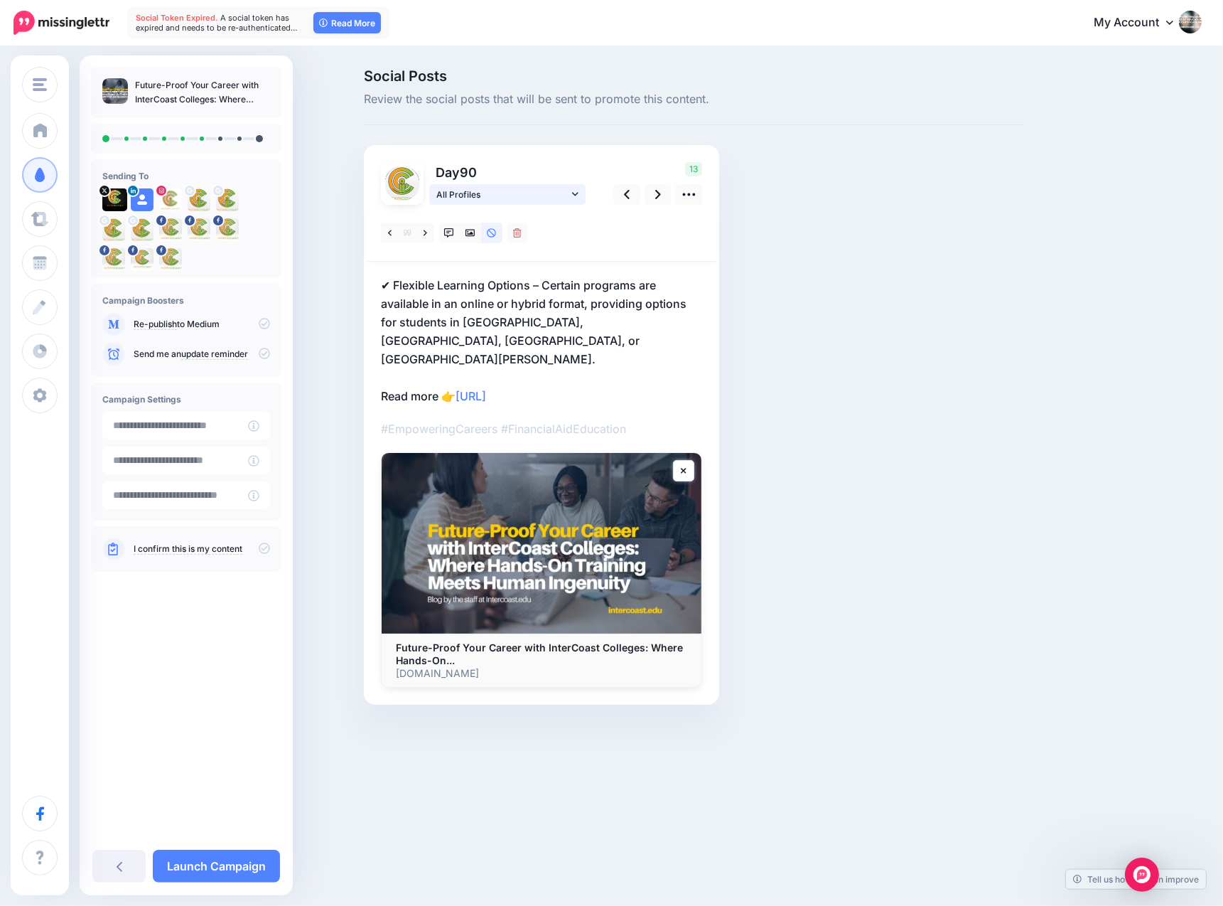
click at [575, 193] on icon at bounding box center [575, 194] width 6 height 10
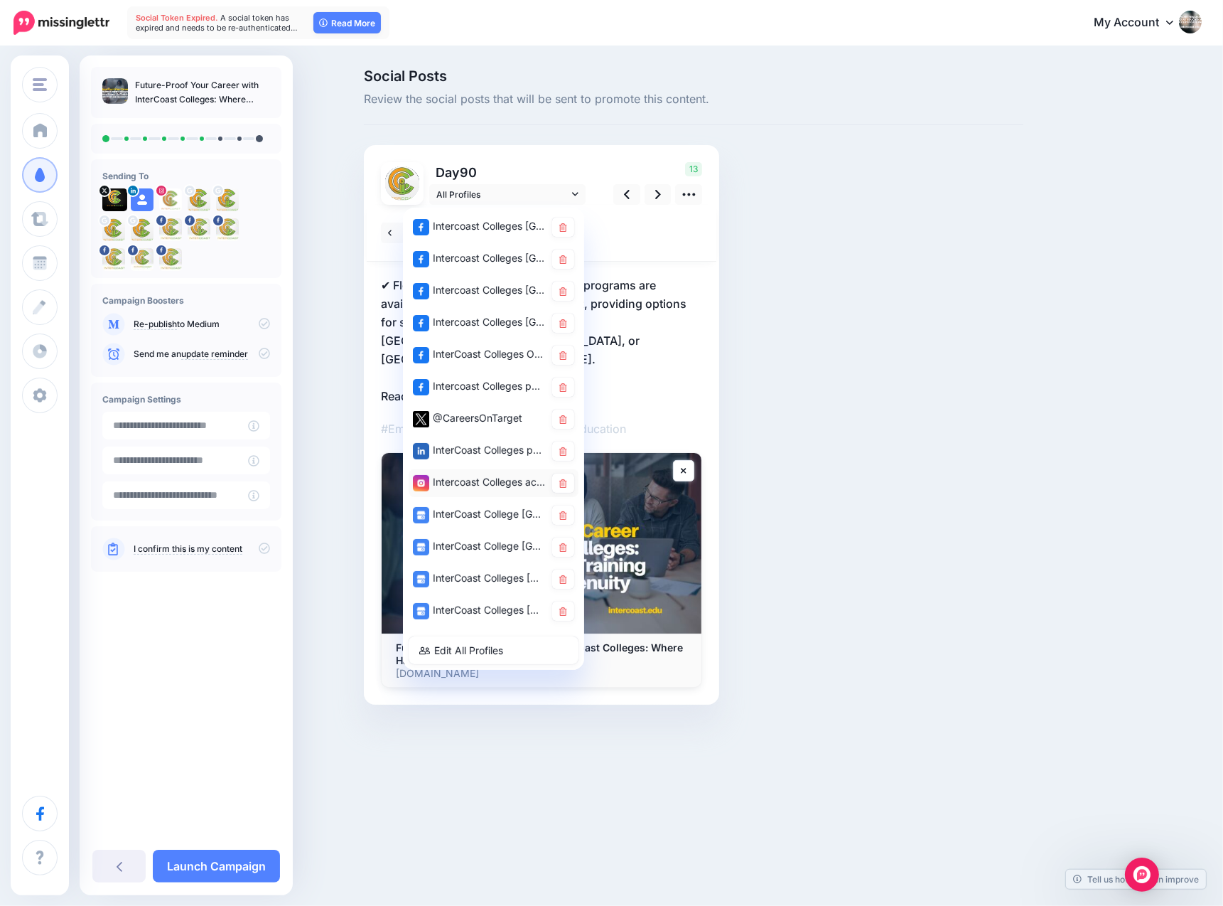
click at [458, 479] on div "Intercoast Colleges account" at bounding box center [479, 482] width 132 height 18
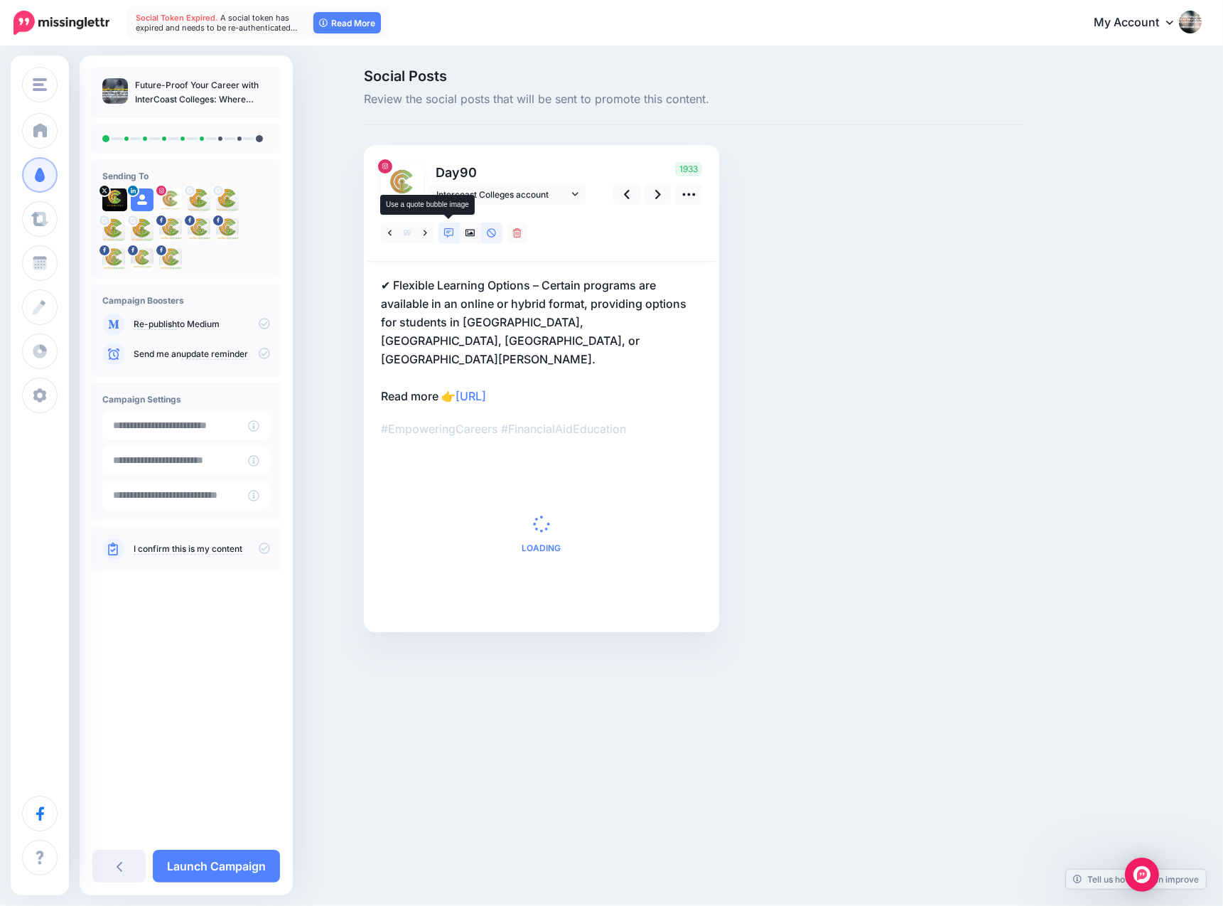
click at [447, 230] on icon at bounding box center [449, 233] width 10 height 10
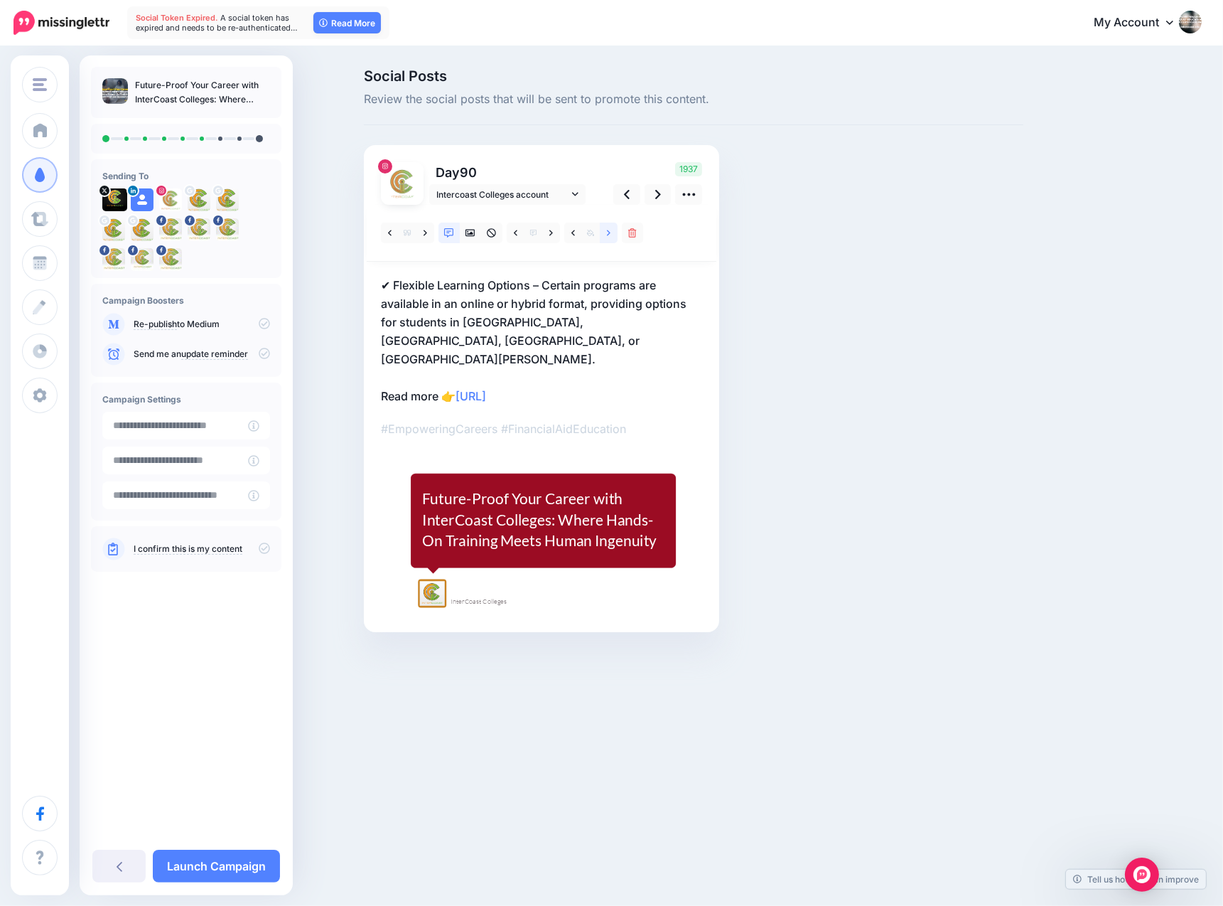
click at [607, 230] on icon at bounding box center [609, 233] width 4 height 6
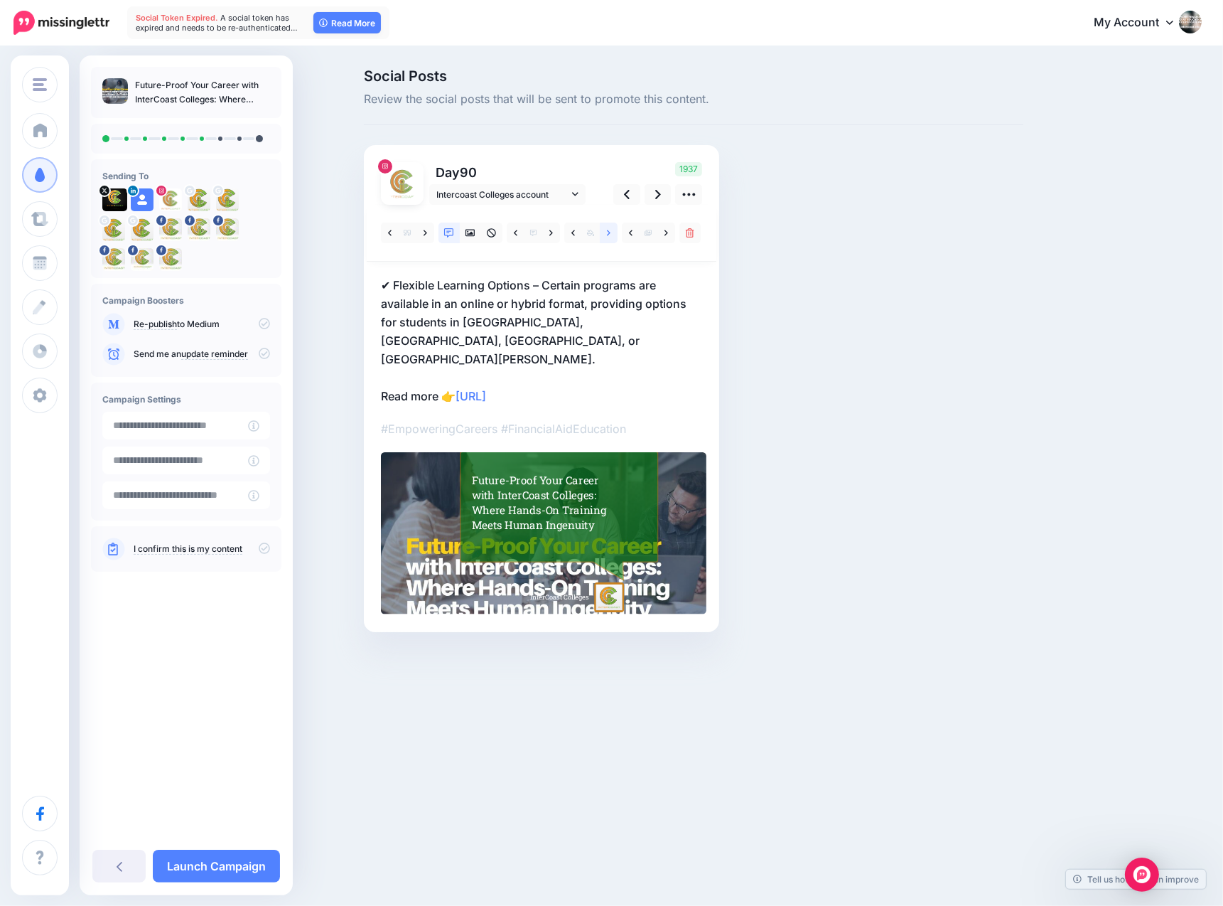
click at [607, 230] on icon at bounding box center [609, 233] width 4 height 6
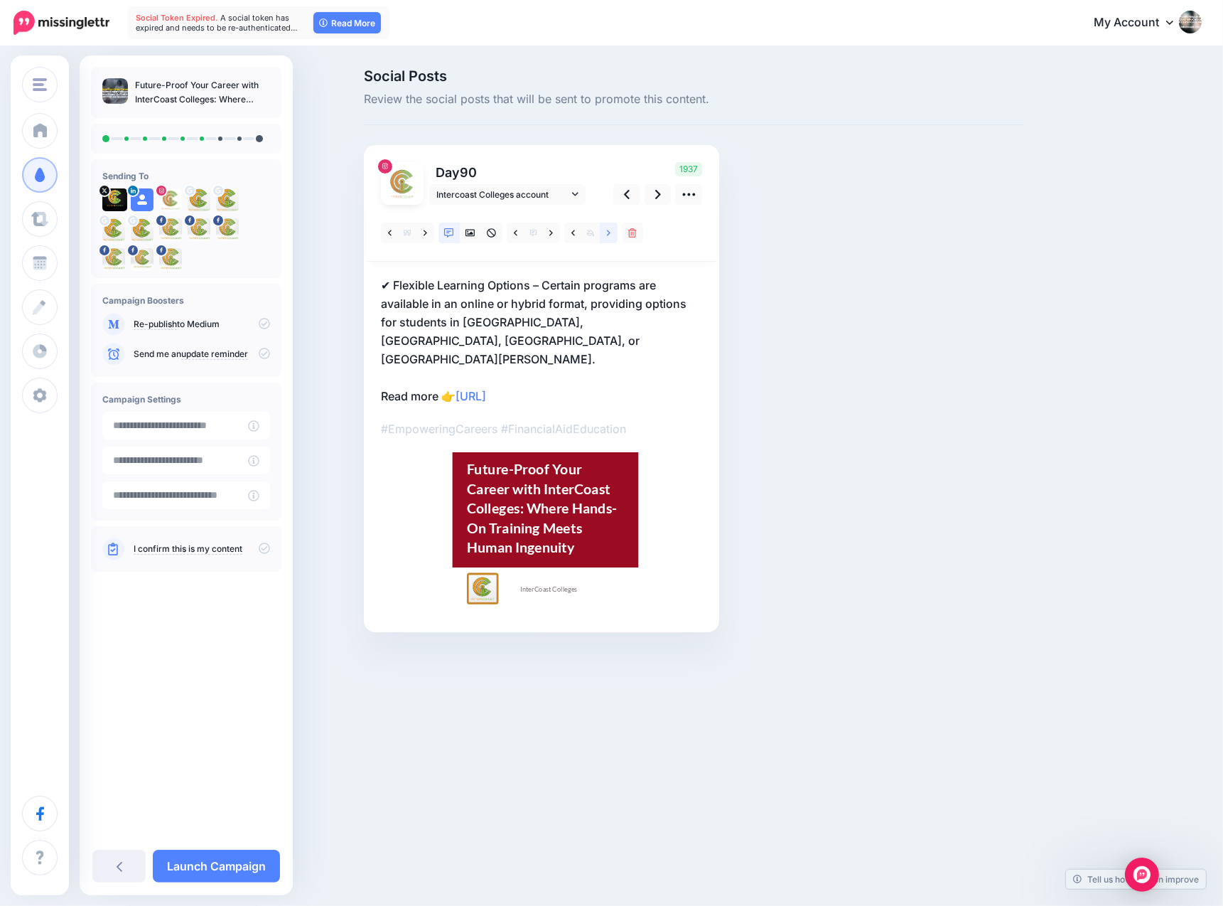
click at [607, 230] on icon at bounding box center [609, 233] width 4 height 6
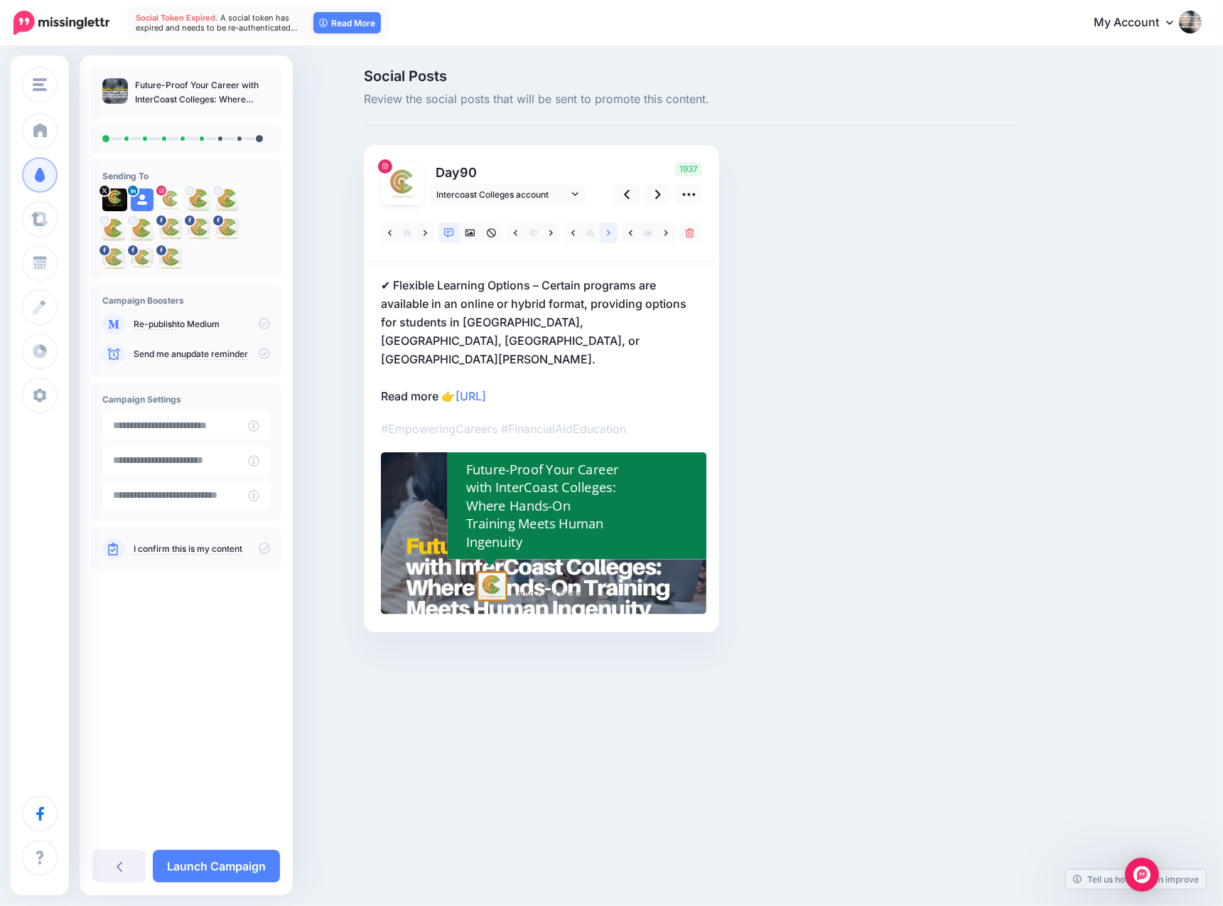
click at [607, 230] on icon at bounding box center [609, 233] width 4 height 6
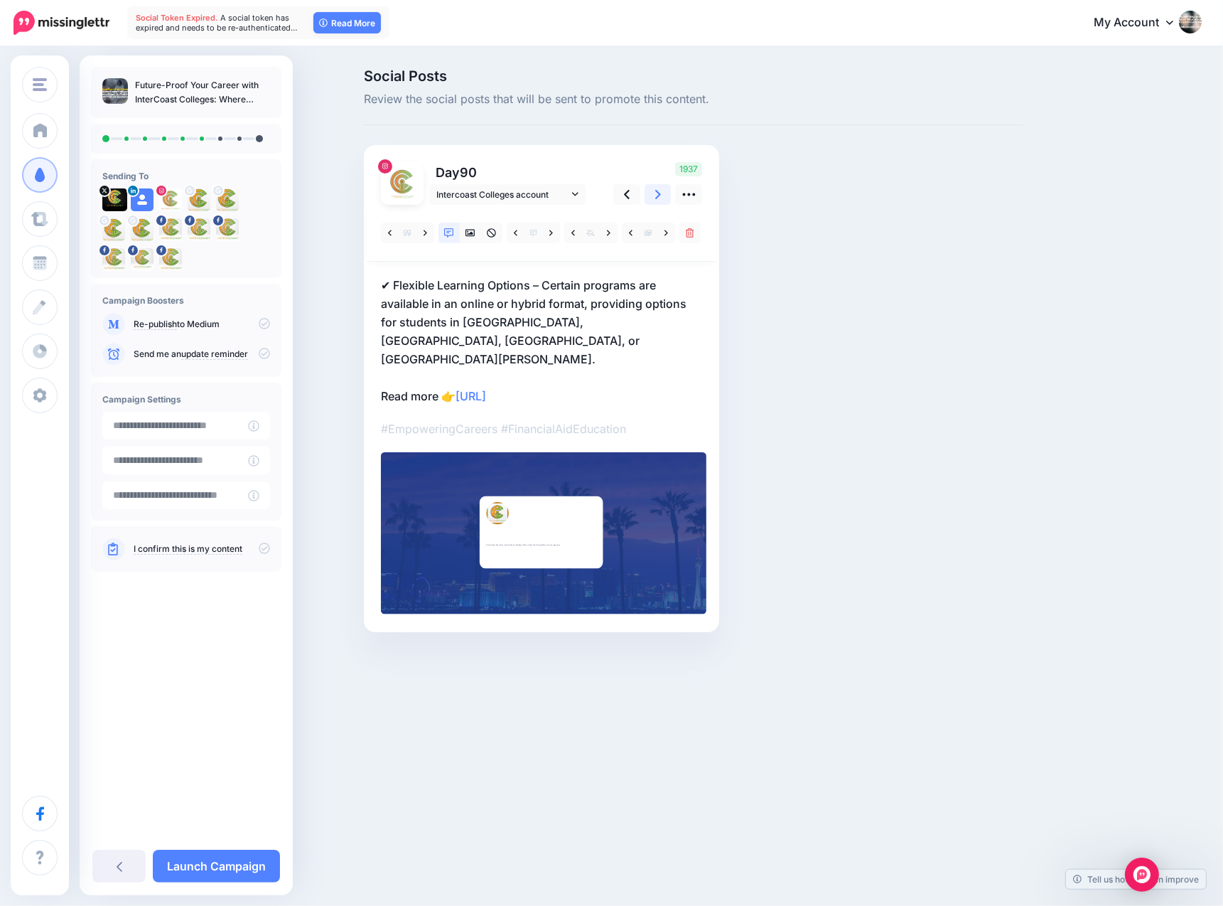
click at [659, 195] on icon at bounding box center [658, 194] width 6 height 9
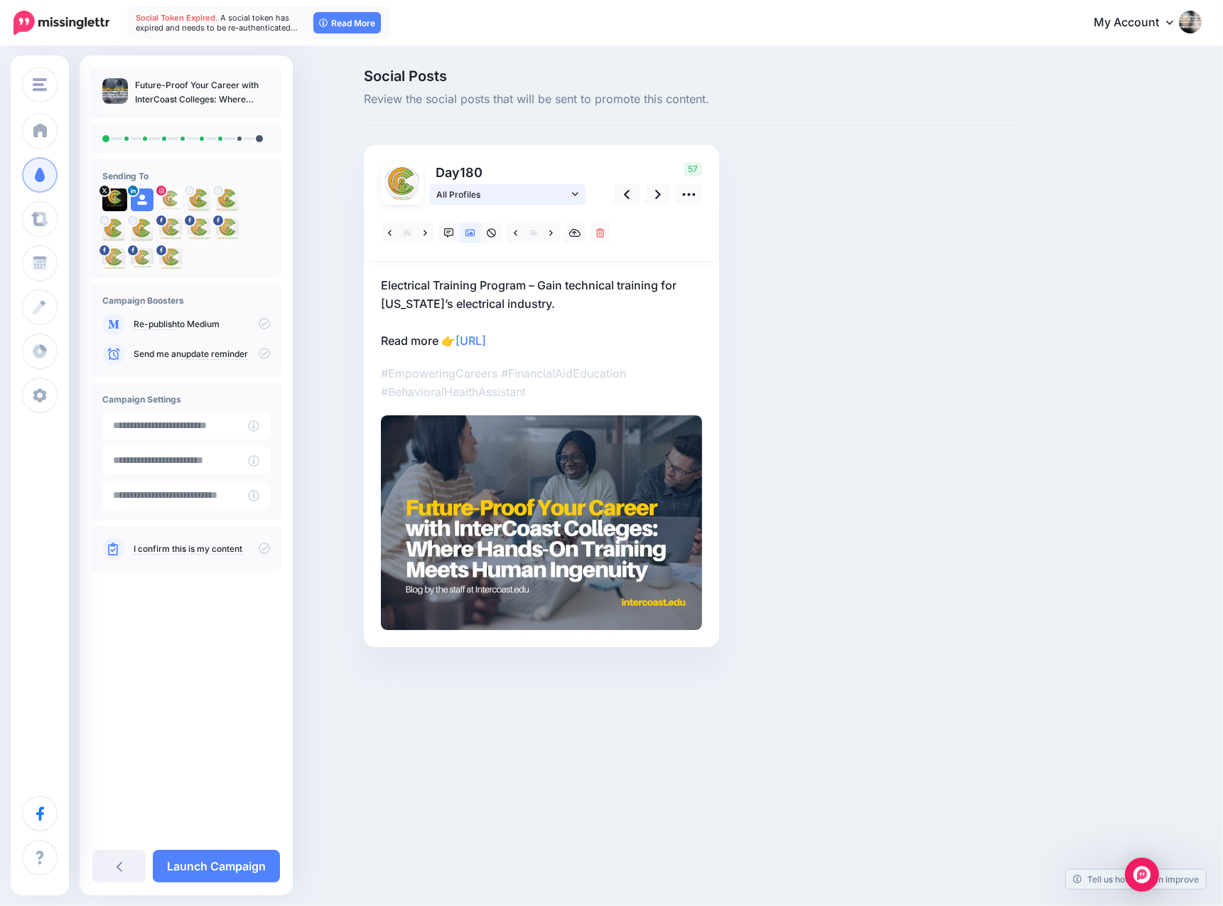
click at [575, 193] on icon at bounding box center [575, 194] width 6 height 10
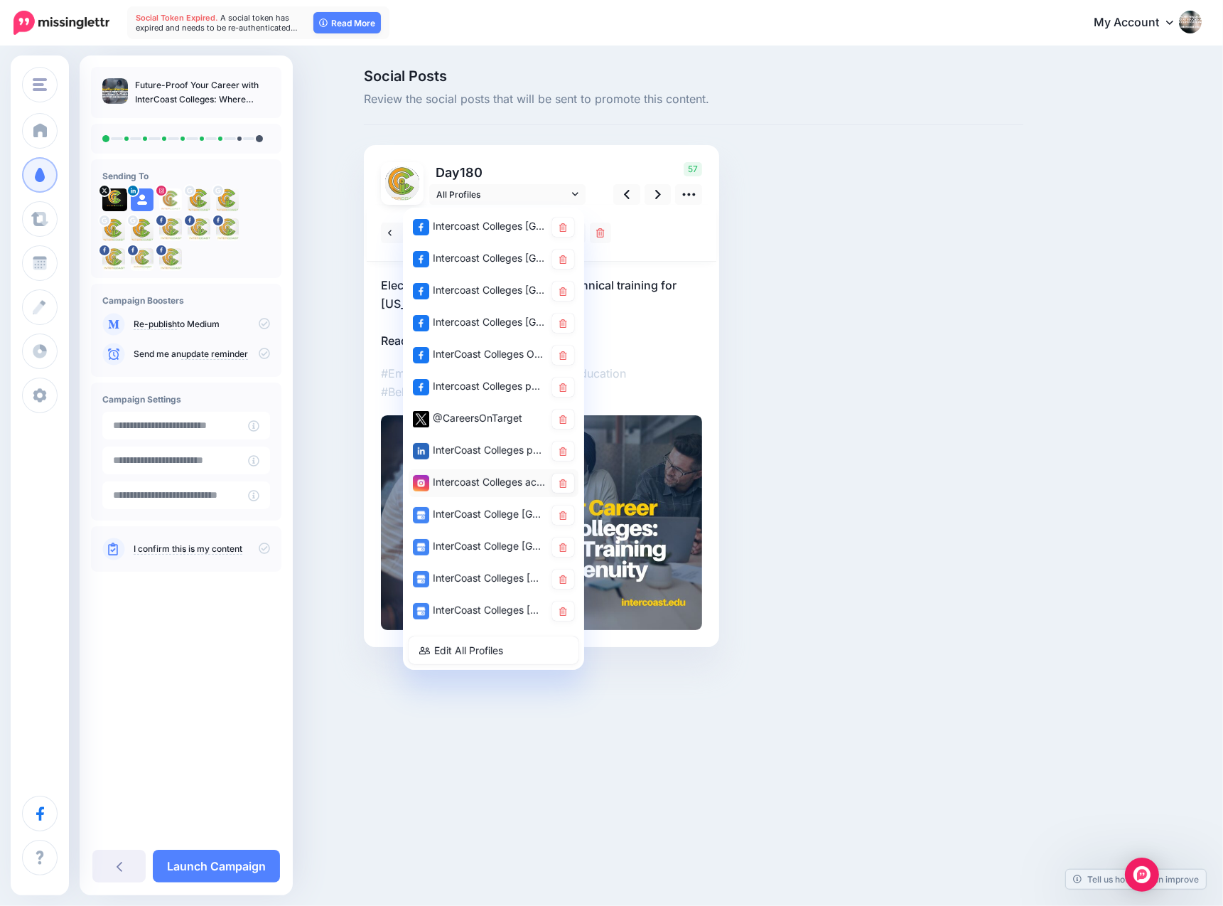
click at [468, 476] on div "Intercoast Colleges account" at bounding box center [479, 482] width 132 height 18
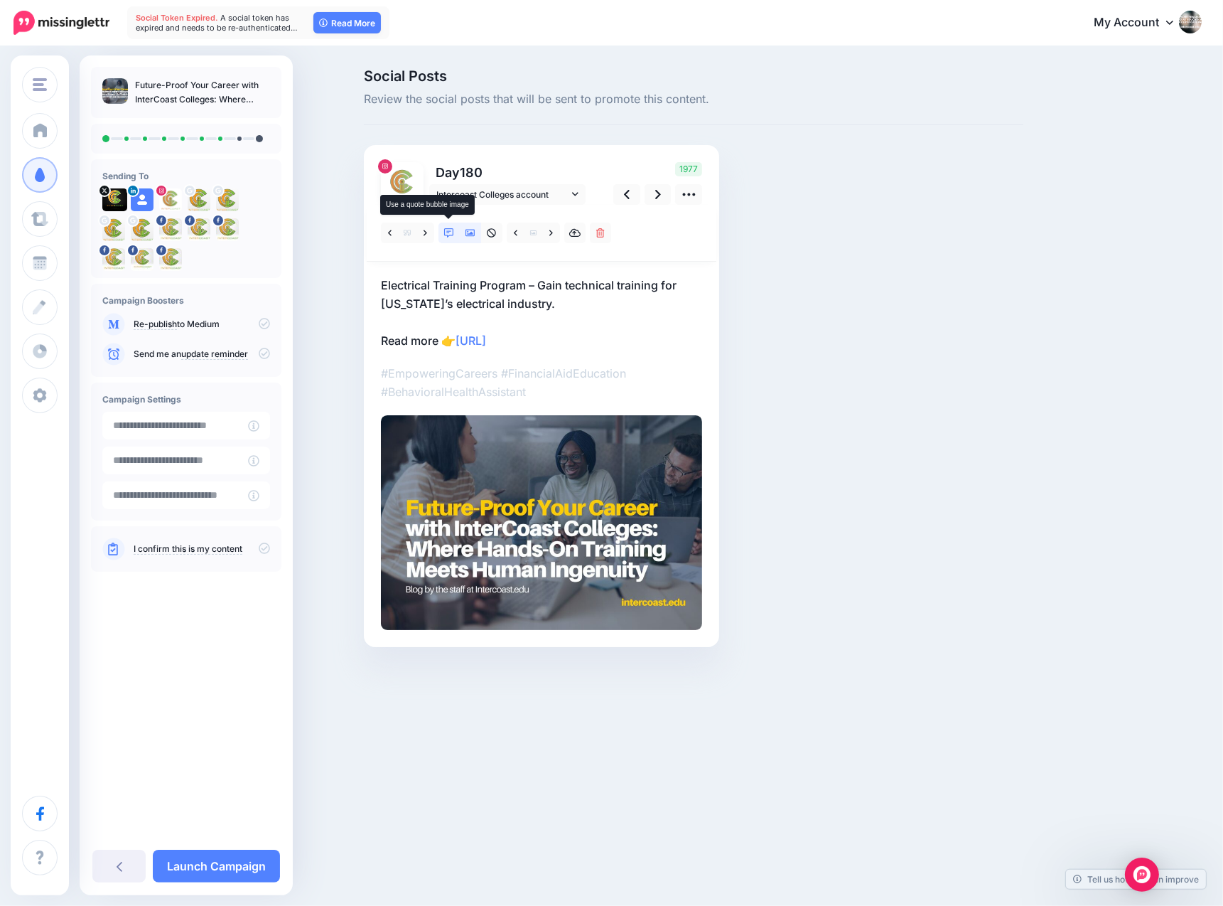
click at [448, 230] on icon at bounding box center [449, 233] width 10 height 10
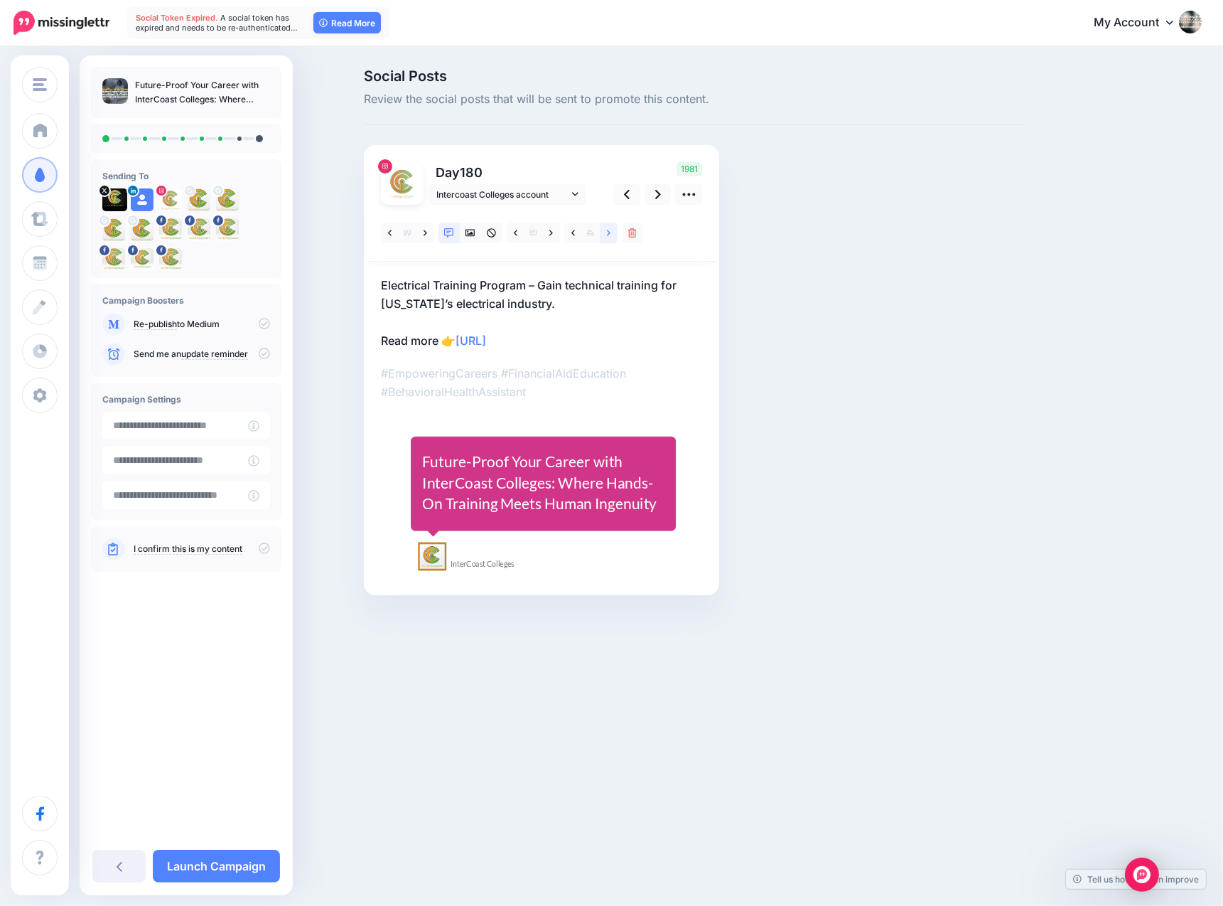
click at [607, 231] on icon at bounding box center [609, 233] width 4 height 10
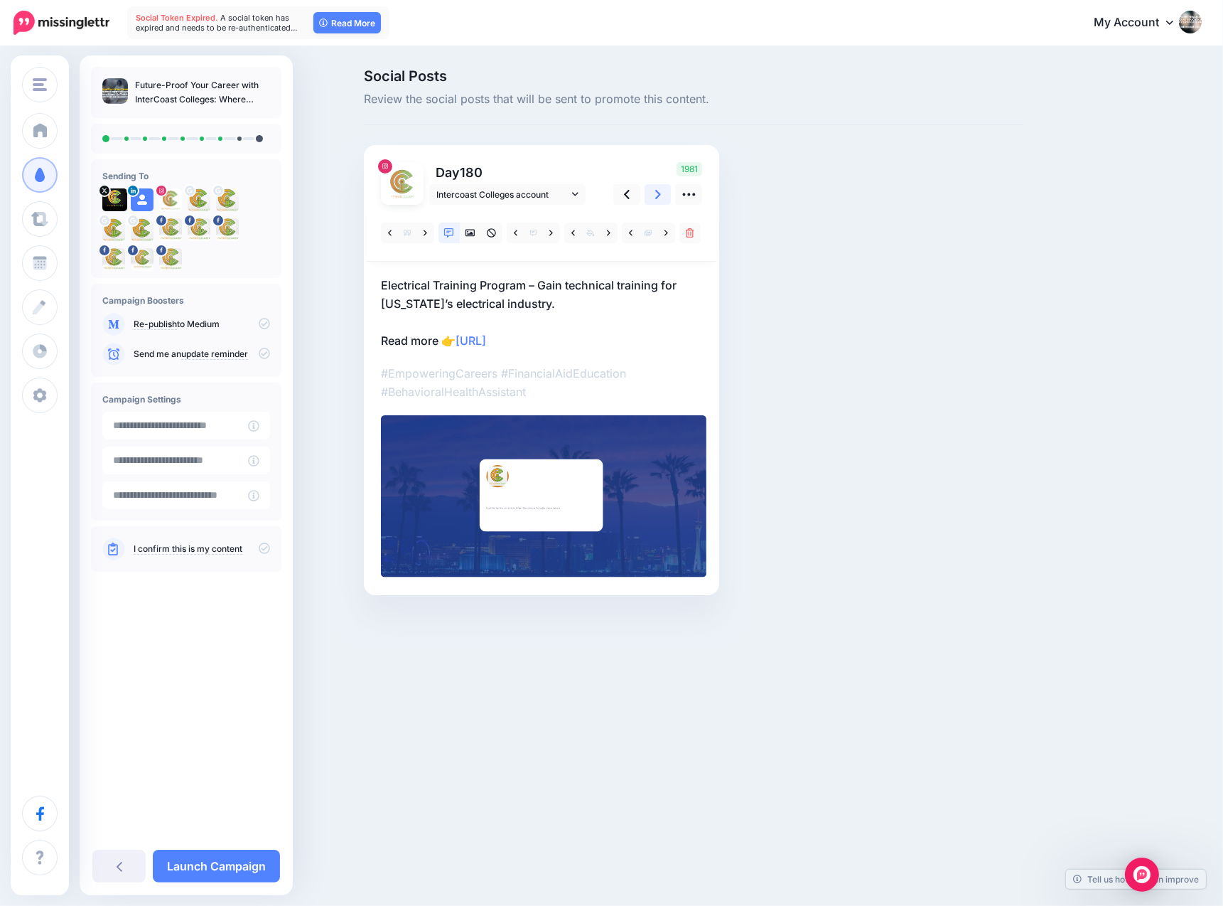
click at [658, 192] on icon at bounding box center [658, 194] width 6 height 9
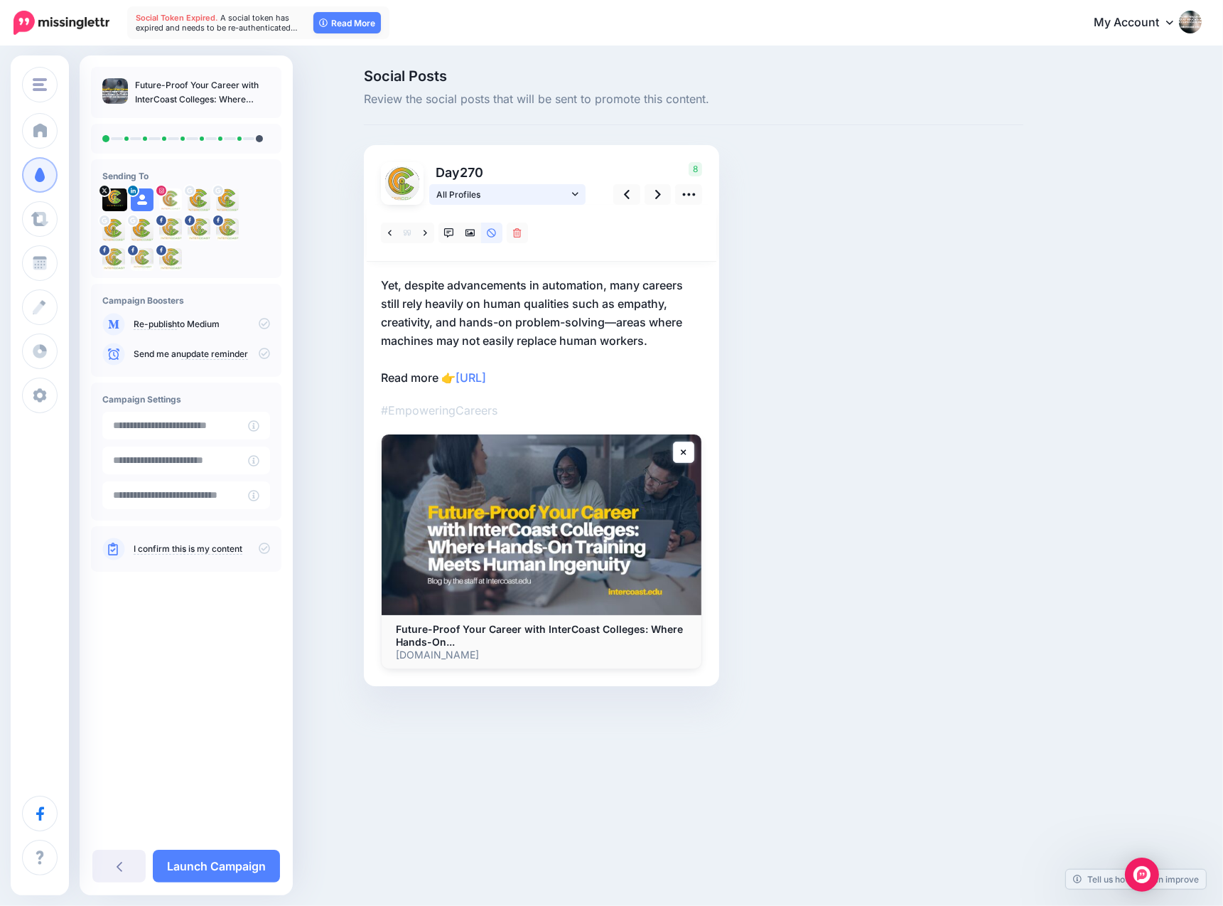
click at [572, 193] on icon at bounding box center [575, 194] width 6 height 4
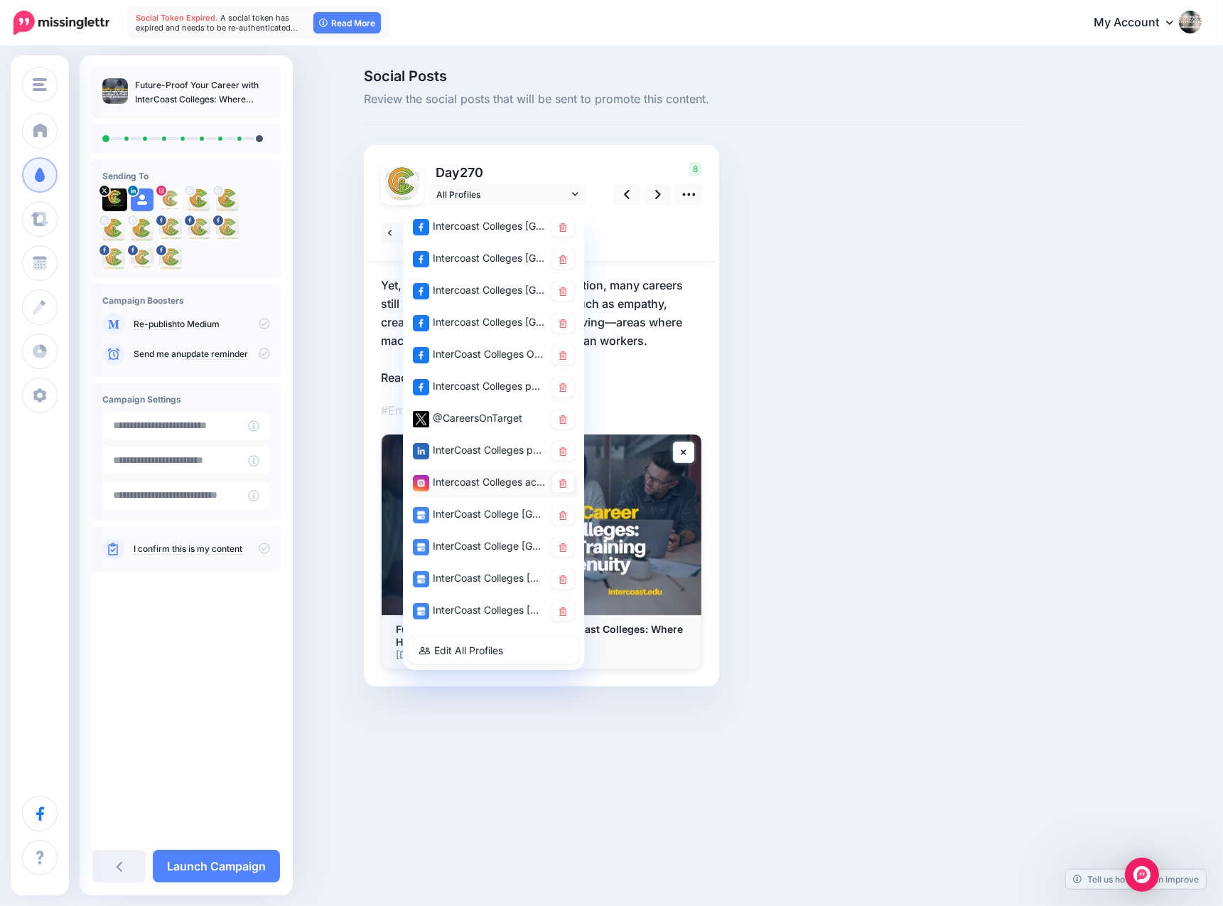
click at [458, 481] on div "Intercoast Colleges account" at bounding box center [479, 482] width 132 height 18
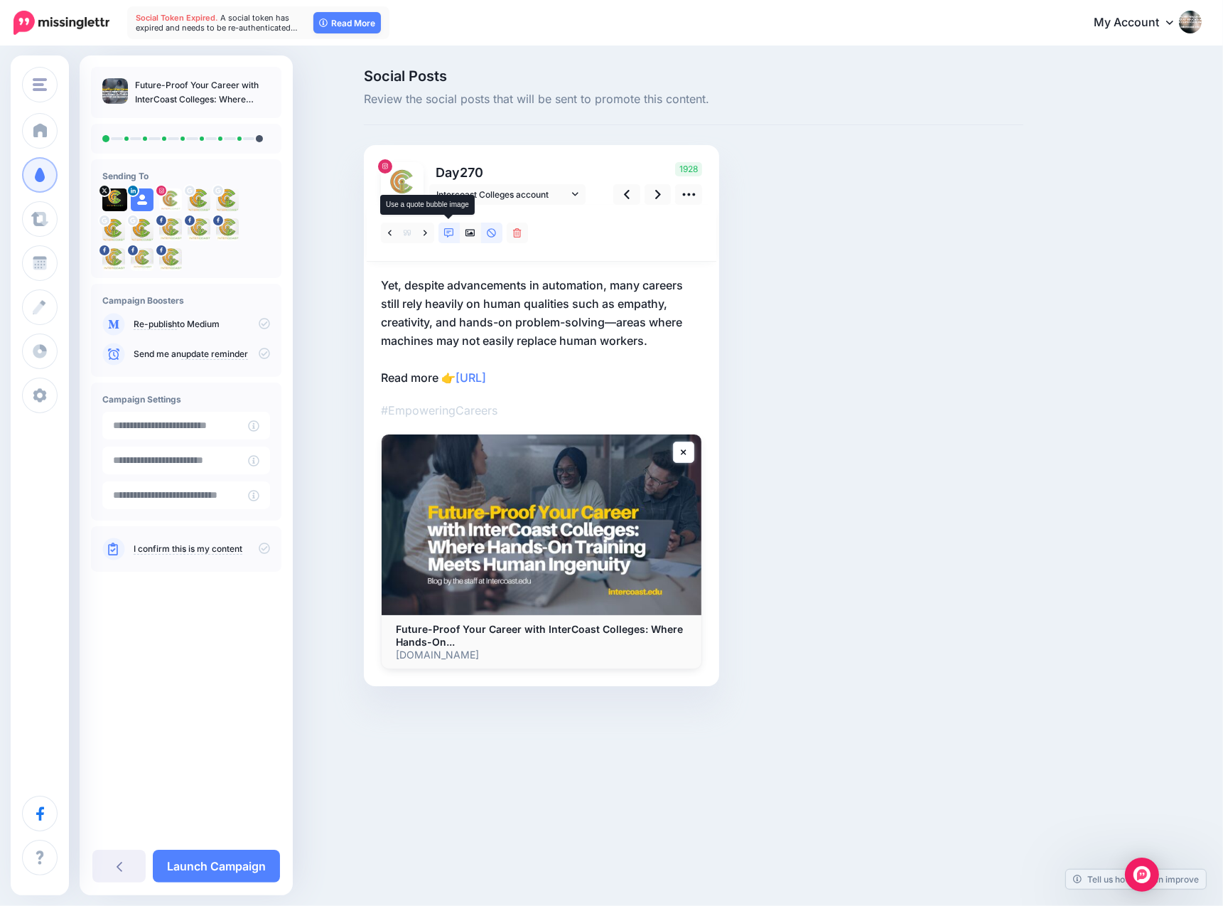
click at [448, 230] on icon at bounding box center [449, 233] width 10 height 10
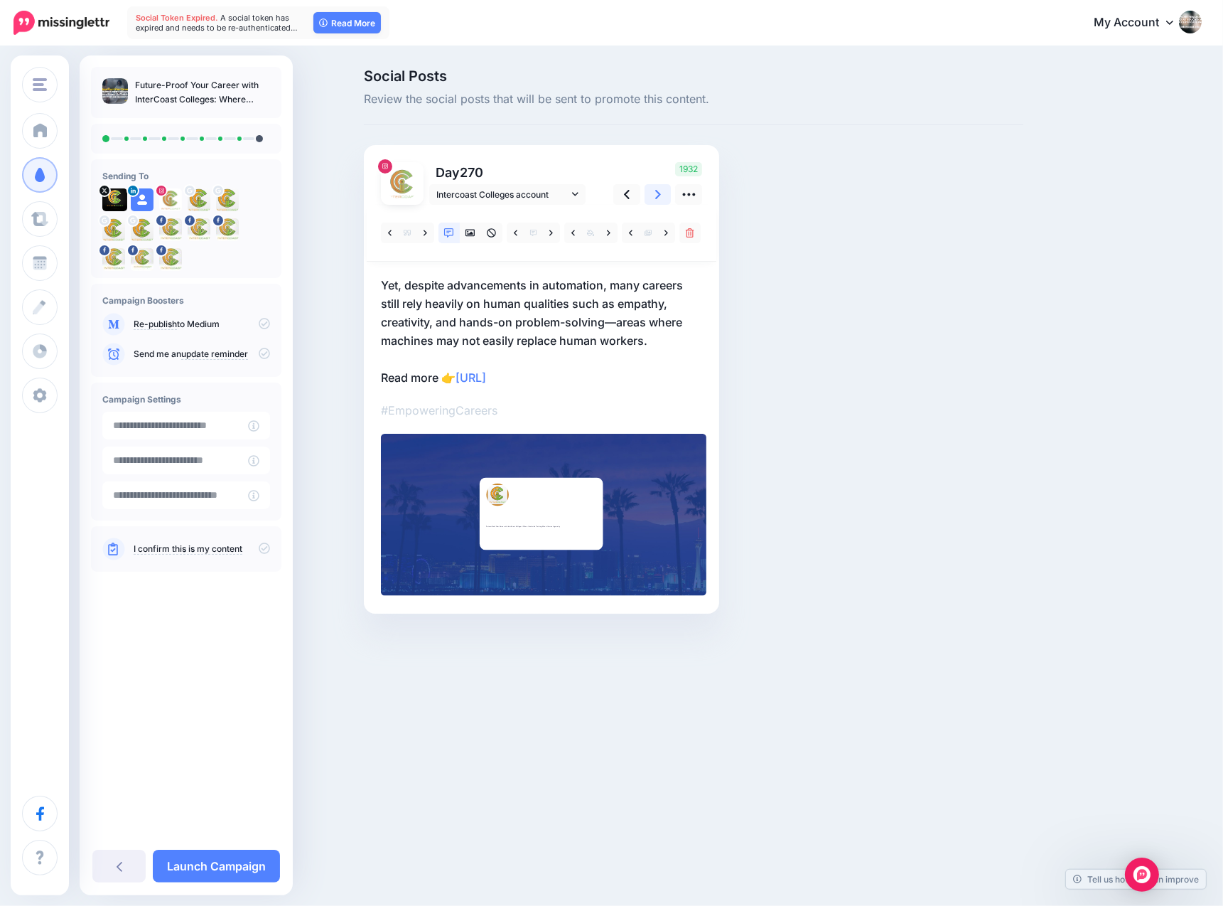
click at [658, 192] on icon at bounding box center [658, 194] width 6 height 9
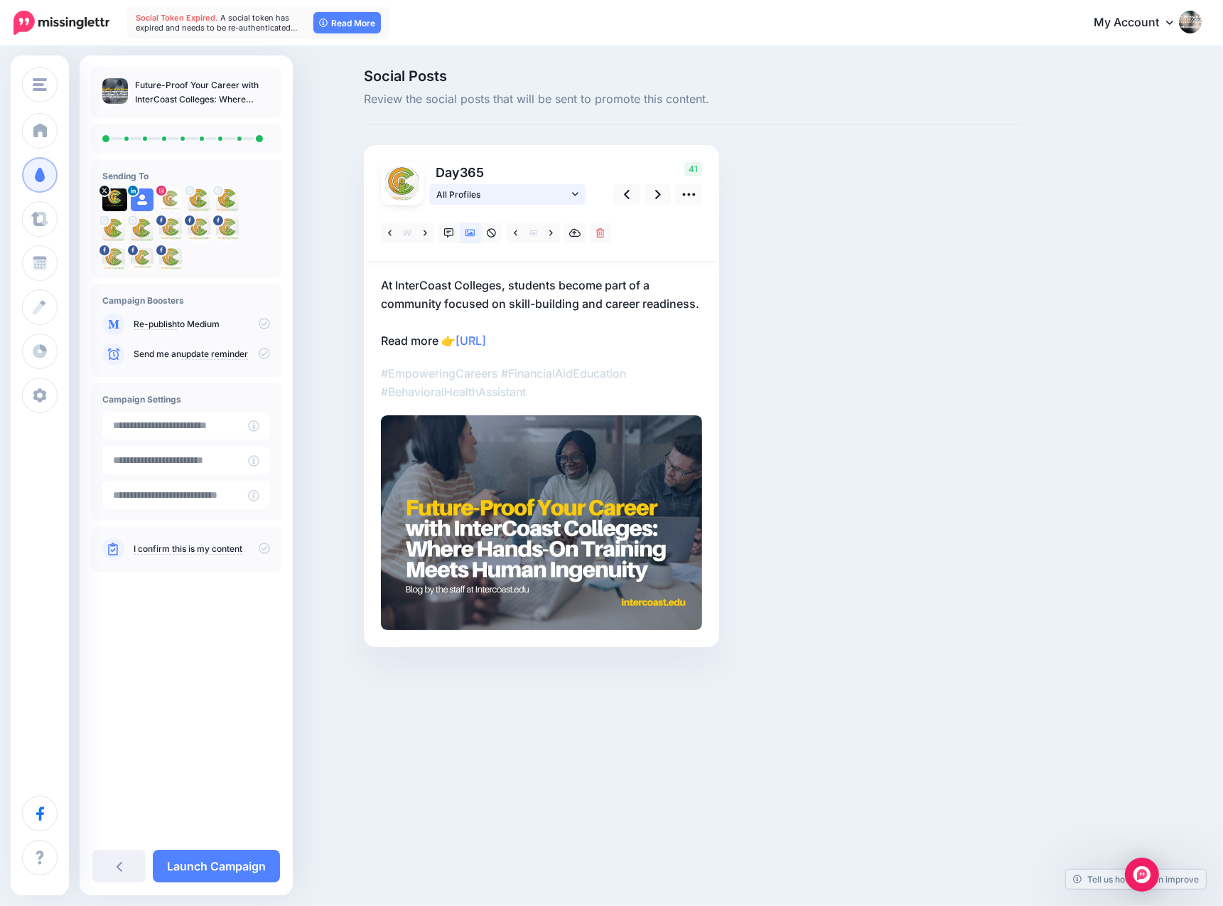
click at [572, 190] on icon at bounding box center [575, 194] width 6 height 10
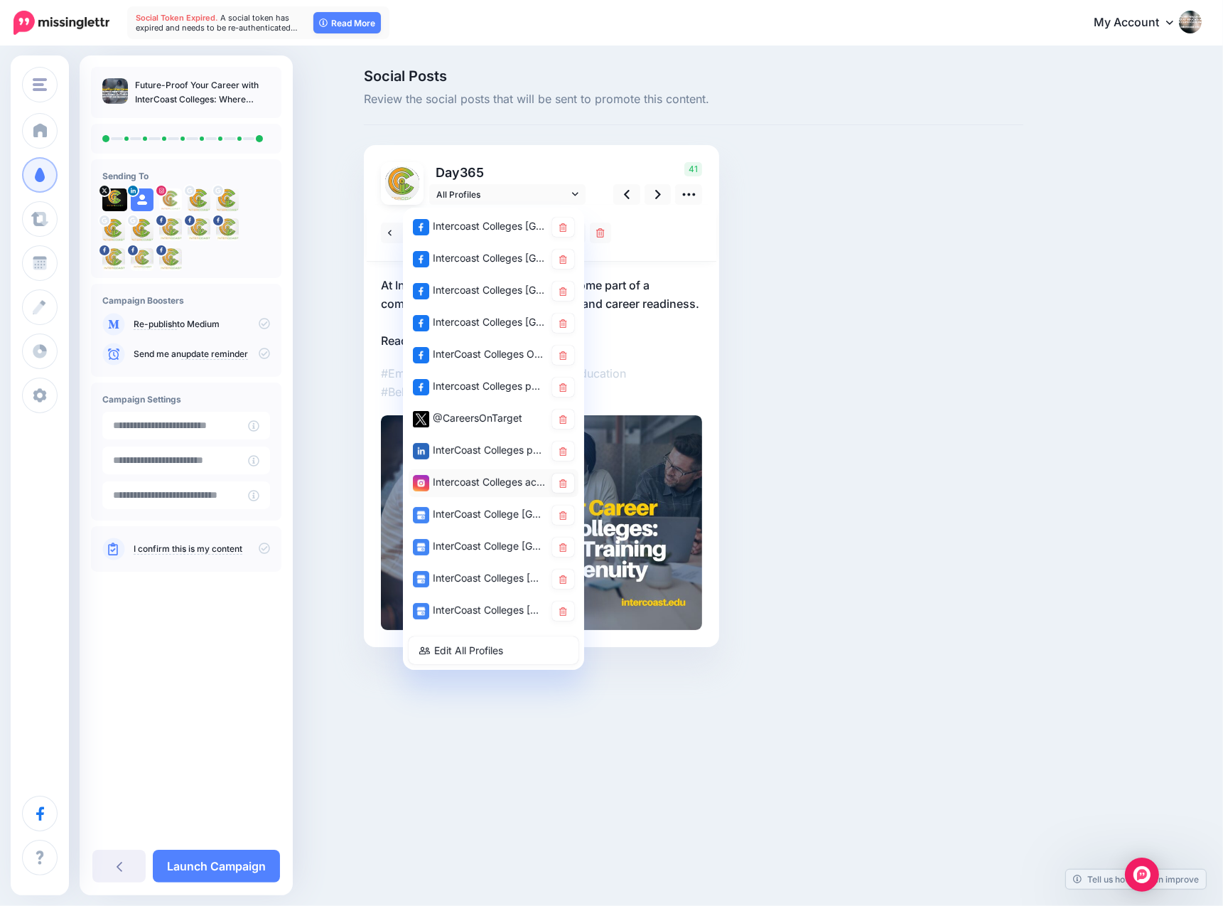
click at [467, 480] on div "Intercoast Colleges account" at bounding box center [479, 482] width 132 height 18
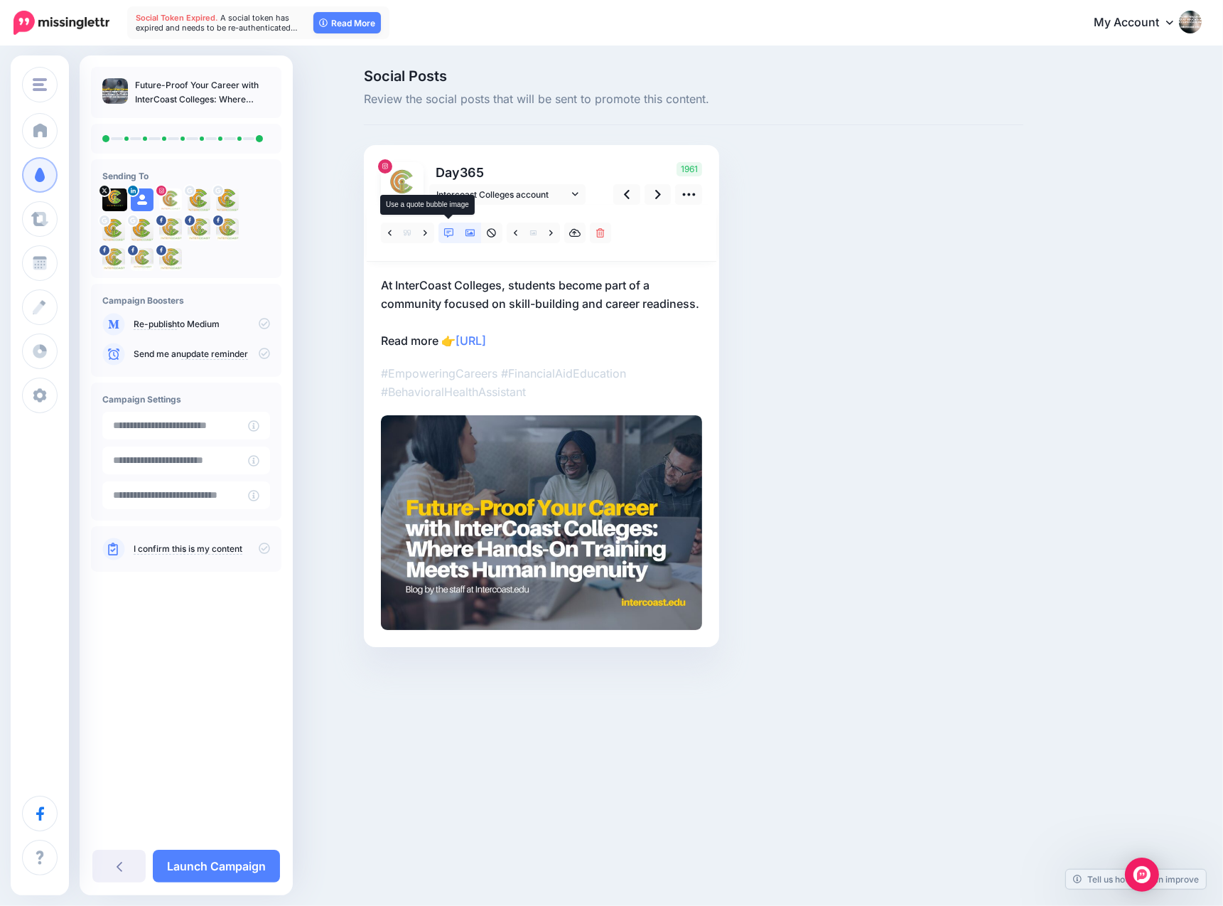
click at [449, 230] on icon at bounding box center [449, 233] width 10 height 10
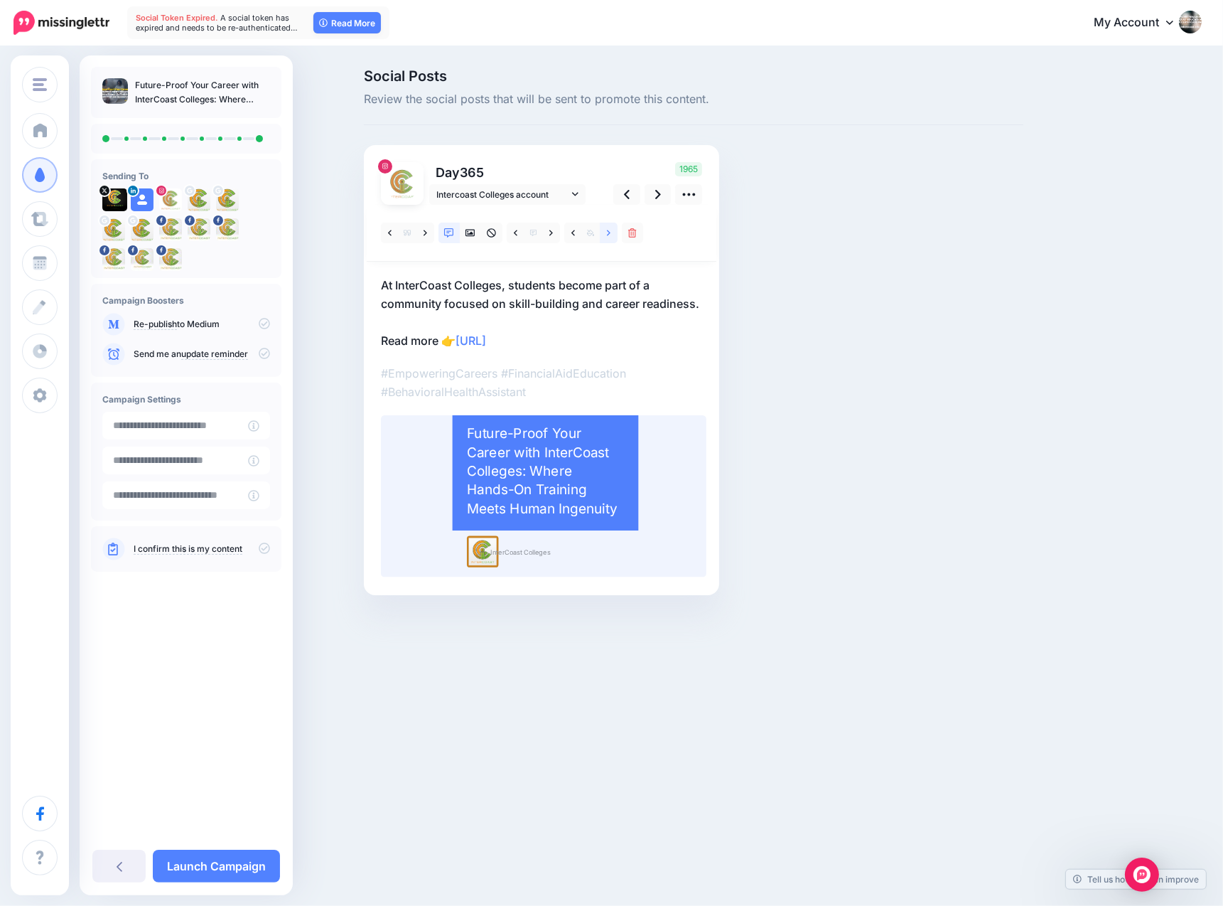
click at [608, 230] on icon at bounding box center [609, 233] width 4 height 10
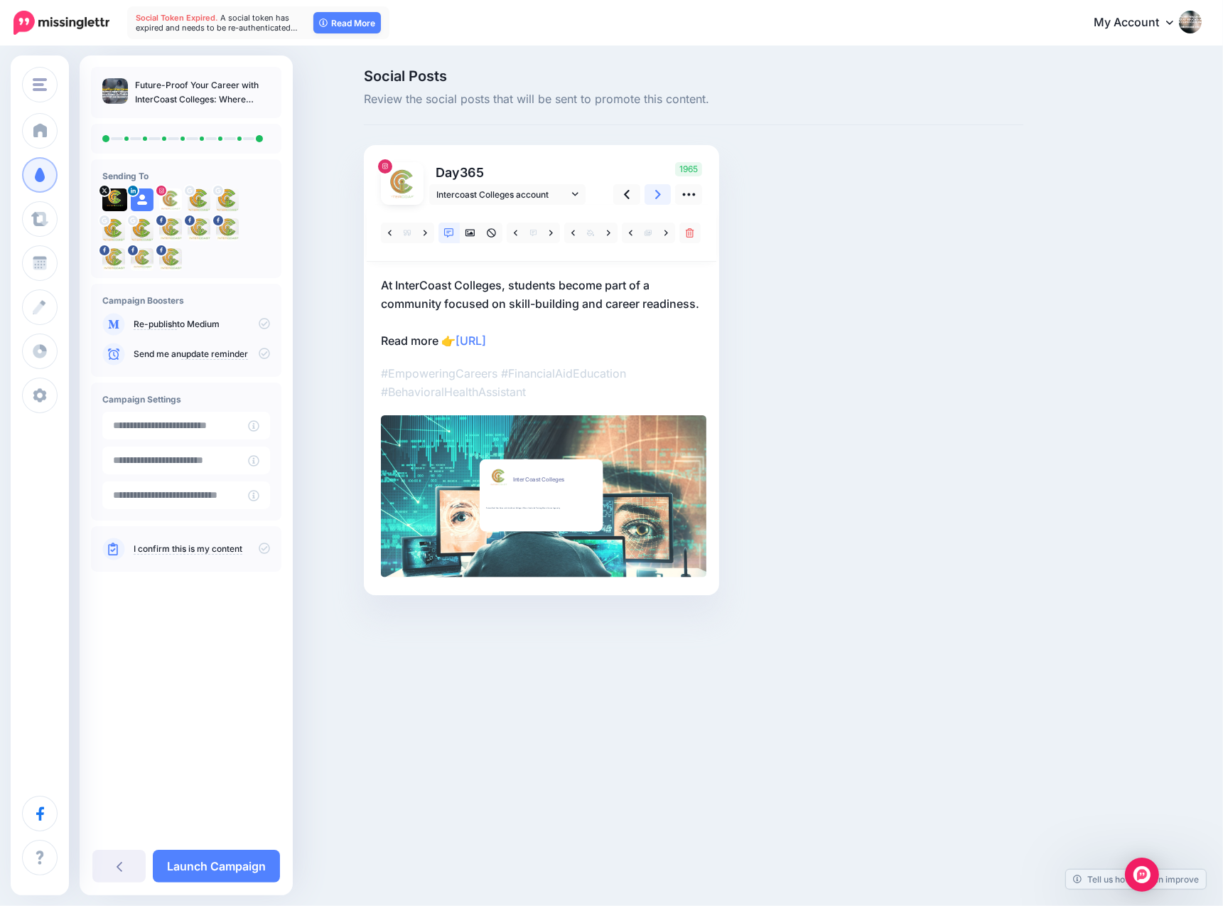
click at [658, 193] on icon at bounding box center [658, 194] width 6 height 15
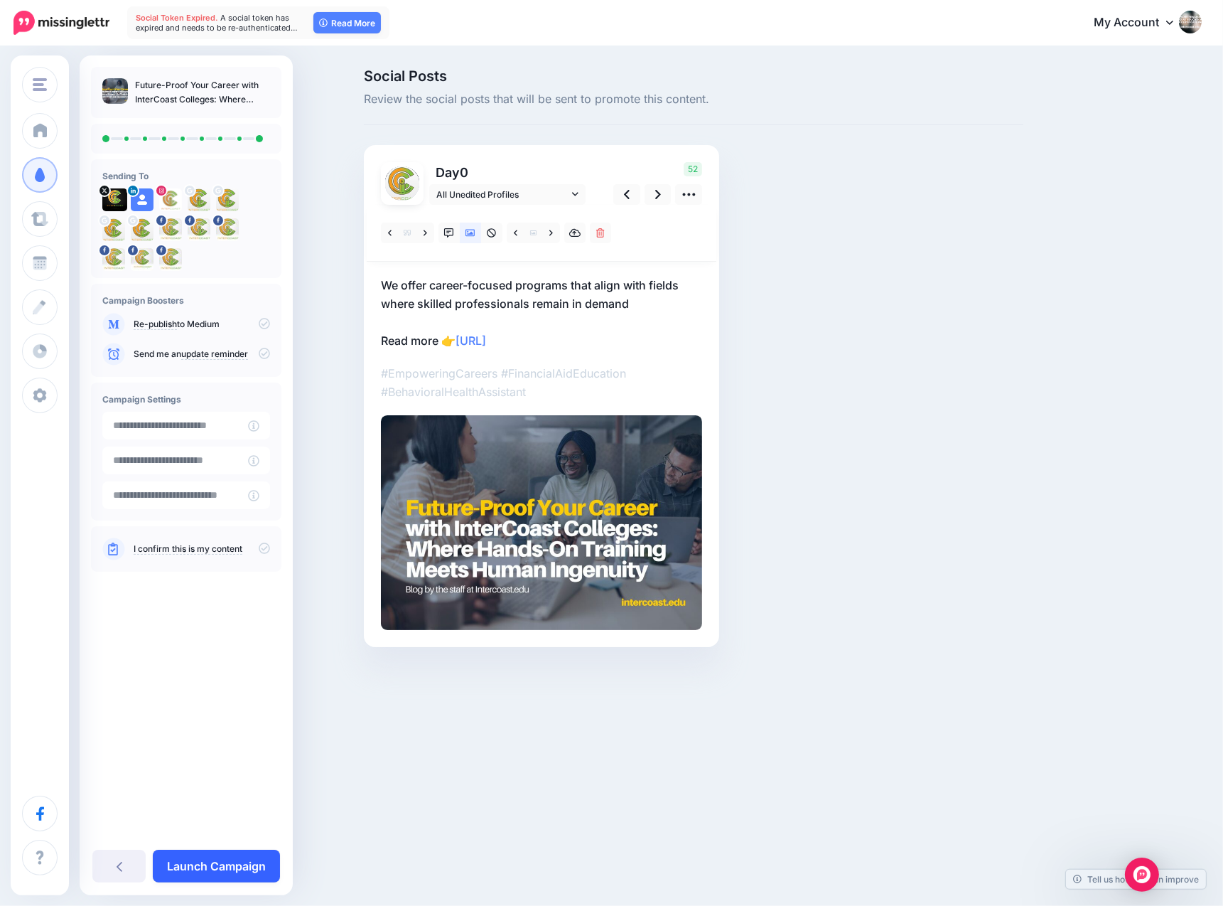
click at [211, 864] on link "Launch Campaign" at bounding box center [216, 865] width 127 height 33
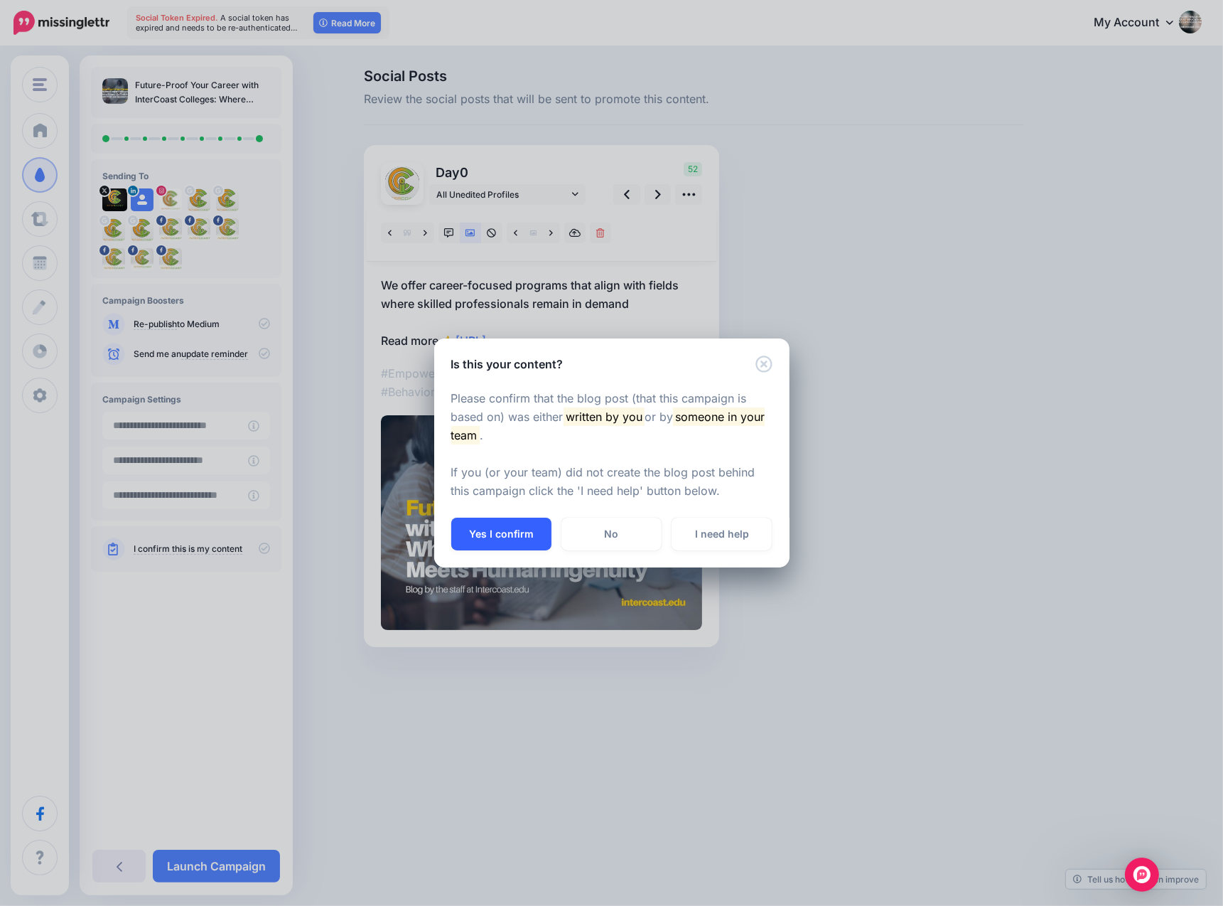
click at [490, 534] on button "Yes I confirm" at bounding box center [501, 533] width 100 height 33
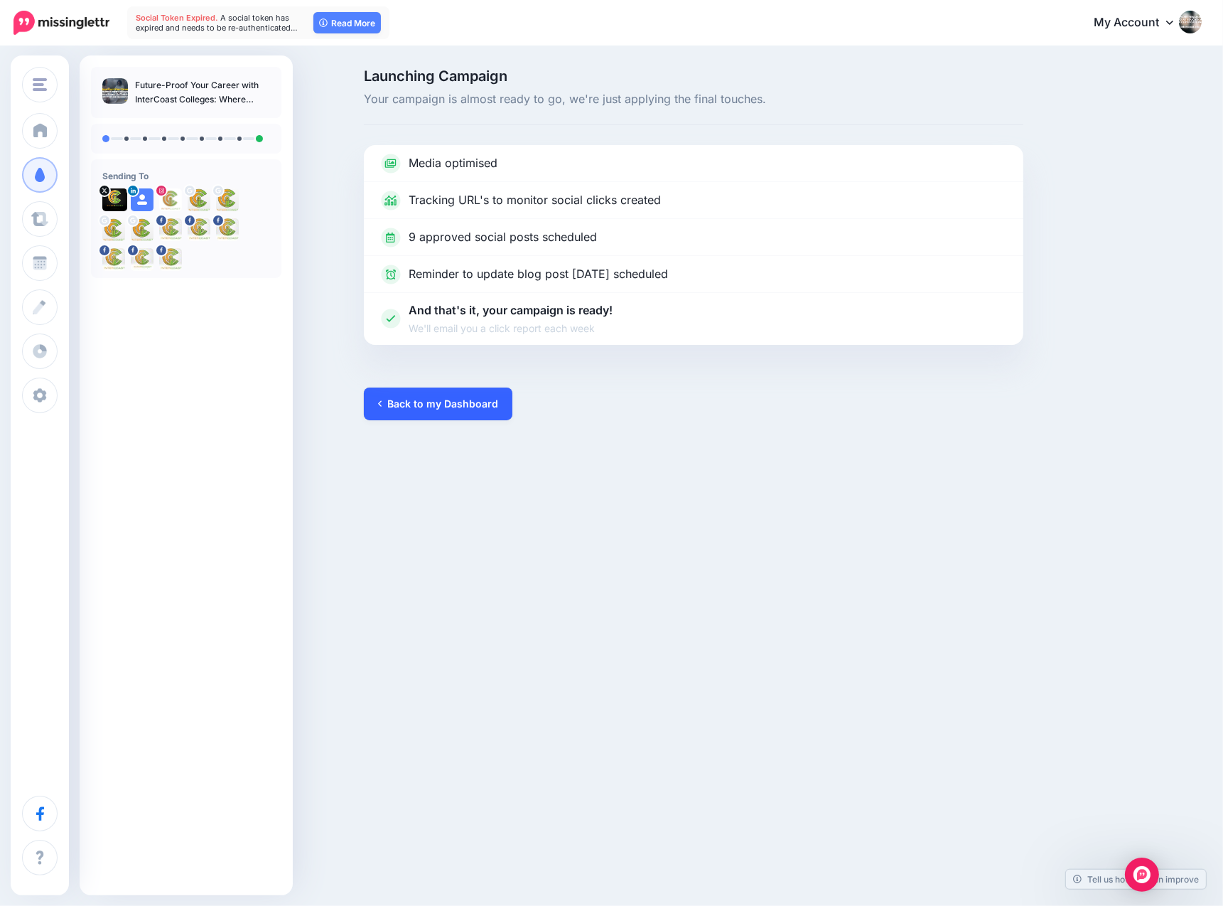
click at [429, 404] on link "Back to my Dashboard" at bounding box center [438, 403] width 149 height 33
